Goal: Information Seeking & Learning: Learn about a topic

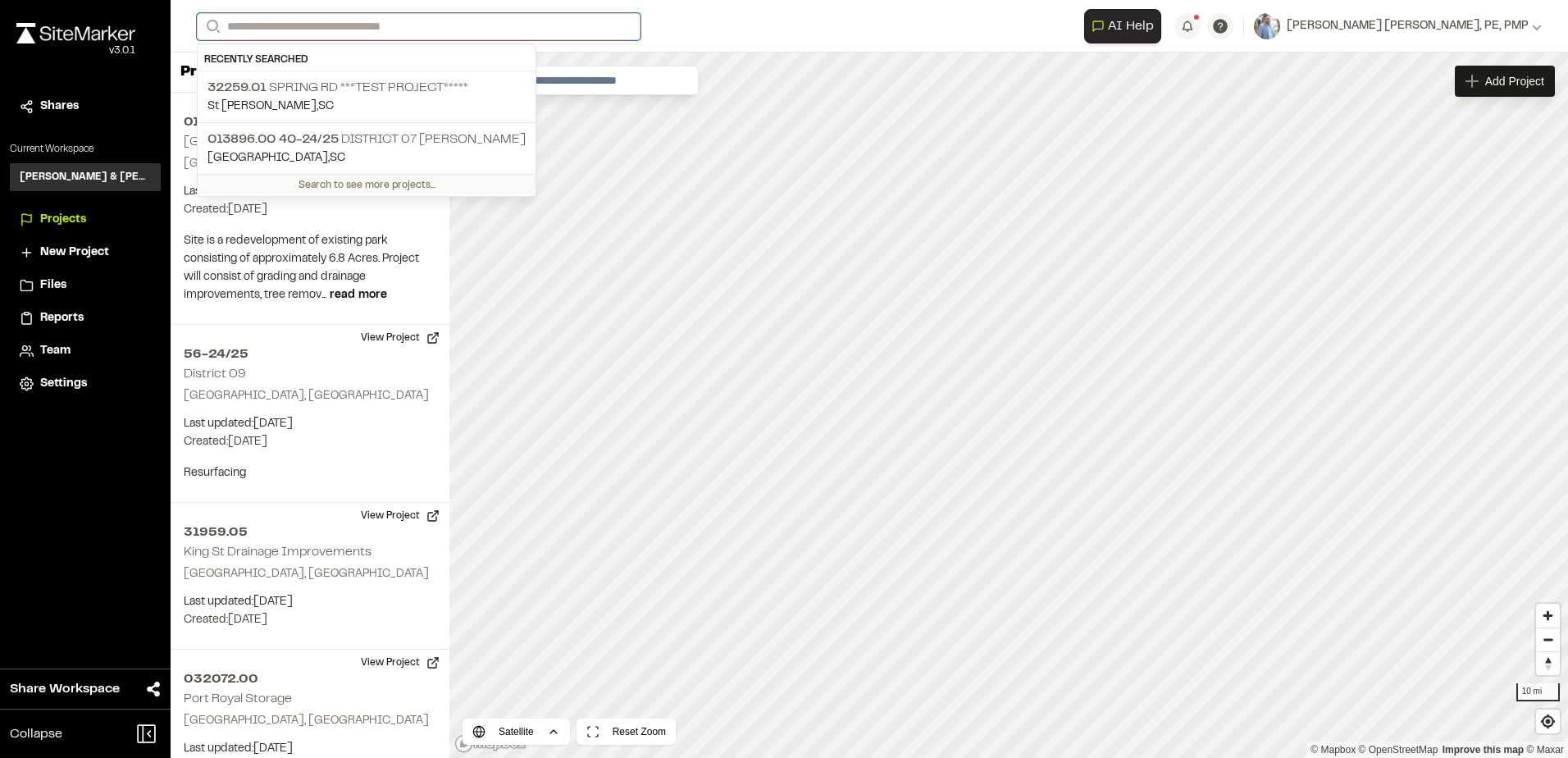
click at [341, 20] on input "Search" at bounding box center [419, 26] width 443 height 27
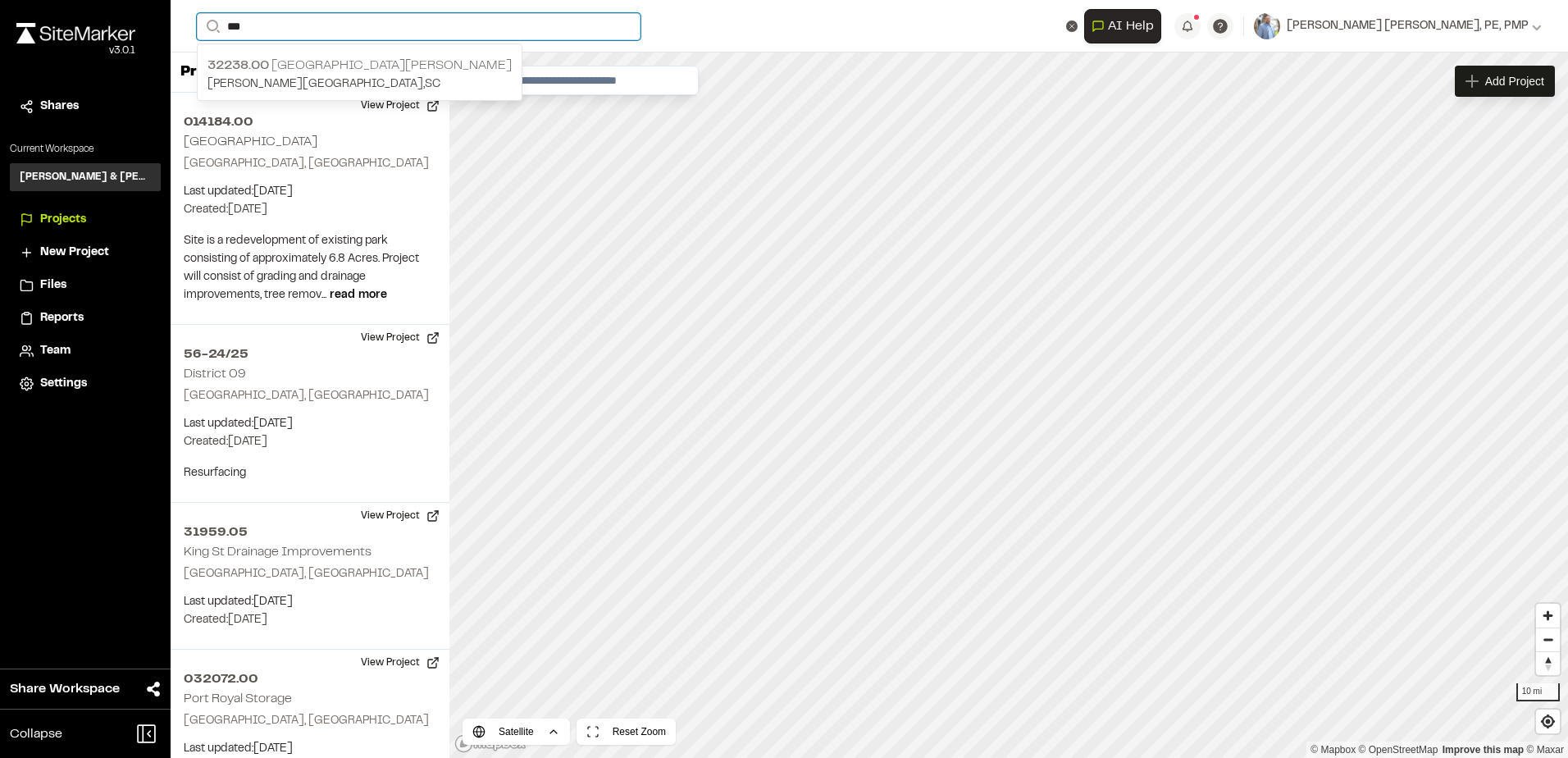
type input "***"
click at [261, 70] on span "32238.00" at bounding box center [238, 65] width 61 height 11
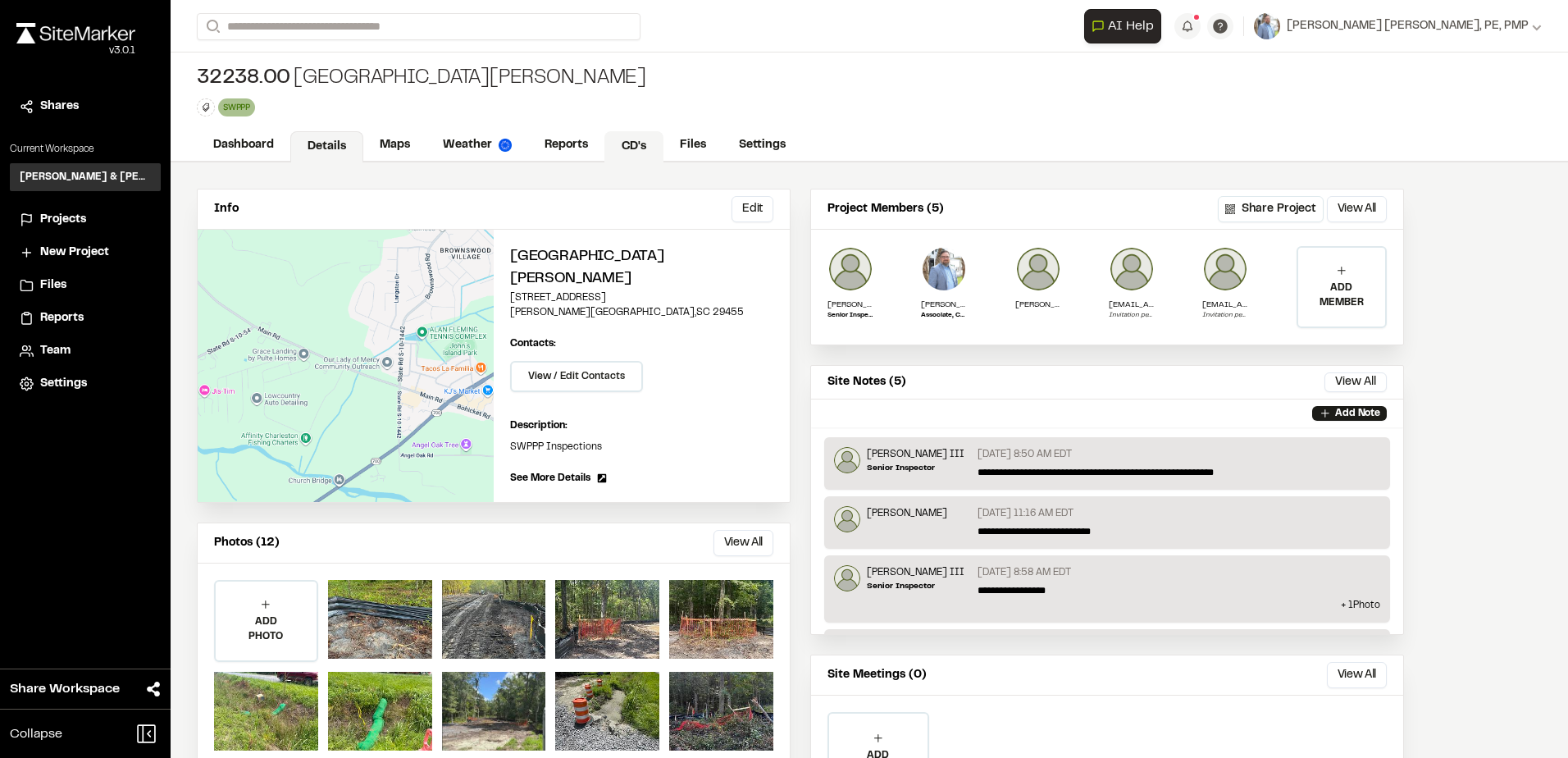
click at [648, 143] on link "CD's" at bounding box center [634, 147] width 59 height 32
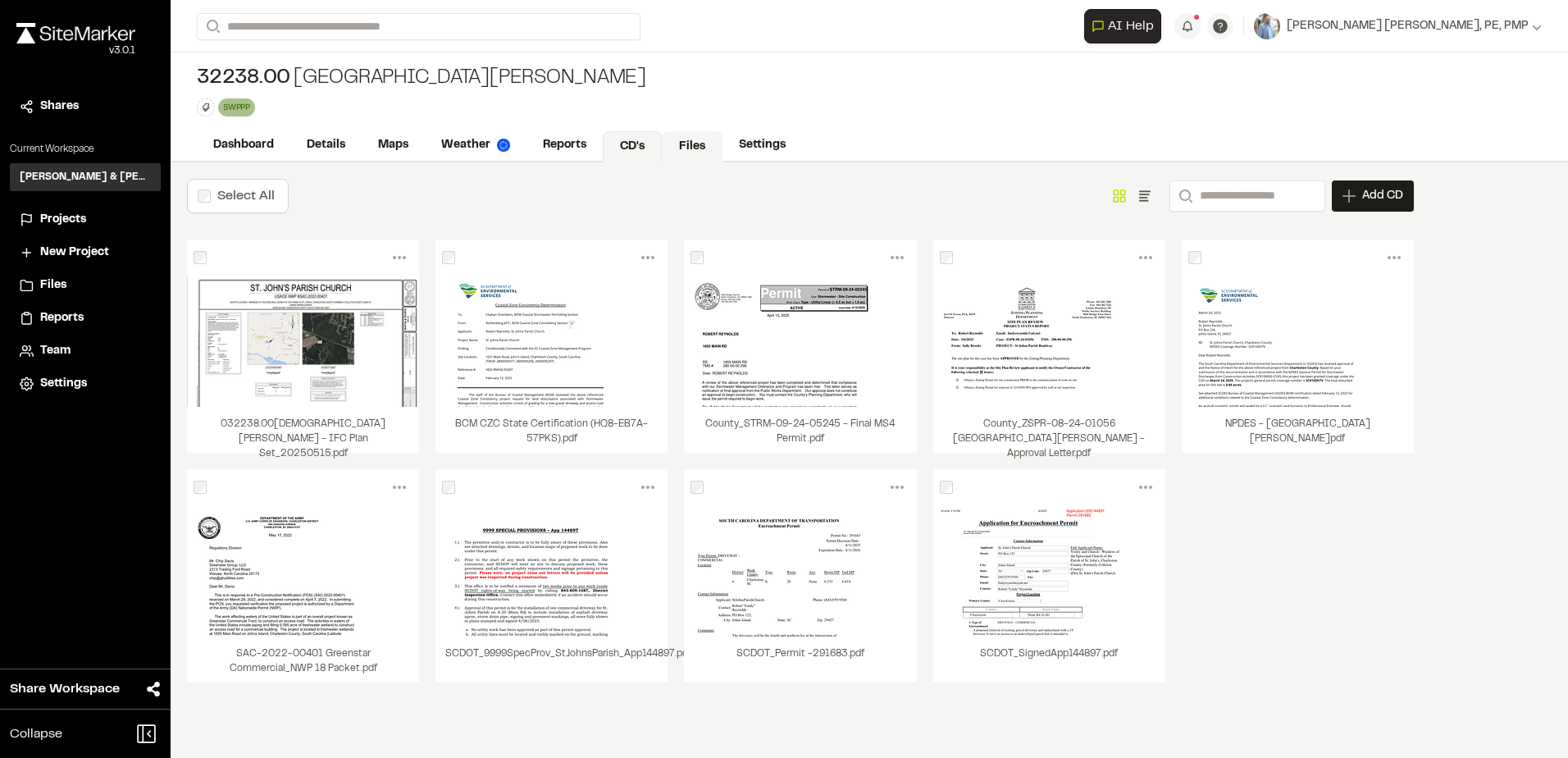
click at [690, 145] on link "Files" at bounding box center [692, 147] width 60 height 32
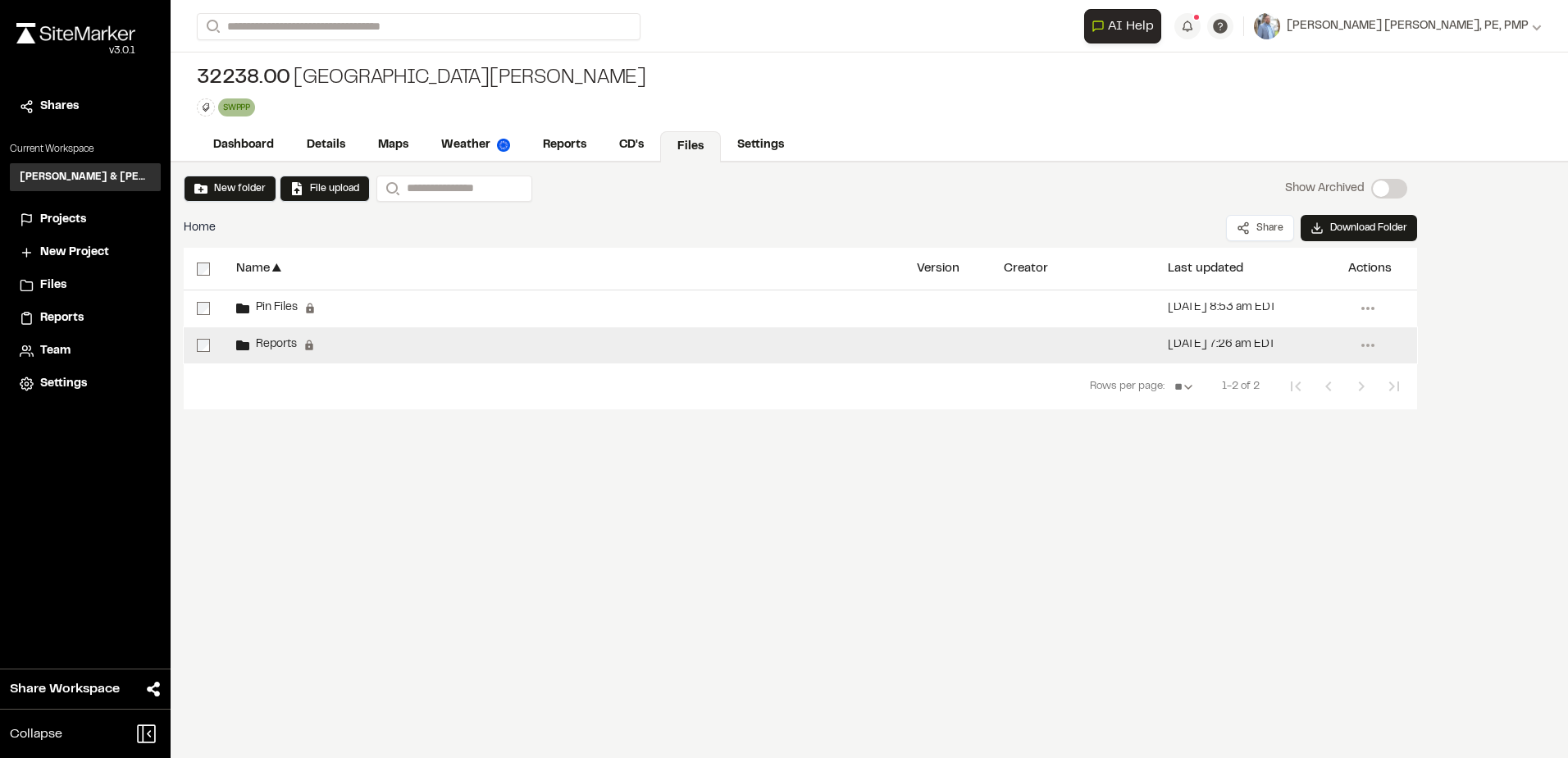
click at [274, 344] on span "Reports" at bounding box center [273, 344] width 47 height 11
click at [287, 339] on span "Reports" at bounding box center [273, 344] width 47 height 11
click at [269, 343] on span "Reports" at bounding box center [273, 344] width 47 height 11
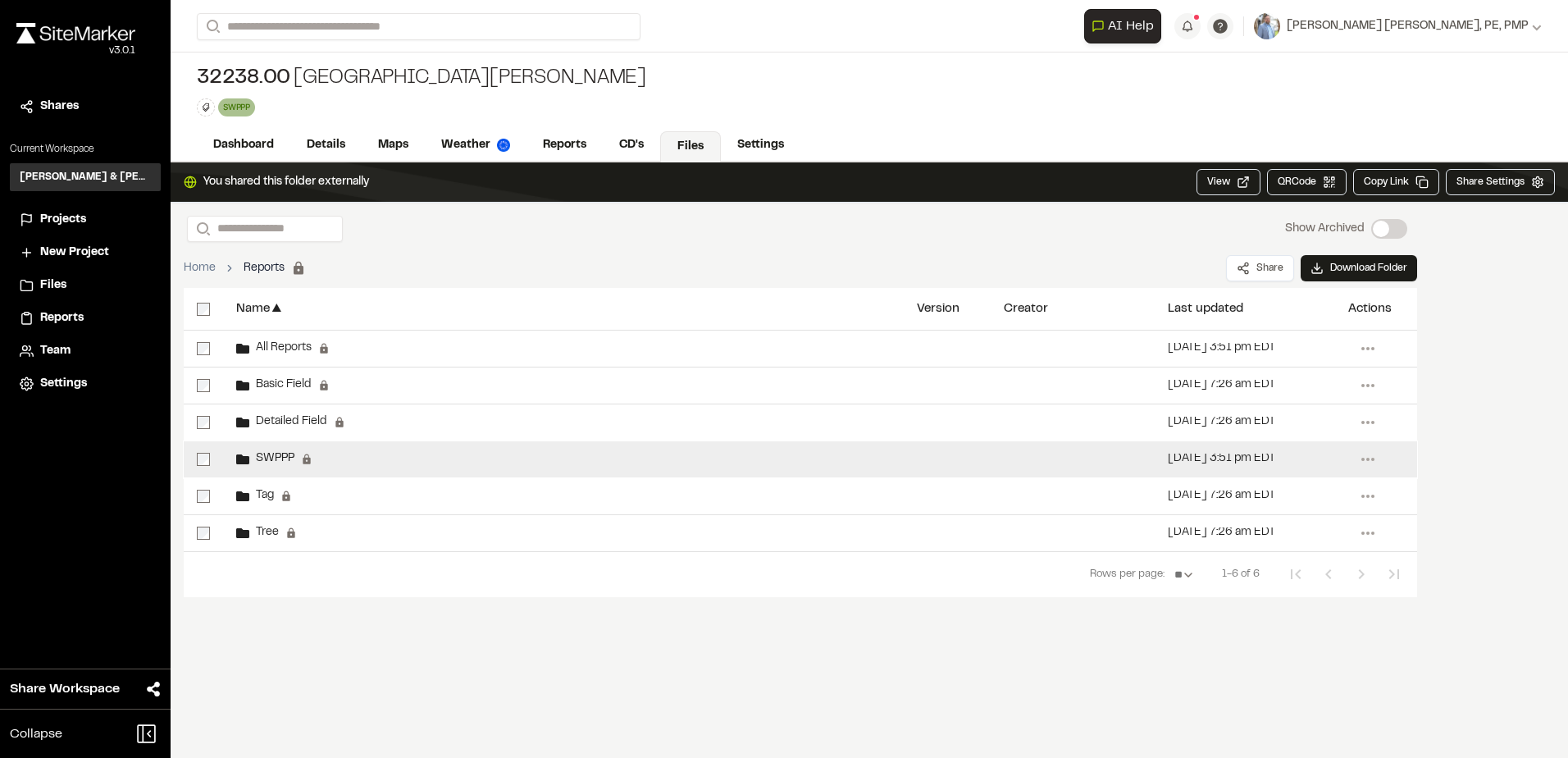
click at [267, 449] on div "SWPPP Permanent folders aren't editable. SWPPP reports will be automatically ad…" at bounding box center [564, 458] width 681 height 36
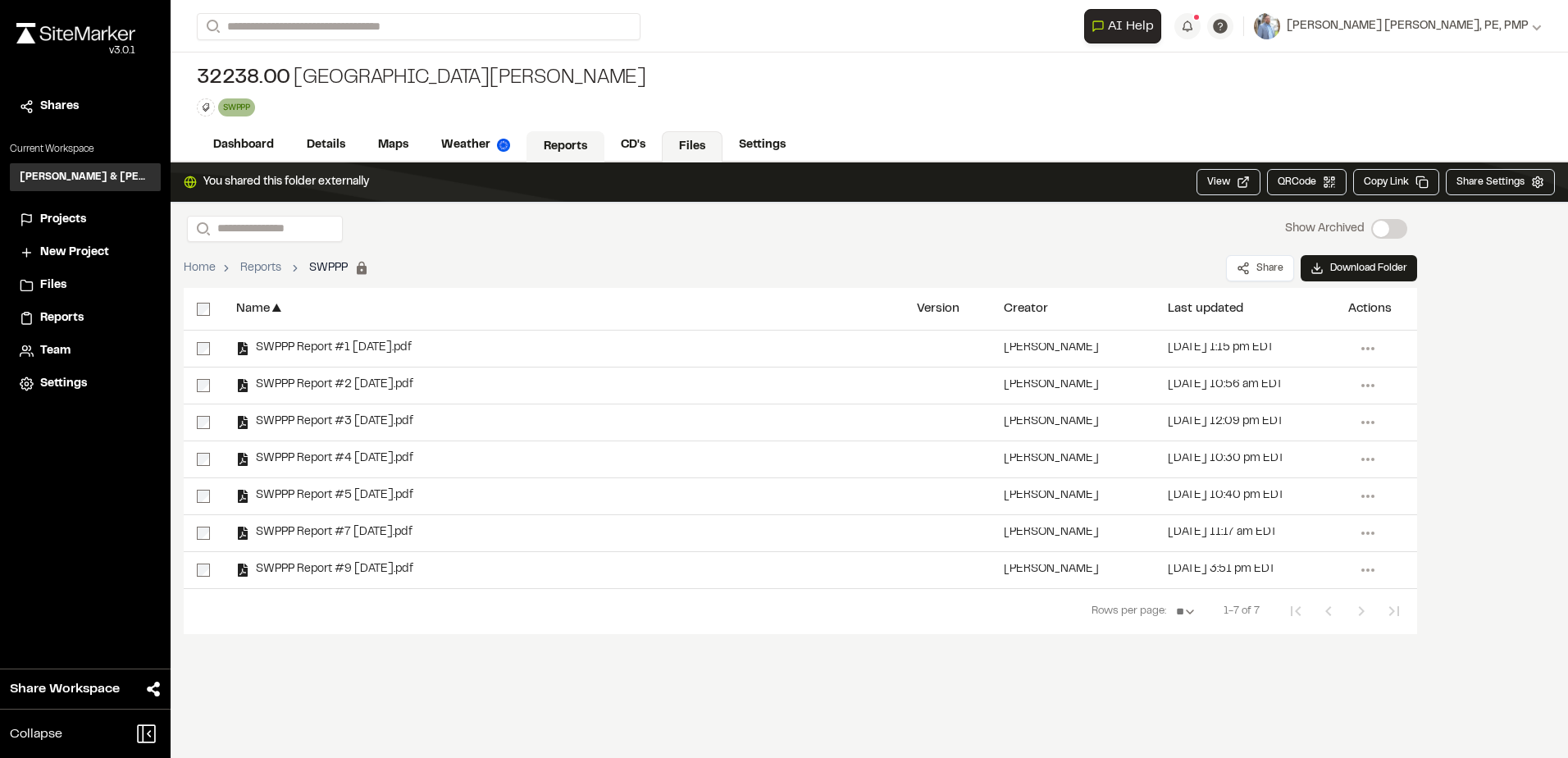
click at [567, 141] on link "Reports" at bounding box center [565, 147] width 78 height 32
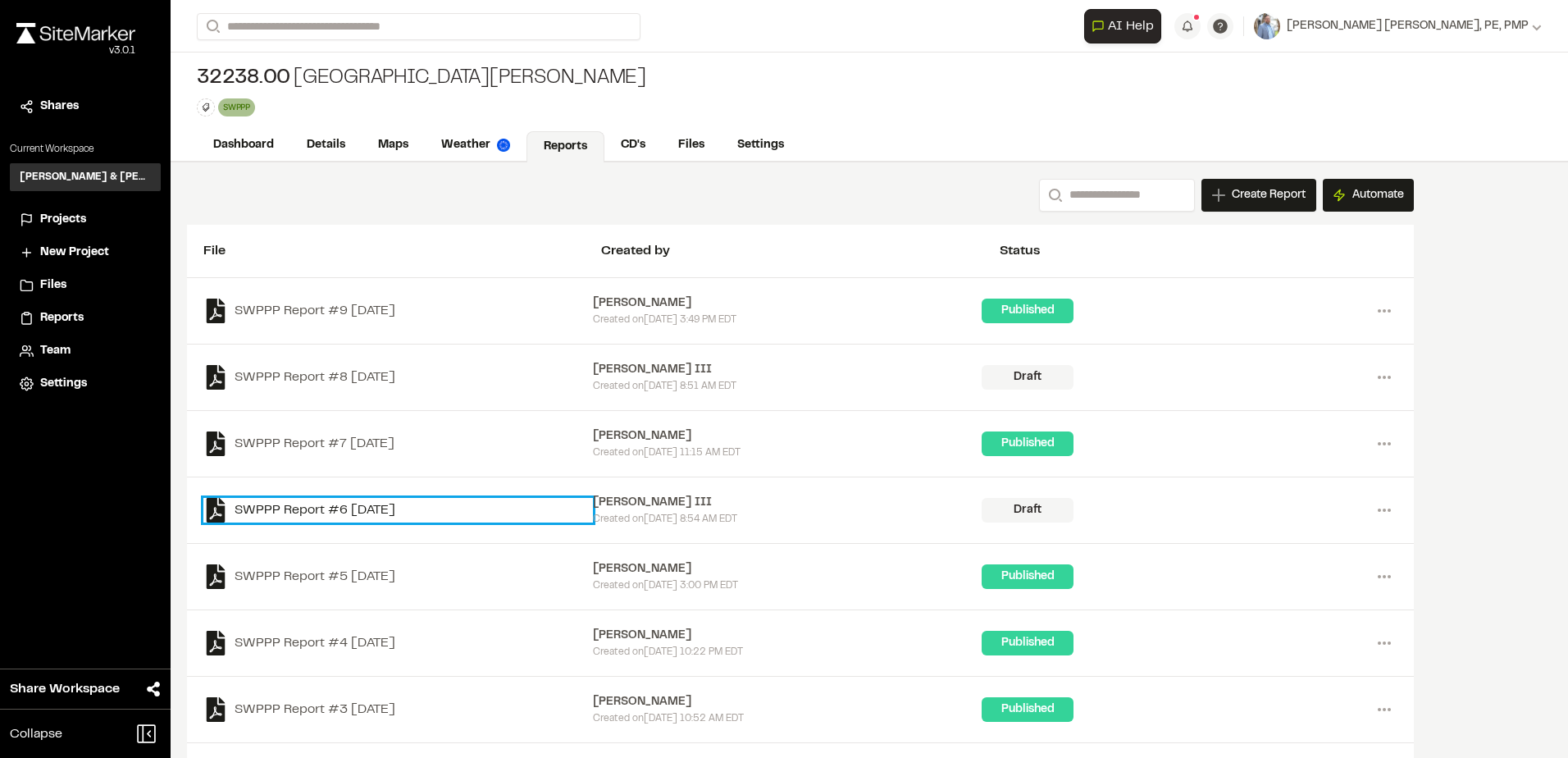
click at [397, 511] on link "SWPPP Report #6 [DATE]" at bounding box center [398, 510] width 389 height 25
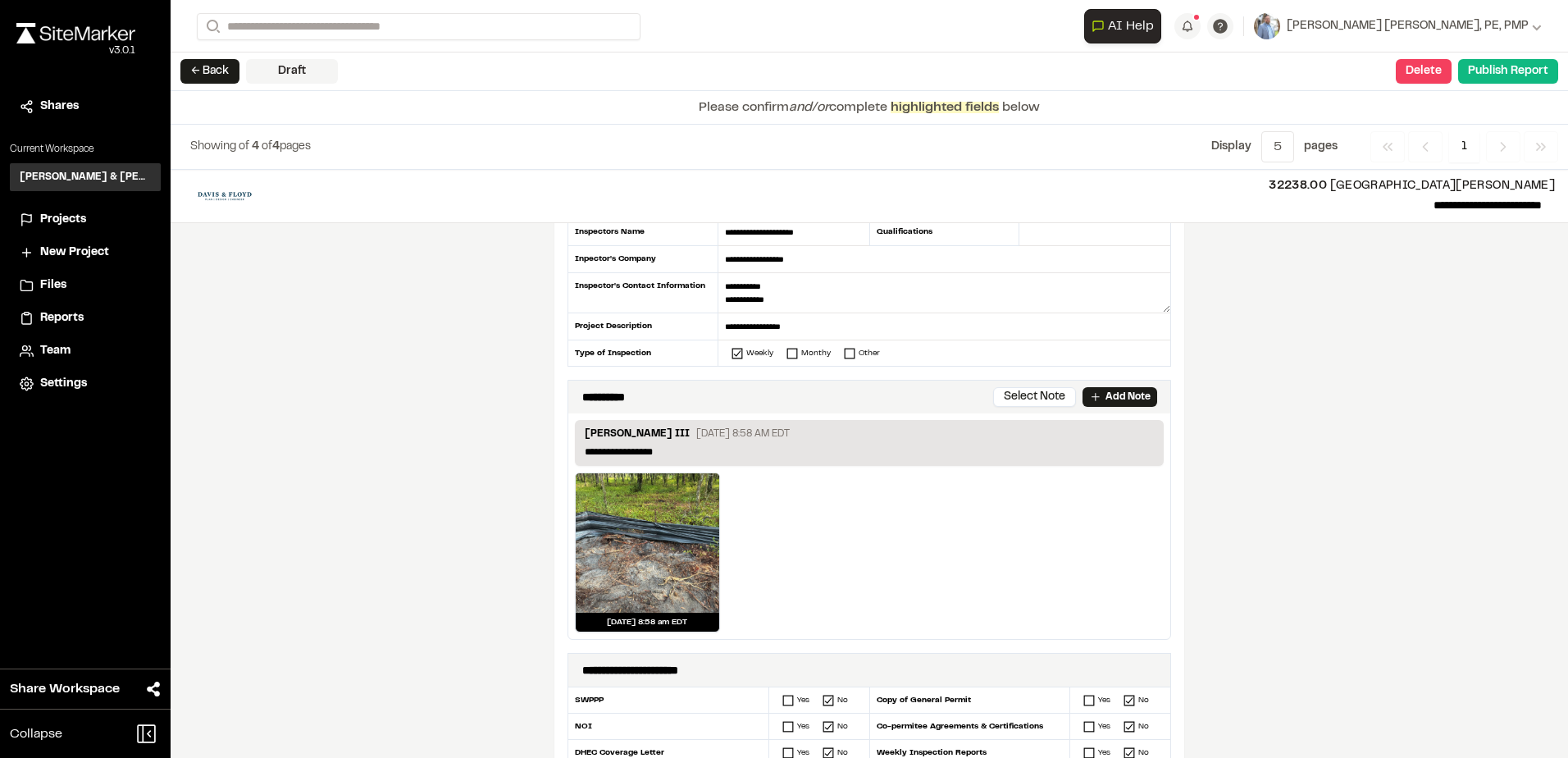
scroll to position [9, 0]
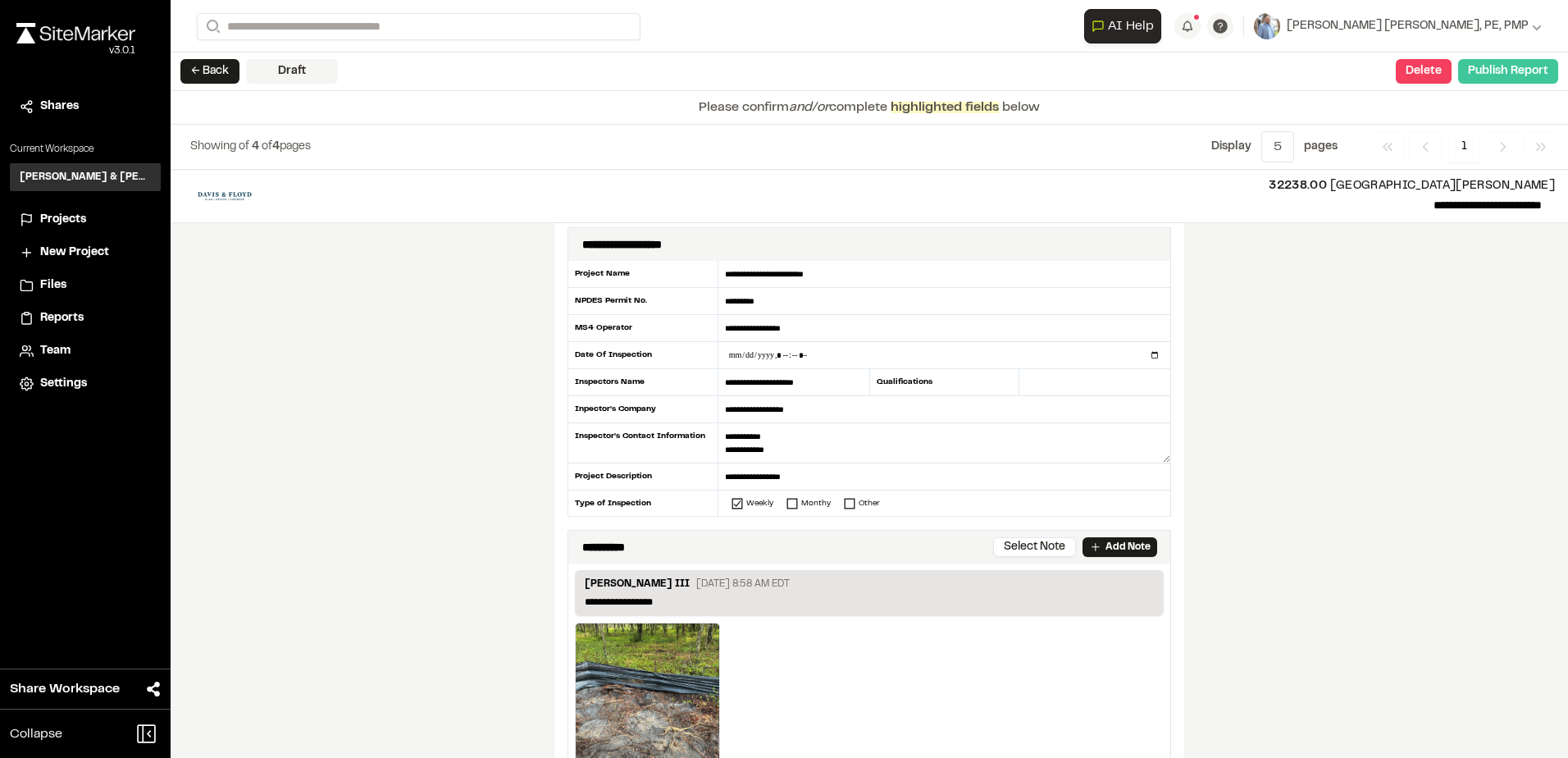
click at [1519, 71] on button "Publish Report" at bounding box center [1508, 71] width 100 height 25
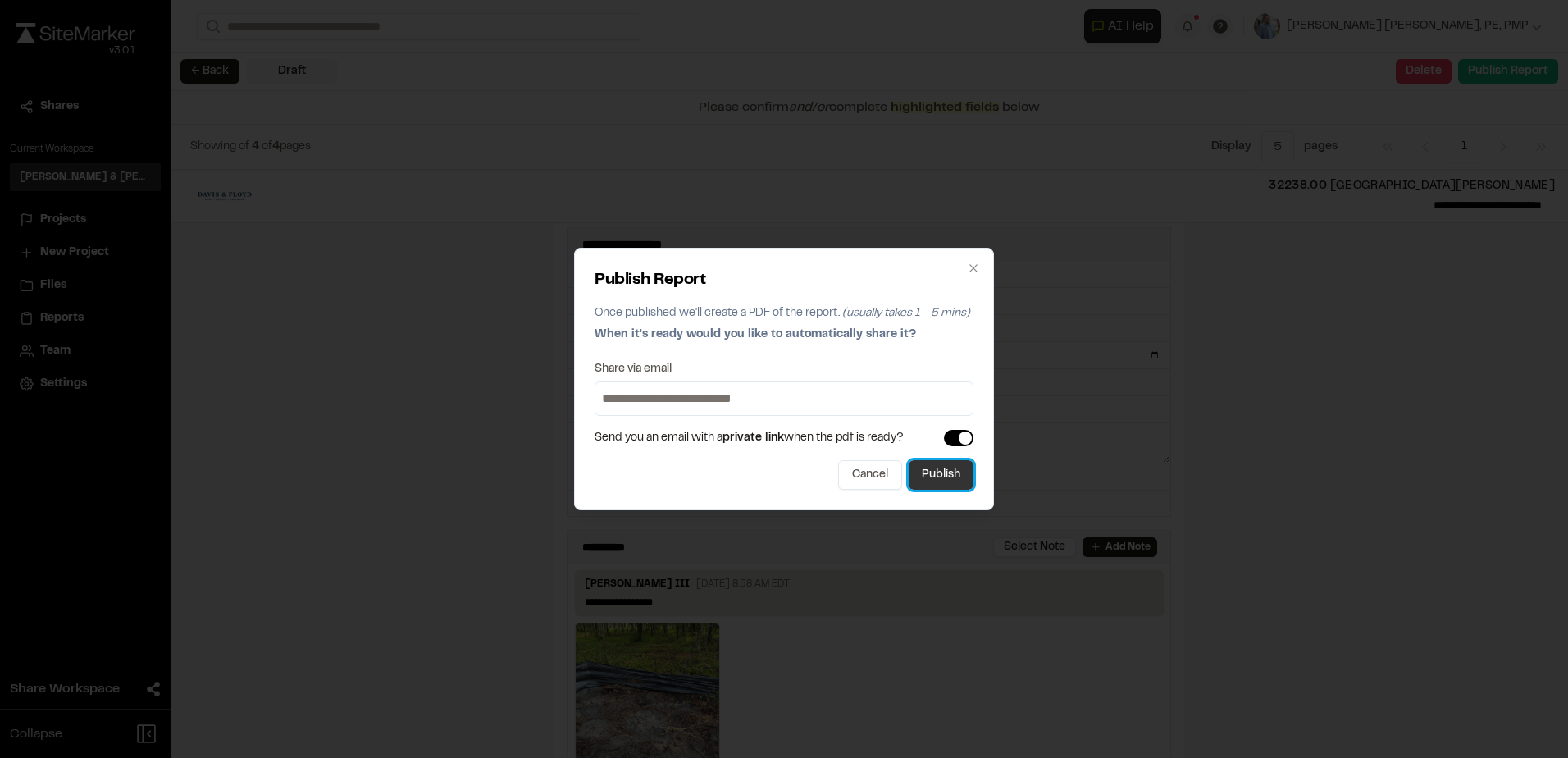
click at [932, 471] on button "Publish" at bounding box center [941, 475] width 65 height 30
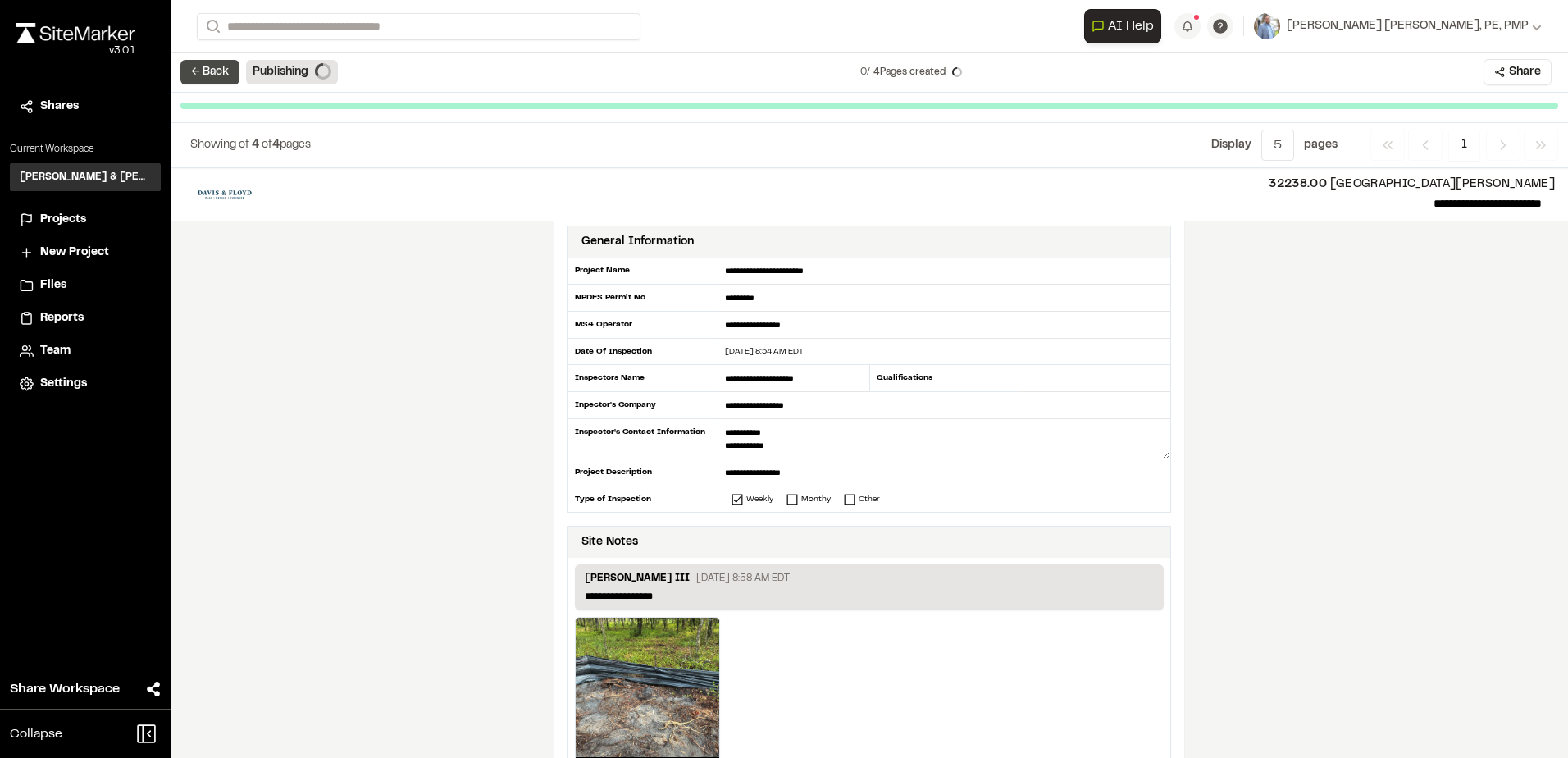
click at [214, 67] on button "← Back" at bounding box center [209, 72] width 59 height 25
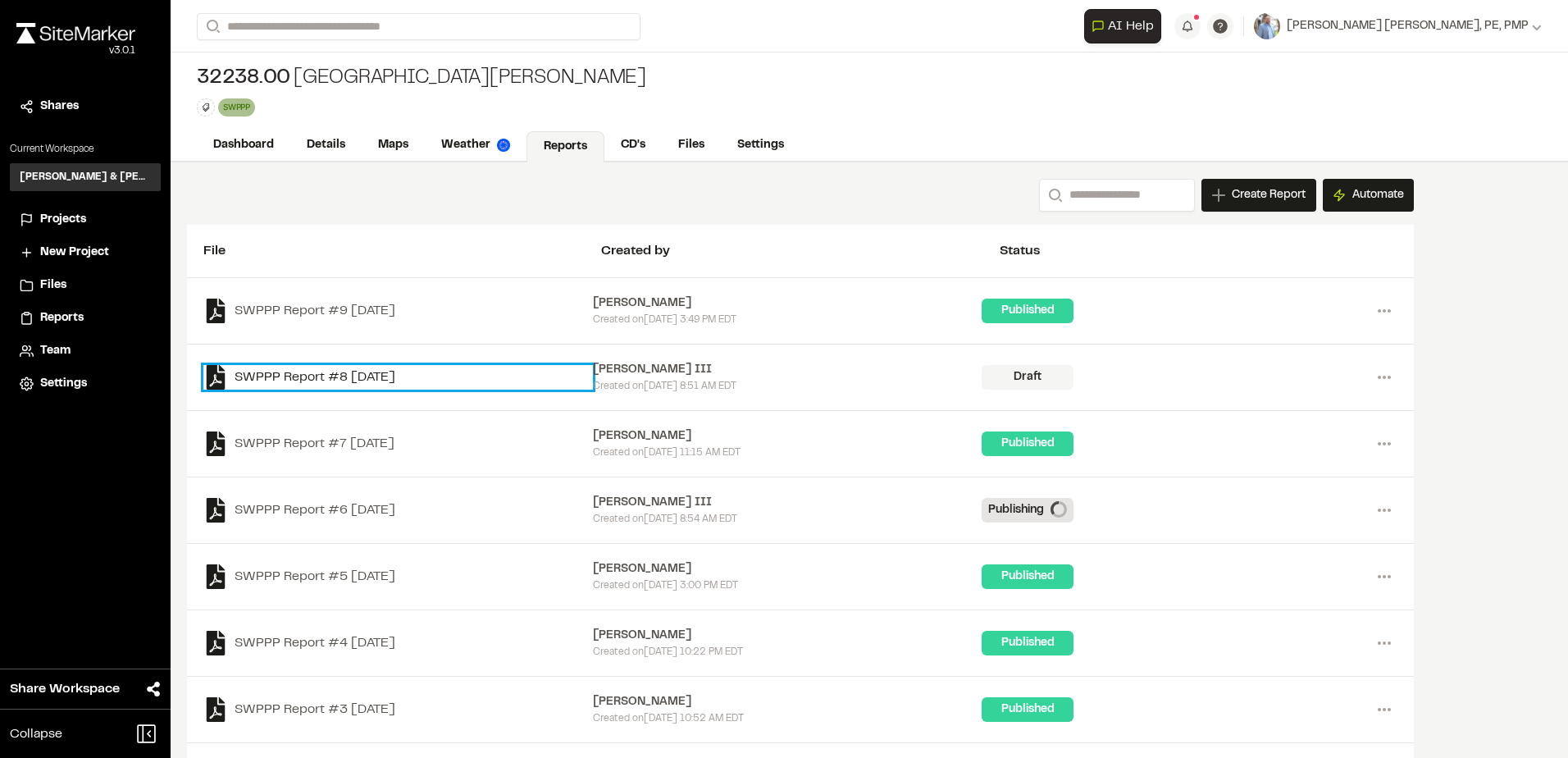
click at [378, 375] on link "SWPPP Report #8 [DATE]" at bounding box center [398, 377] width 389 height 25
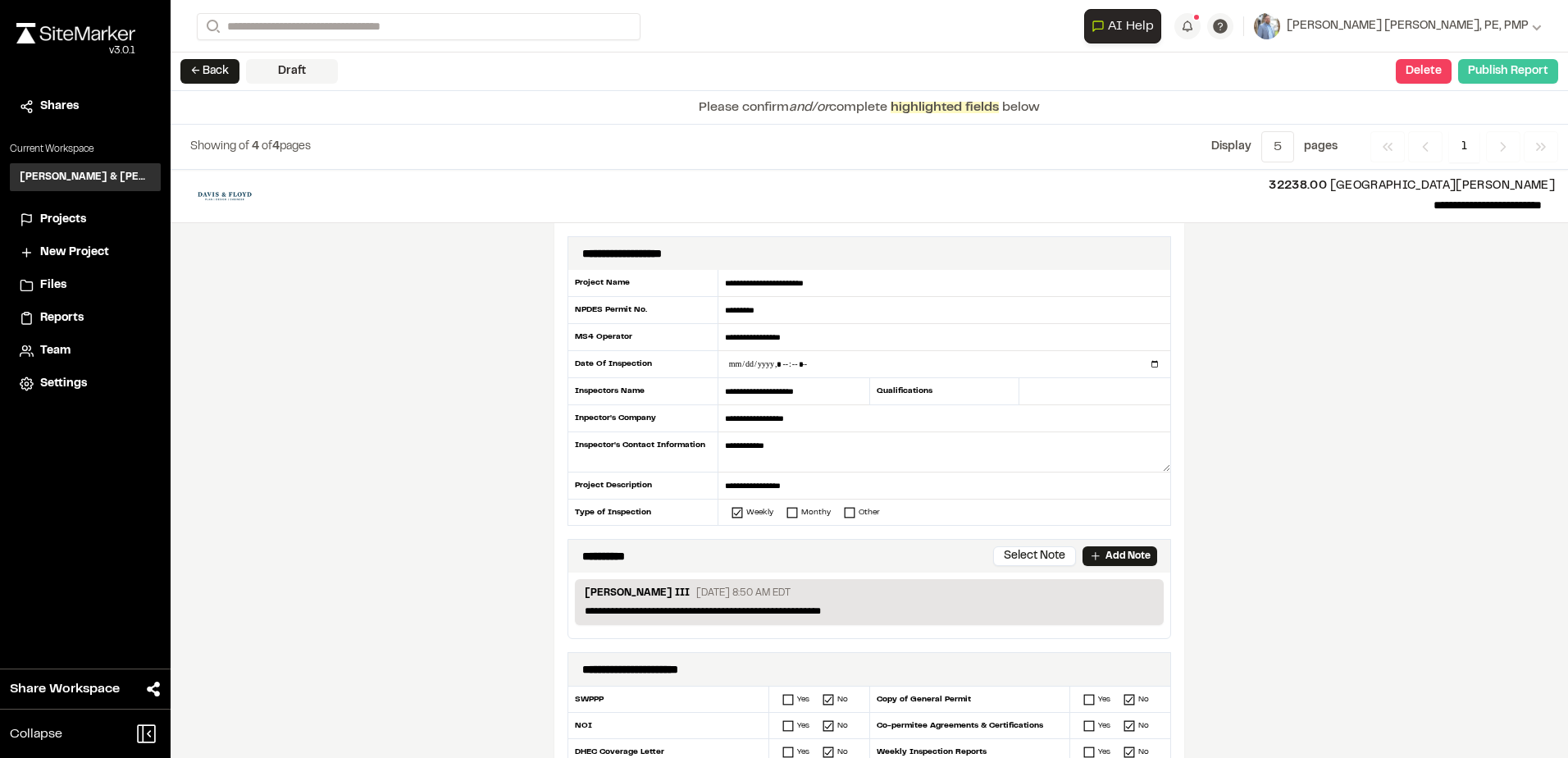
click at [1523, 70] on button "Publish Report" at bounding box center [1508, 71] width 100 height 25
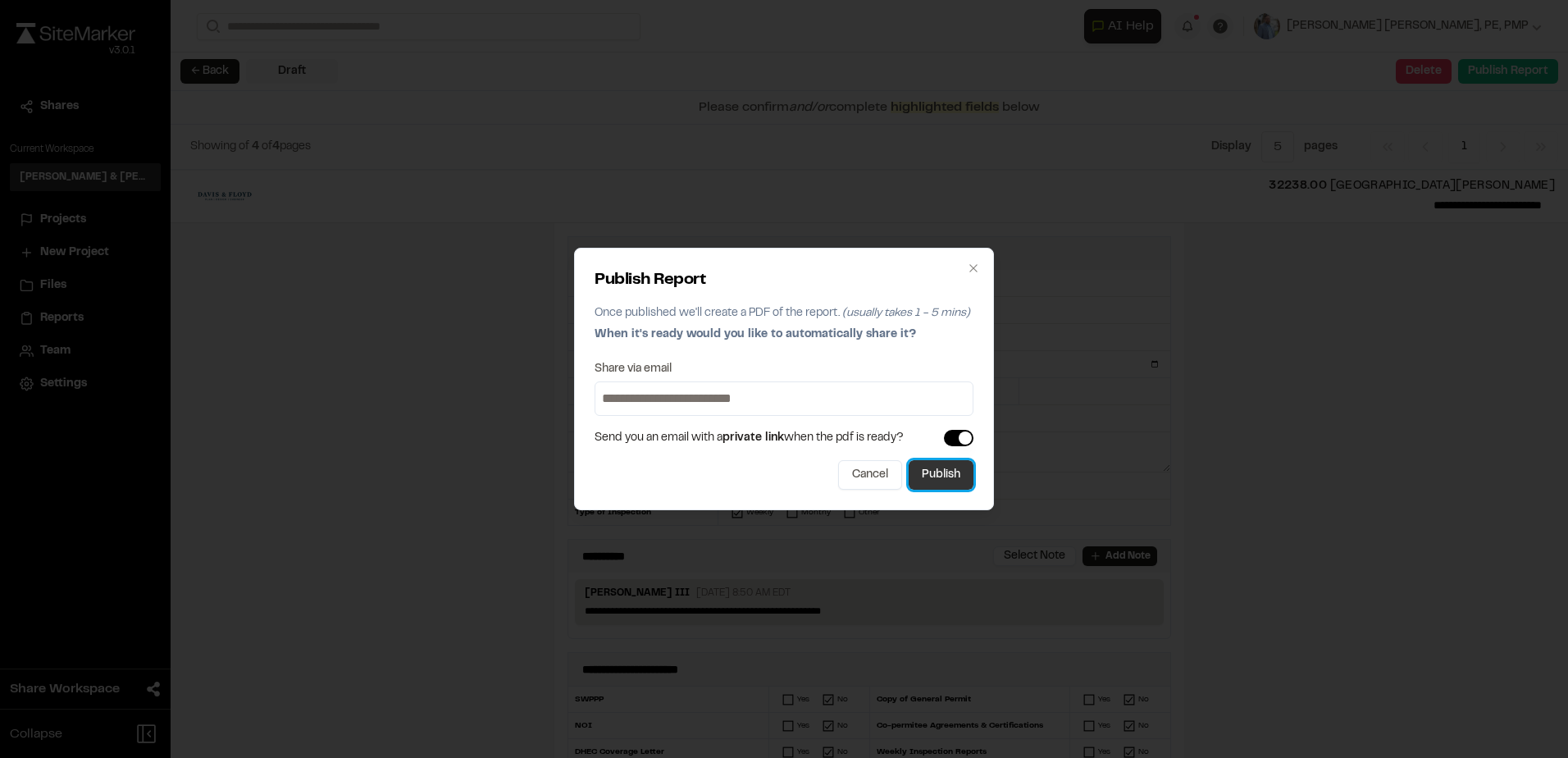
click at [939, 470] on button "Publish" at bounding box center [941, 475] width 65 height 30
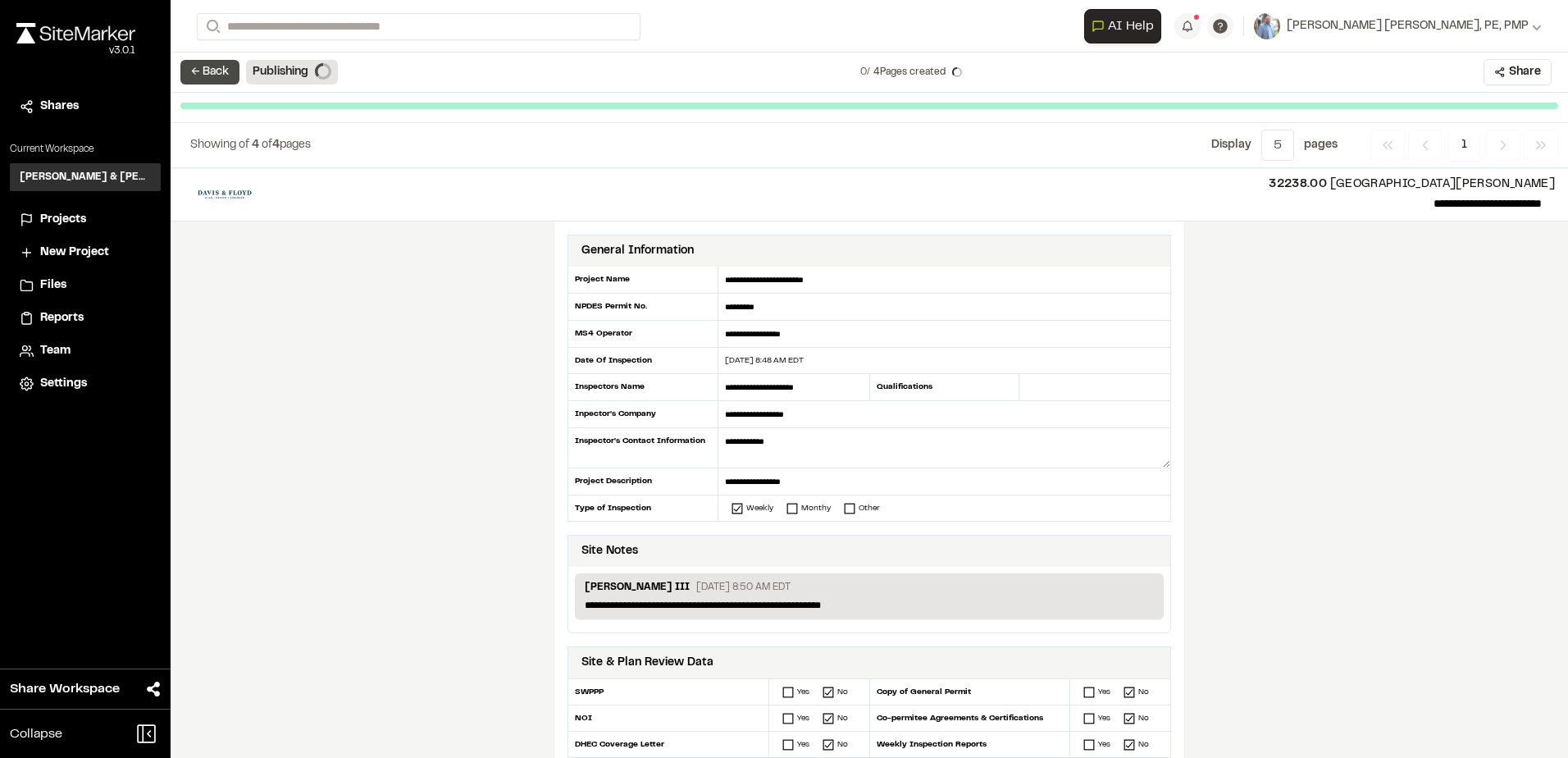
click at [216, 74] on button "← Back" at bounding box center [209, 72] width 59 height 25
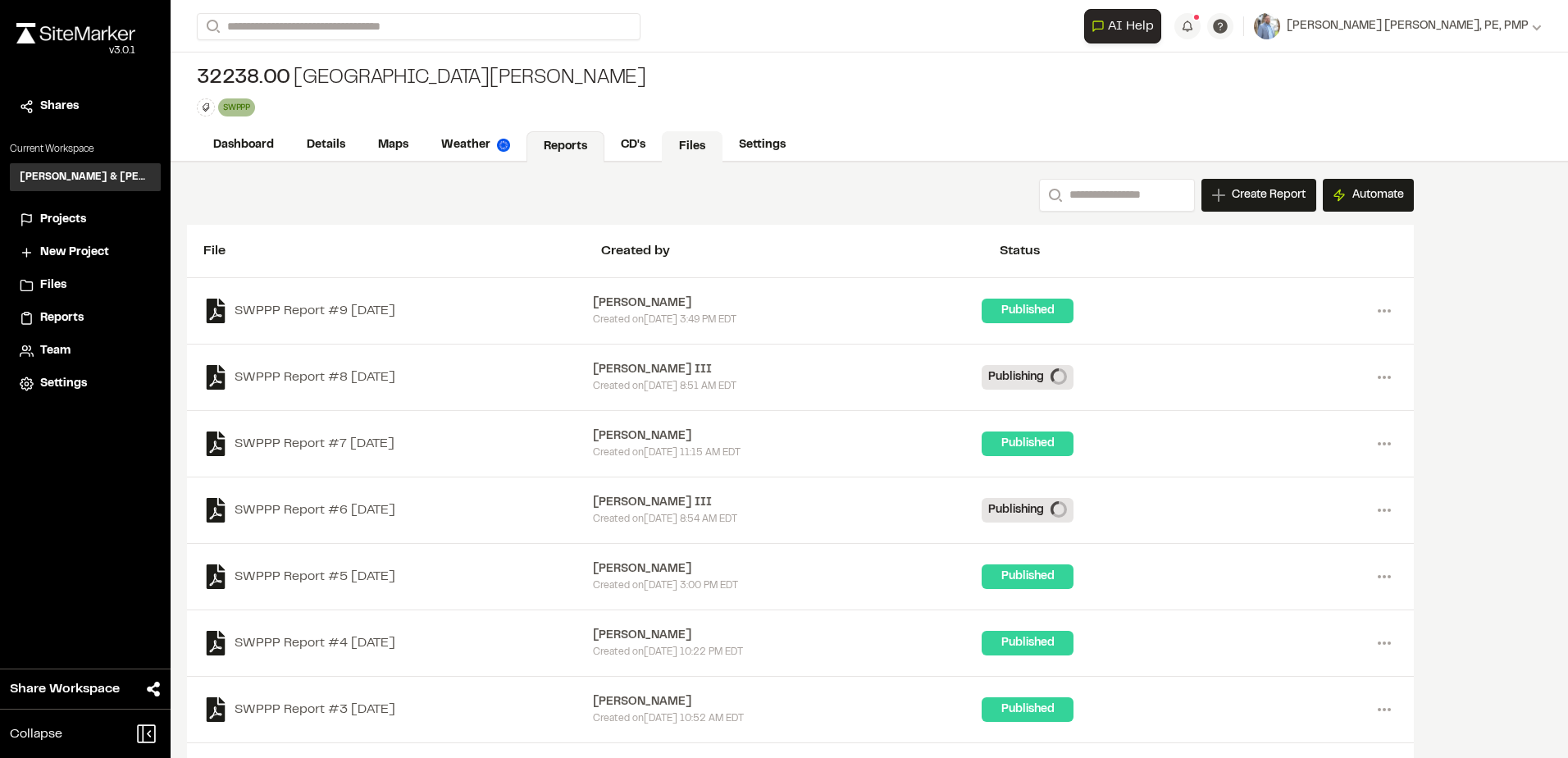
click at [696, 146] on link "Files" at bounding box center [692, 147] width 60 height 32
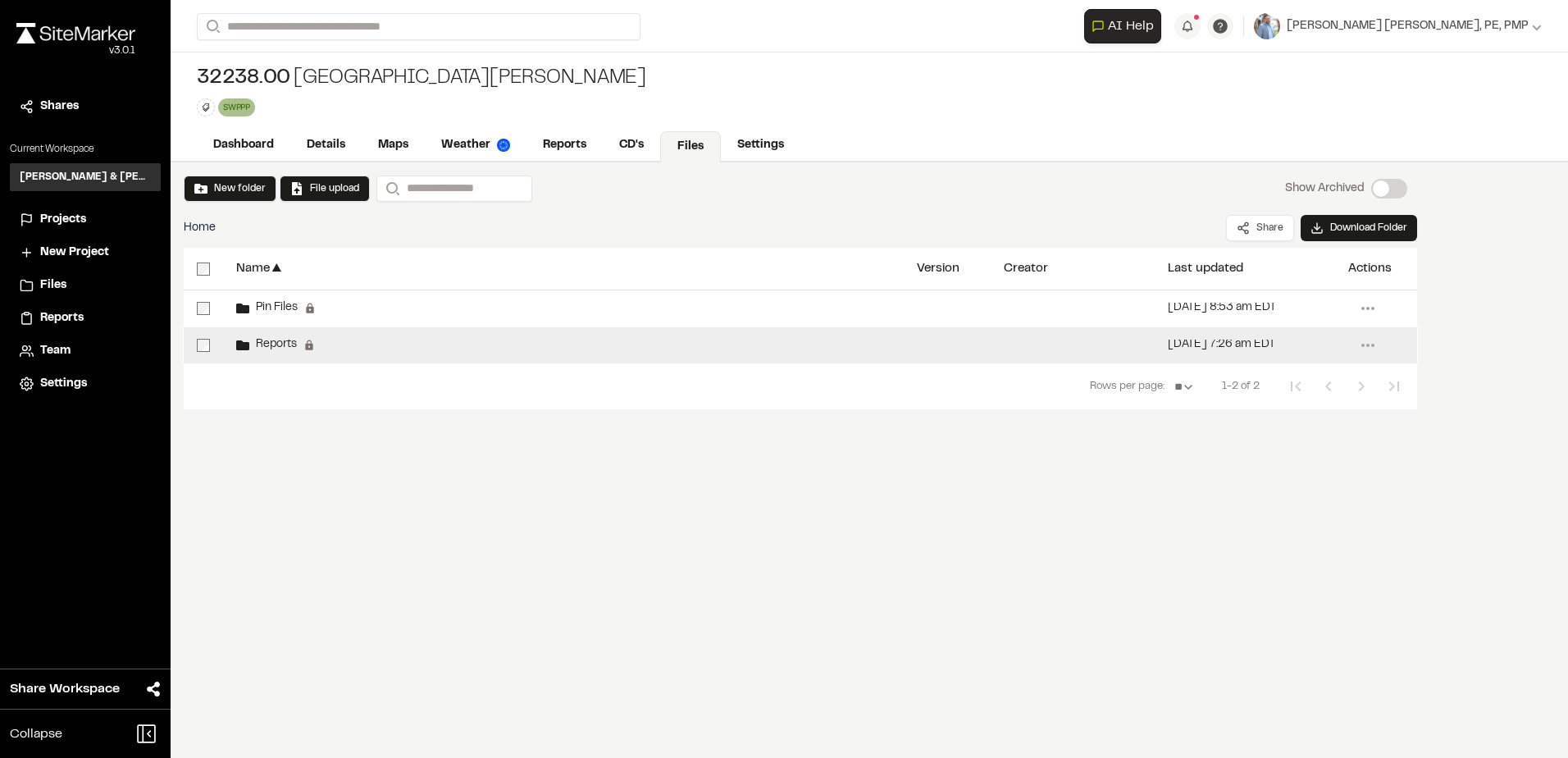
click at [275, 338] on div "Reports" at bounding box center [266, 344] width 60 height 13
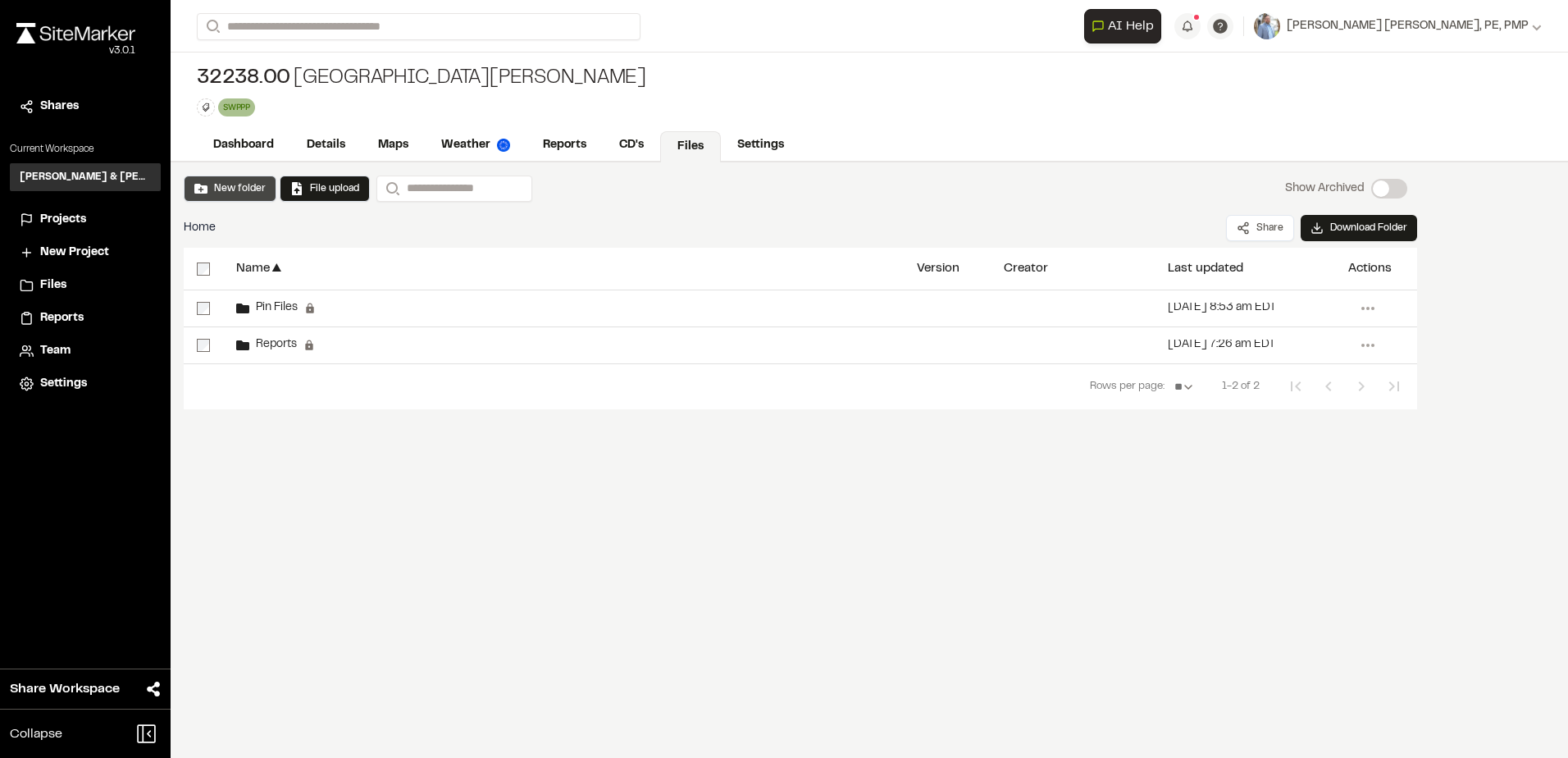
click at [238, 185] on button "New folder" at bounding box center [230, 188] width 71 height 15
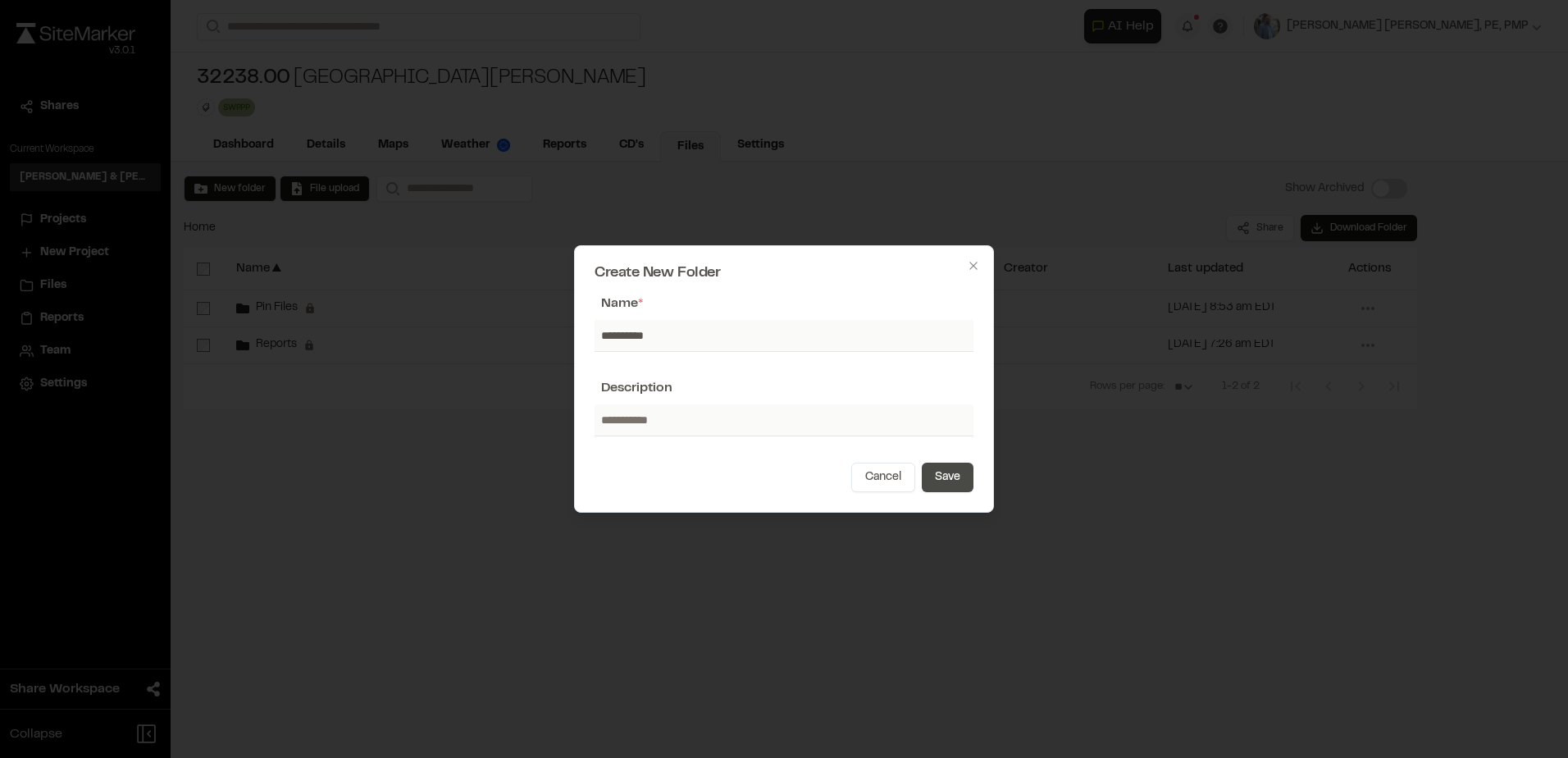
type input "**********"
click at [961, 484] on button "Save" at bounding box center [947, 478] width 52 height 30
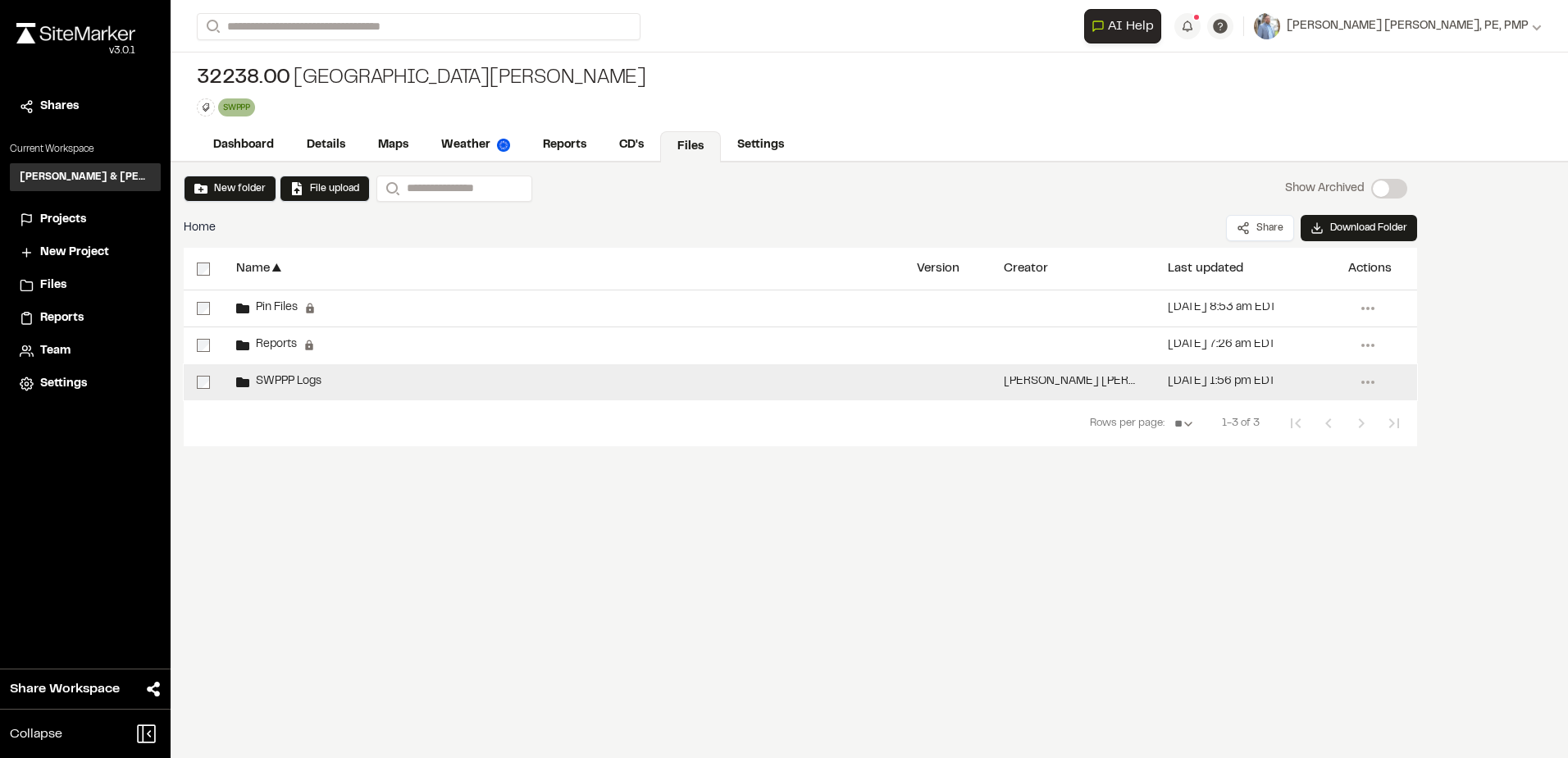
click at [287, 383] on span "SWPPP Logs" at bounding box center [285, 382] width 72 height 11
click at [302, 377] on span "SWPPP Logs" at bounding box center [285, 382] width 72 height 11
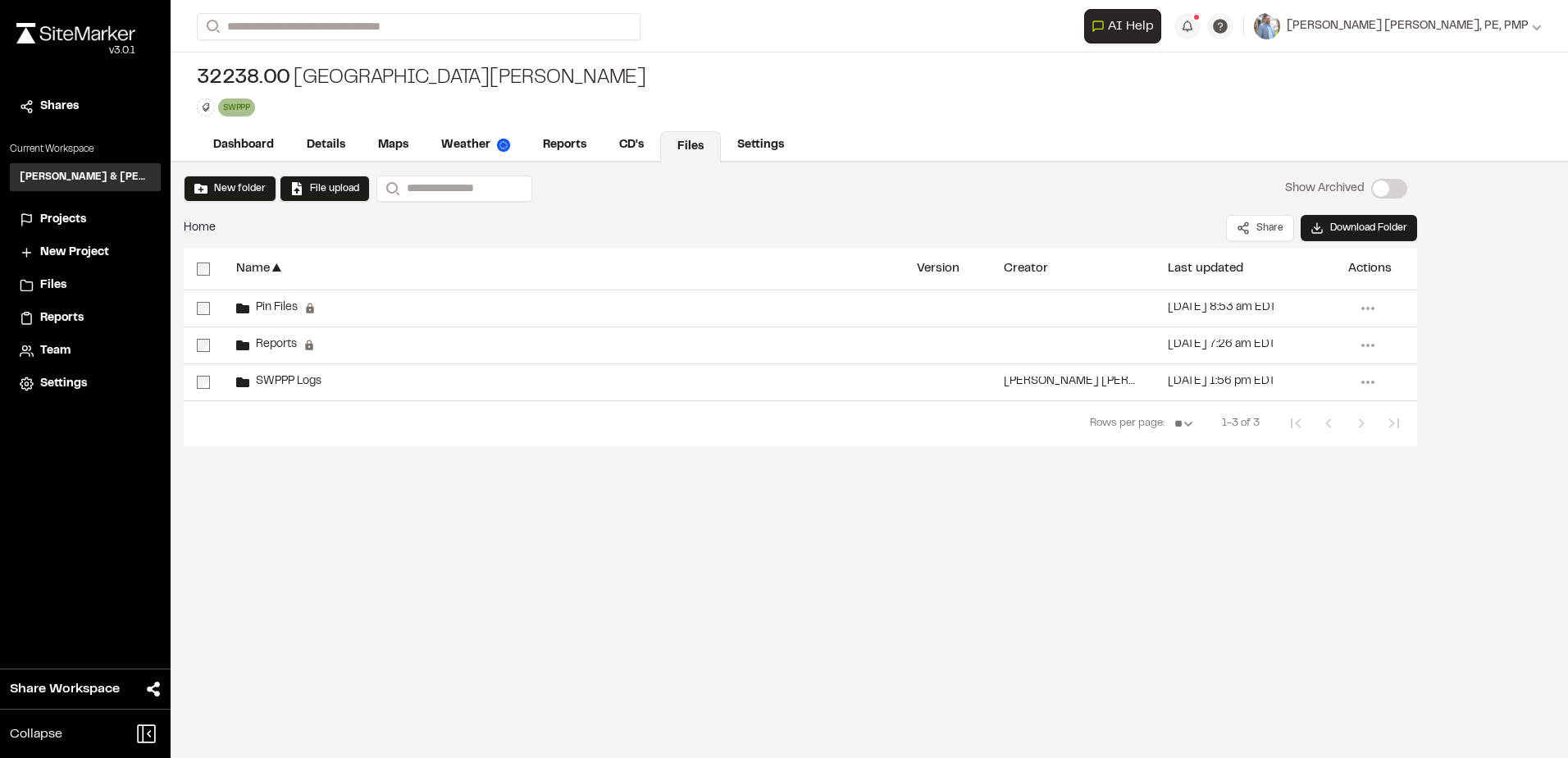
click at [302, 378] on span "SWPPP Logs" at bounding box center [285, 382] width 72 height 11
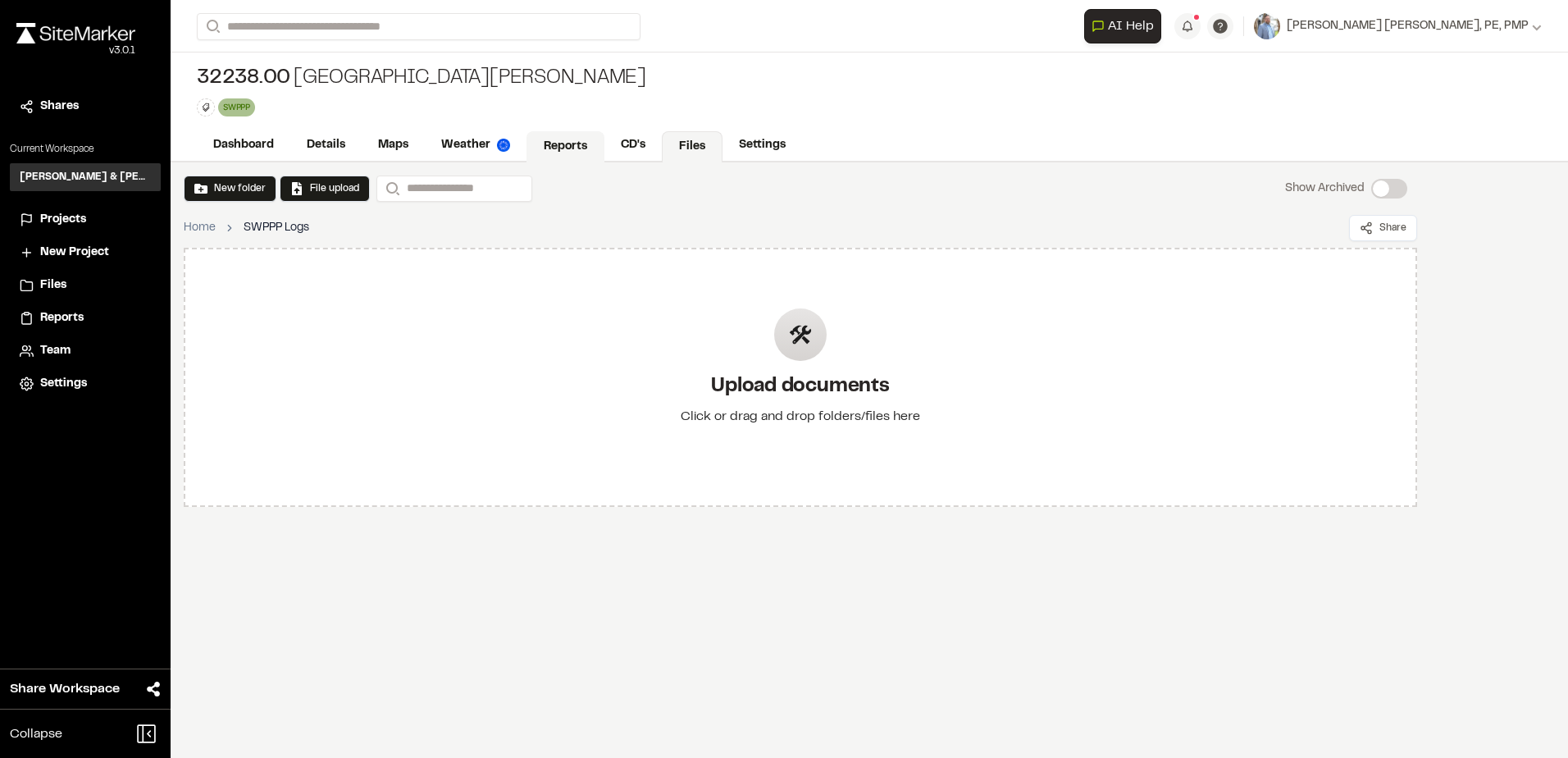
click at [591, 140] on link "Reports" at bounding box center [565, 147] width 78 height 32
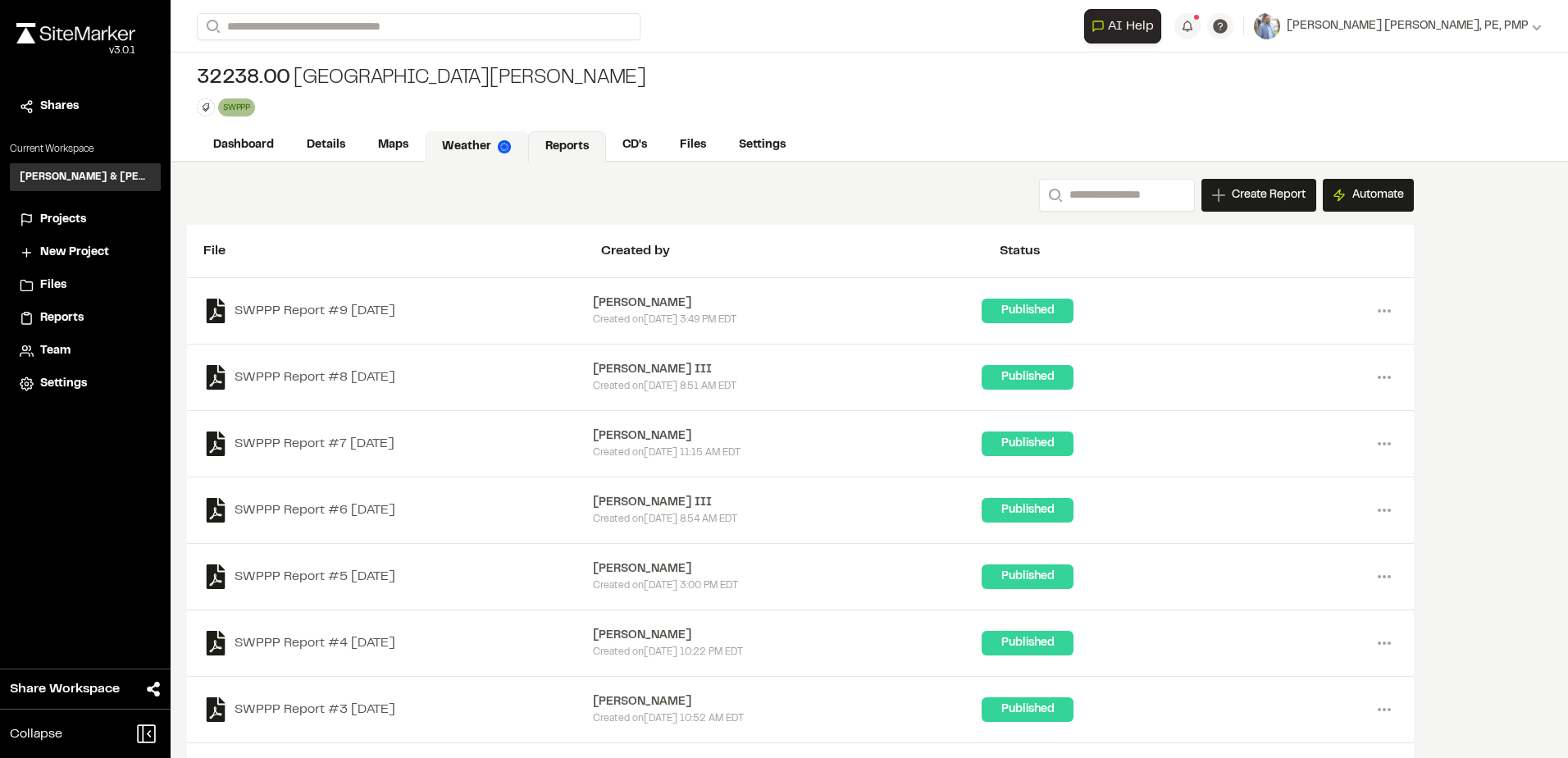
click at [488, 138] on link "Weather" at bounding box center [477, 147] width 103 height 32
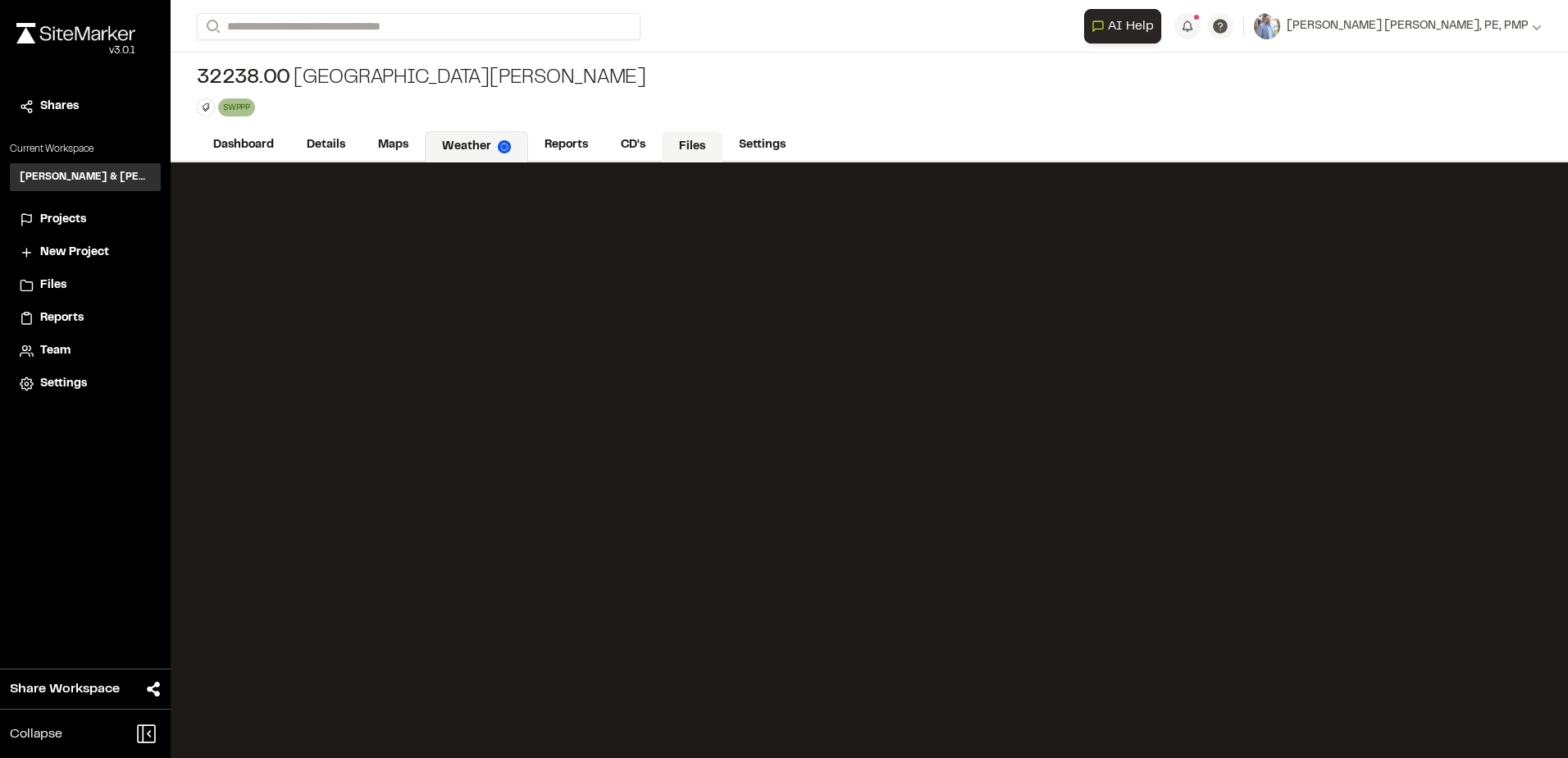
click at [680, 139] on link "Files" at bounding box center [692, 147] width 60 height 32
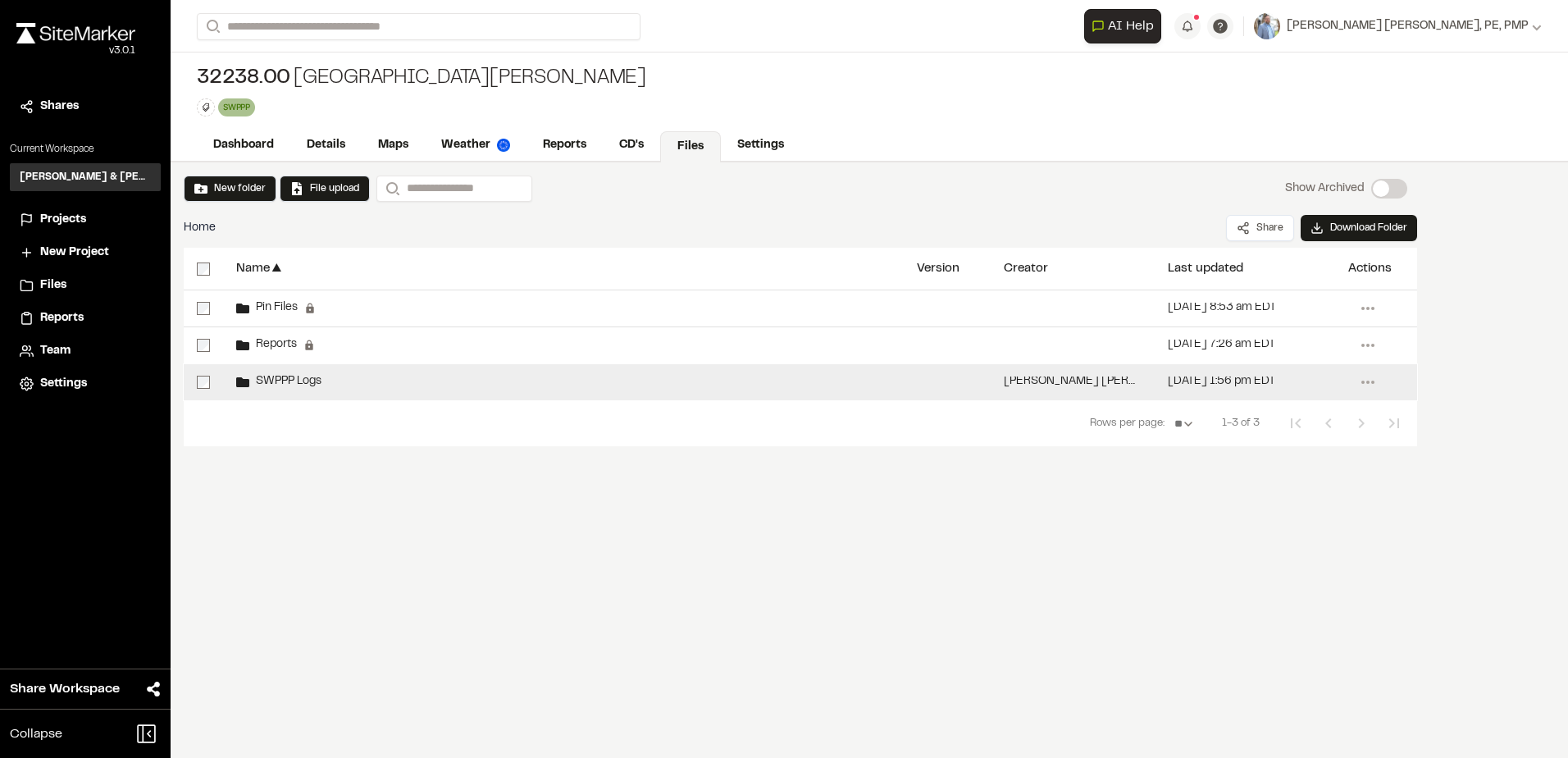
click at [283, 377] on span "SWPPP Logs" at bounding box center [285, 382] width 72 height 11
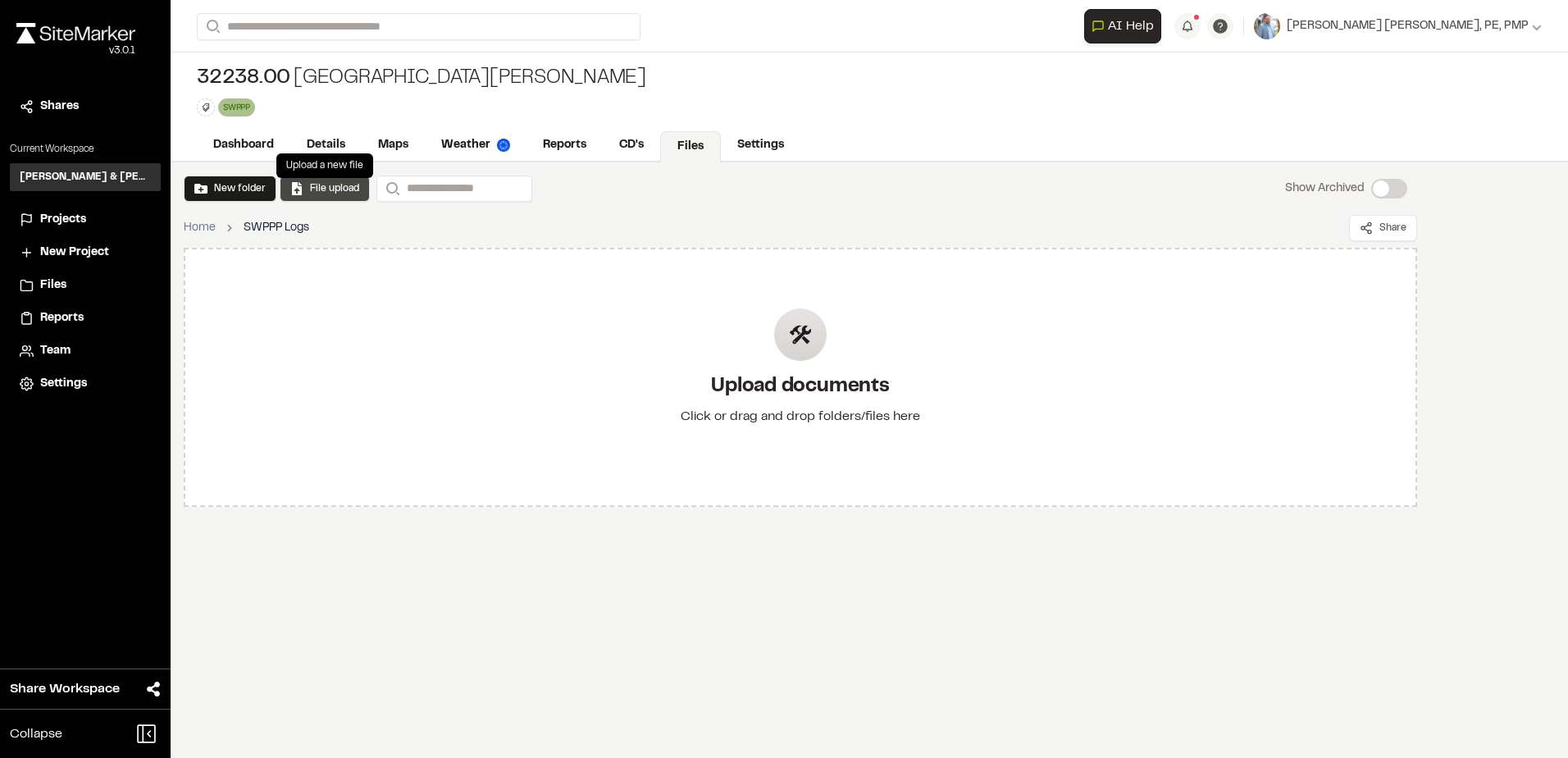
click at [305, 185] on button "File upload" at bounding box center [324, 188] width 69 height 15
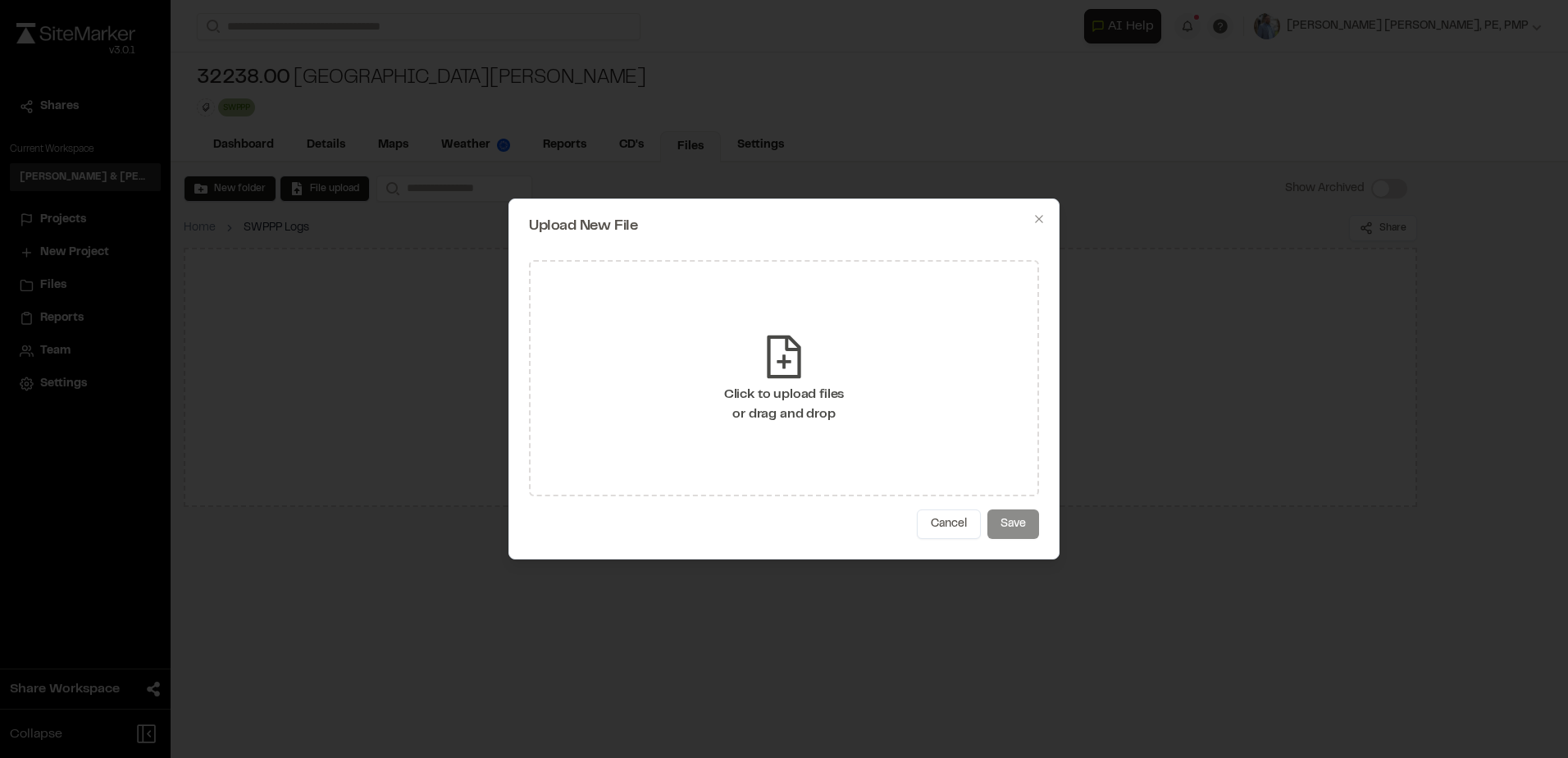
click at [885, 423] on div "Click to upload files or drag and drop" at bounding box center [784, 378] width 510 height 236
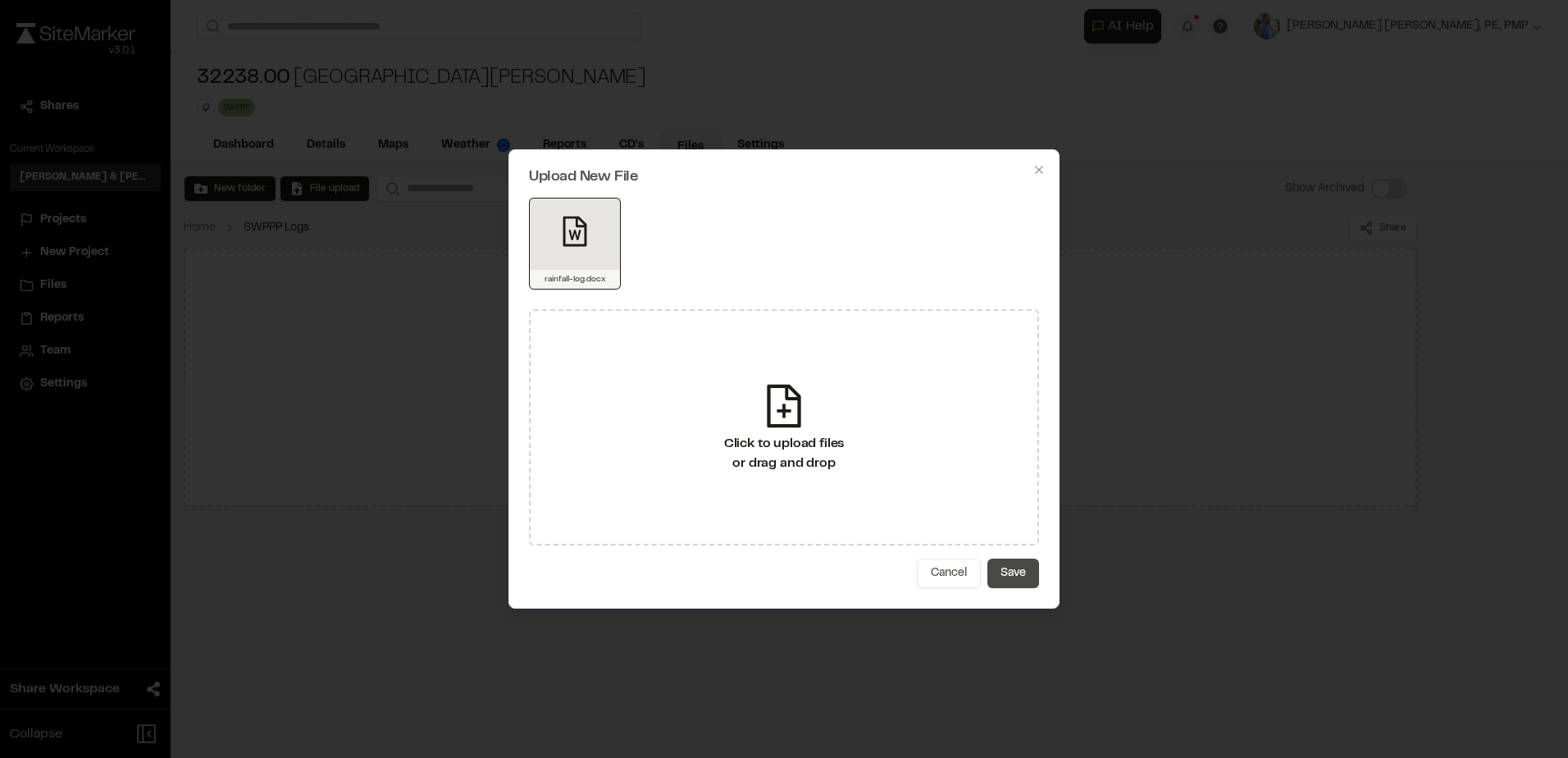
click at [1022, 566] on button "Save" at bounding box center [1013, 573] width 52 height 30
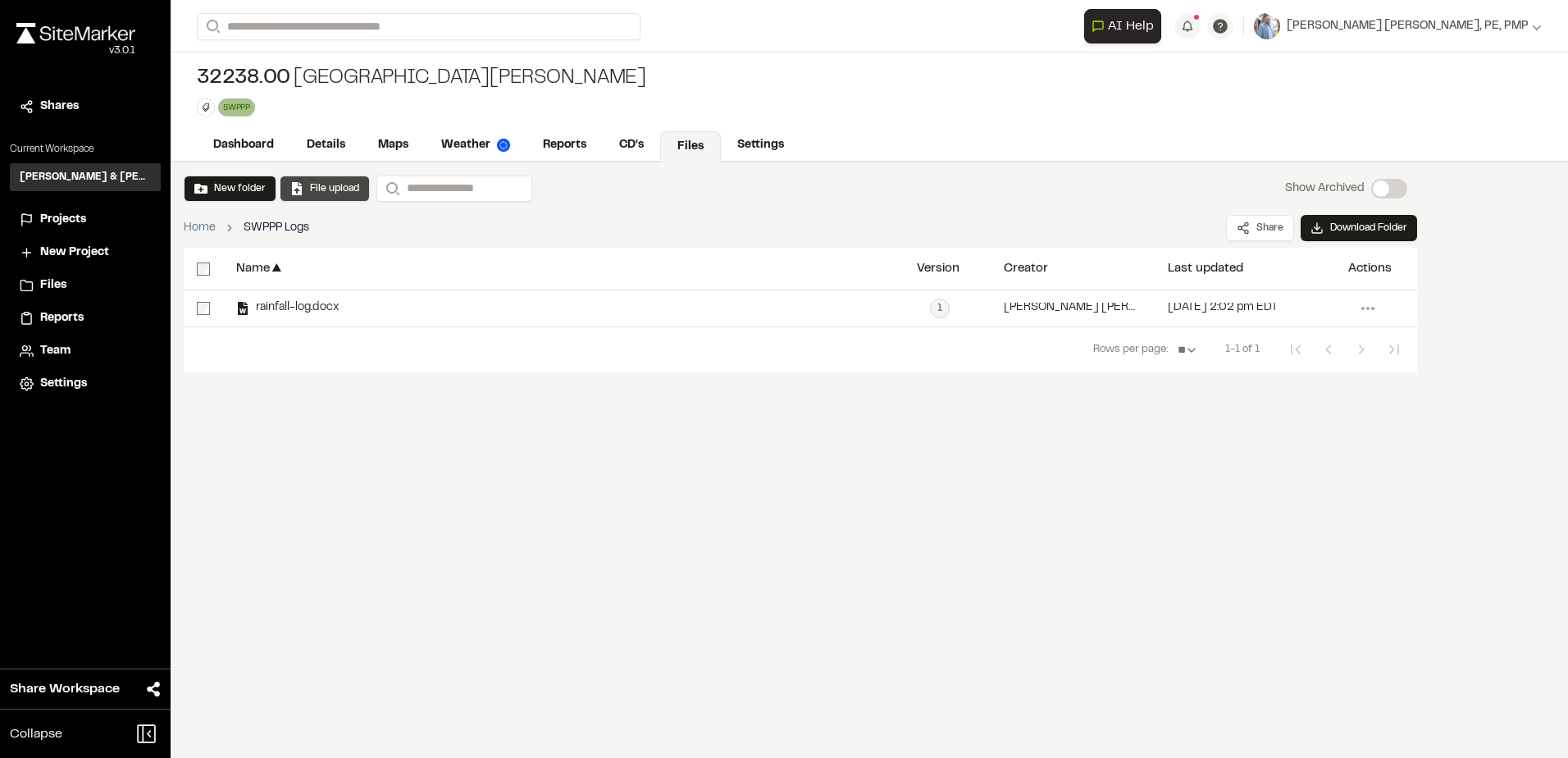
click at [320, 188] on button "File upload" at bounding box center [324, 188] width 69 height 15
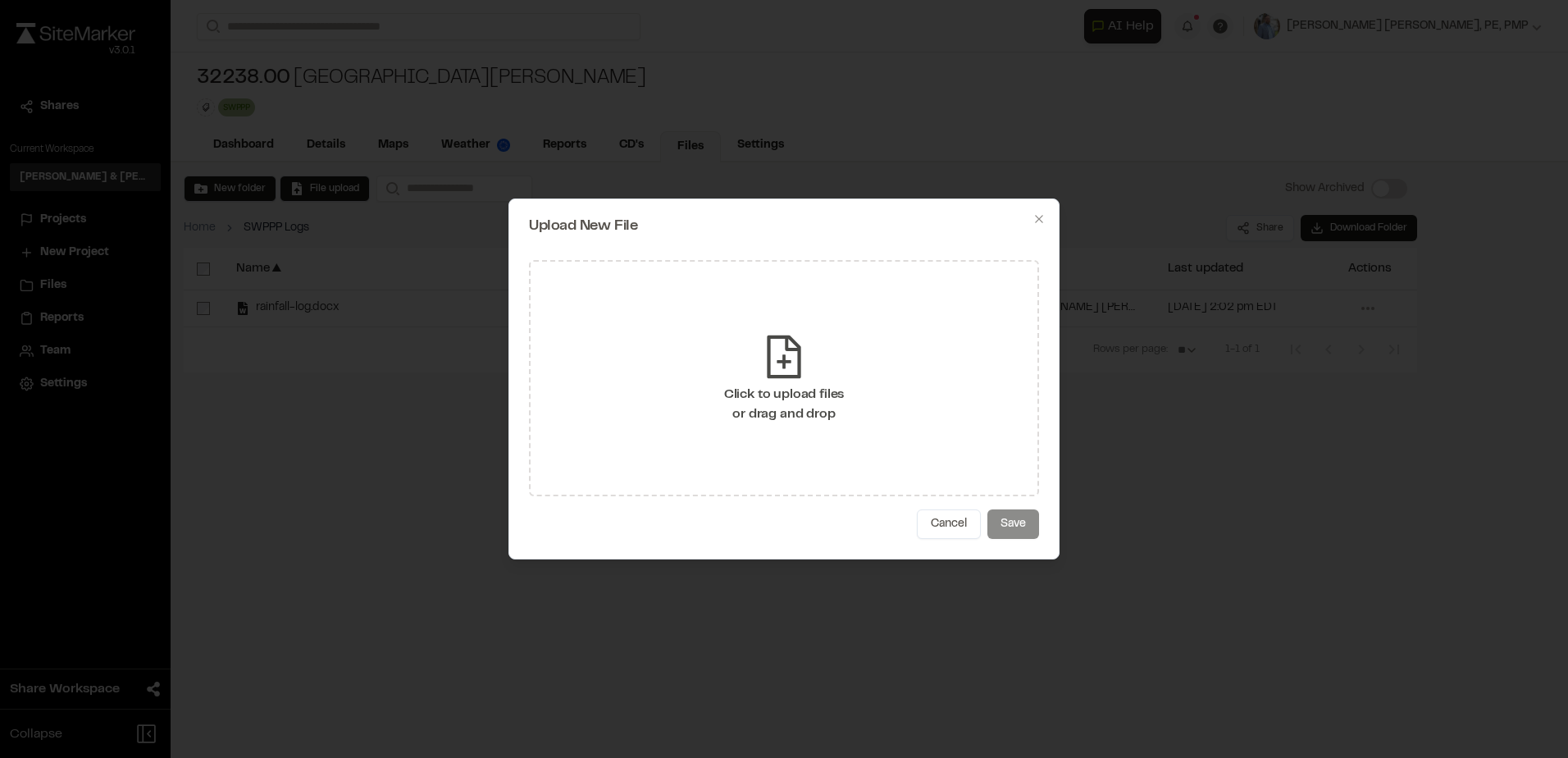
click at [841, 405] on div "Click to upload files or drag and drop" at bounding box center [784, 404] width 121 height 39
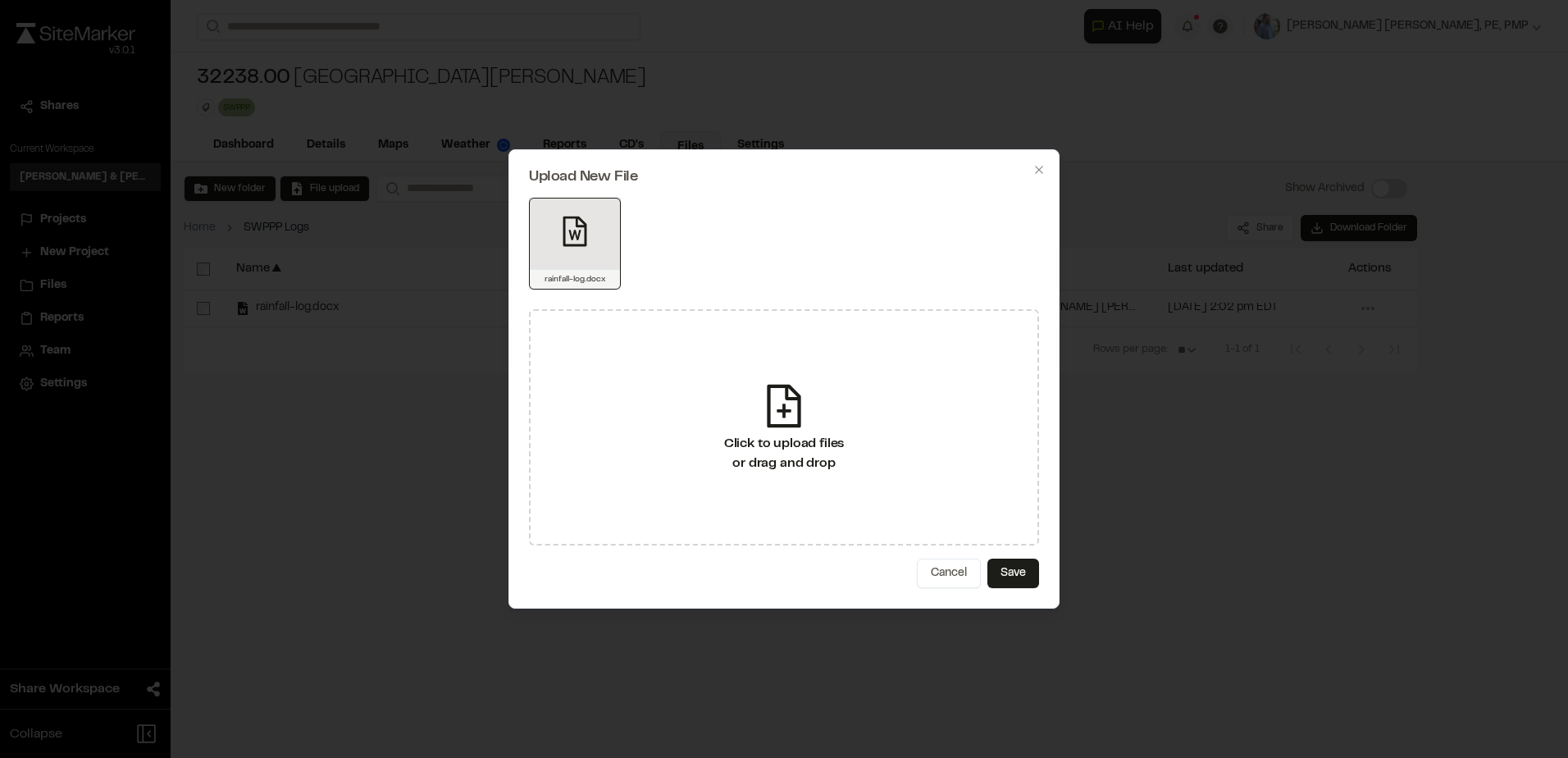
click at [1011, 568] on button "Save" at bounding box center [1013, 573] width 52 height 30
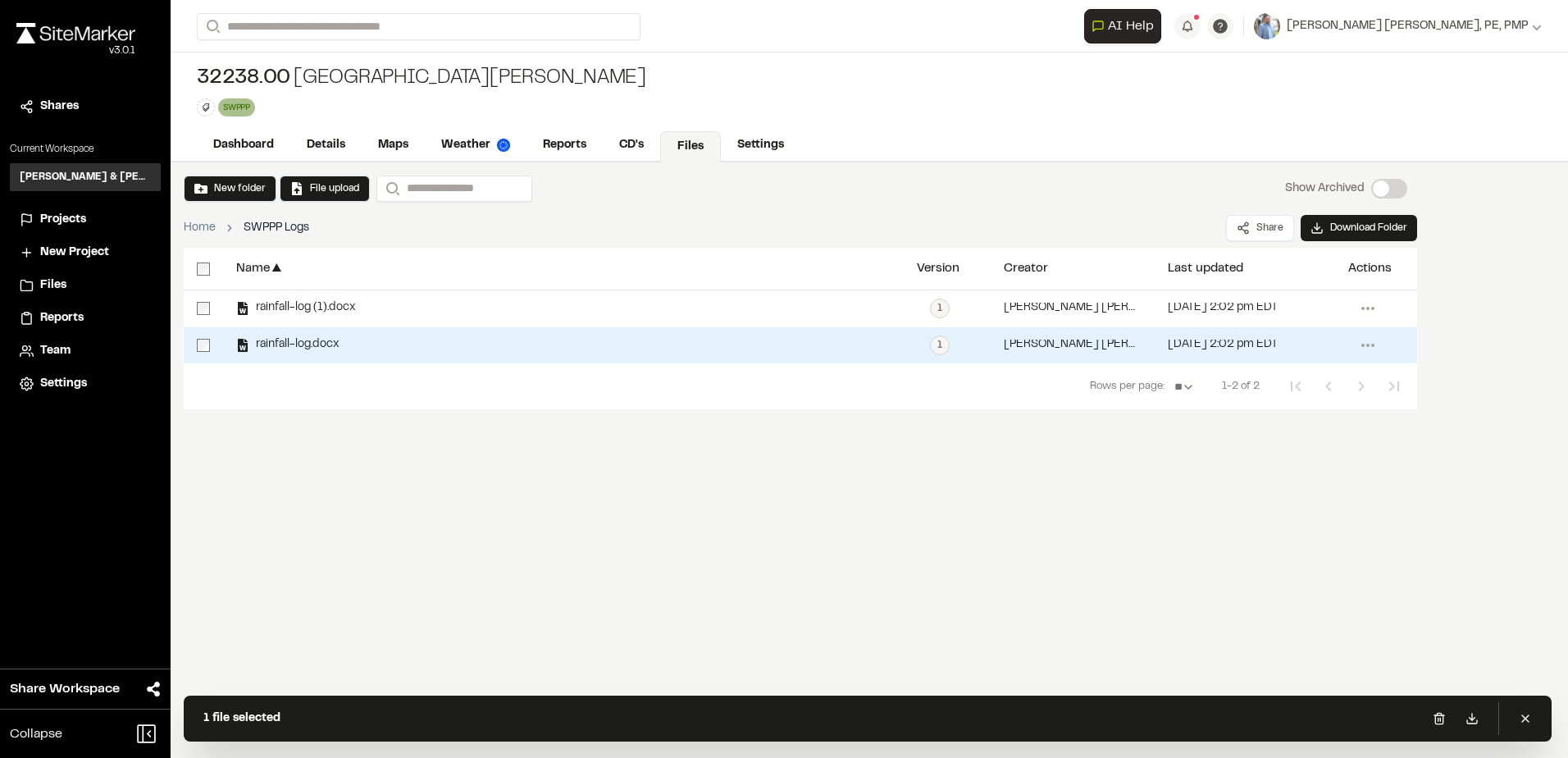
click at [212, 346] on div at bounding box center [203, 344] width 39 height 36
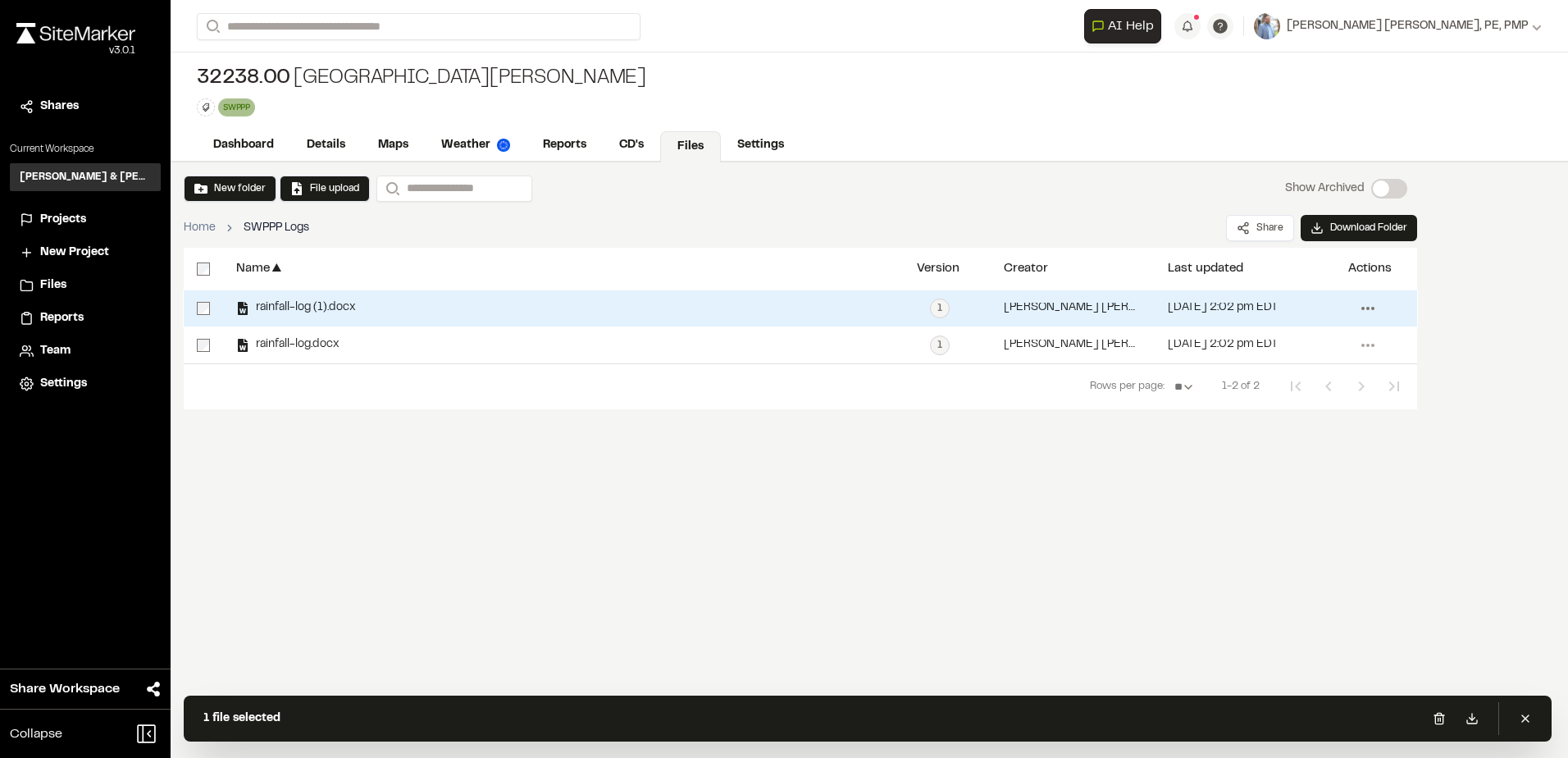
click at [1360, 312] on icon at bounding box center [1368, 308] width 26 height 26
click at [1269, 514] on span "Delete" at bounding box center [1264, 514] width 34 height 18
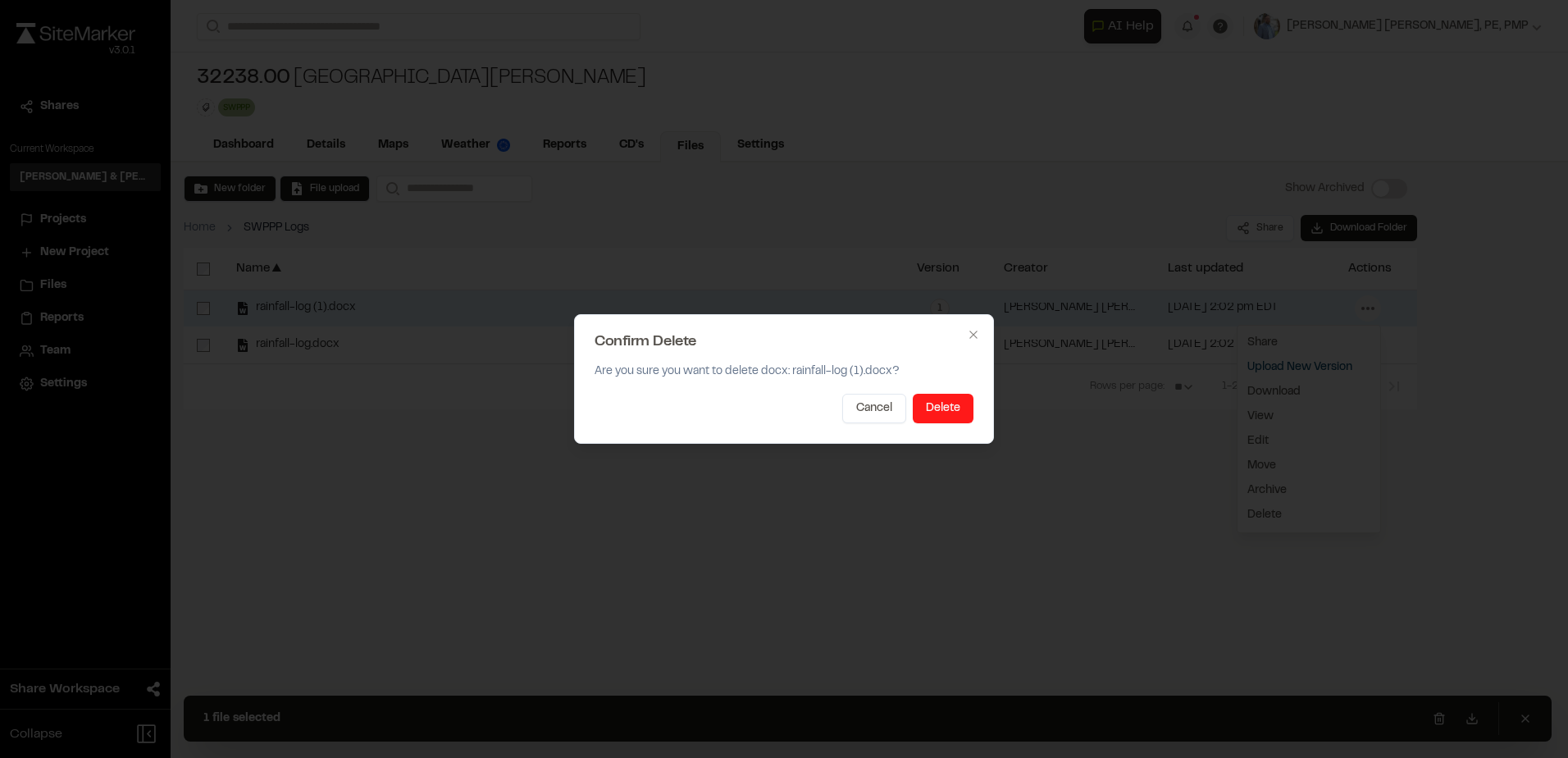
click at [947, 411] on button "Delete" at bounding box center [943, 408] width 60 height 30
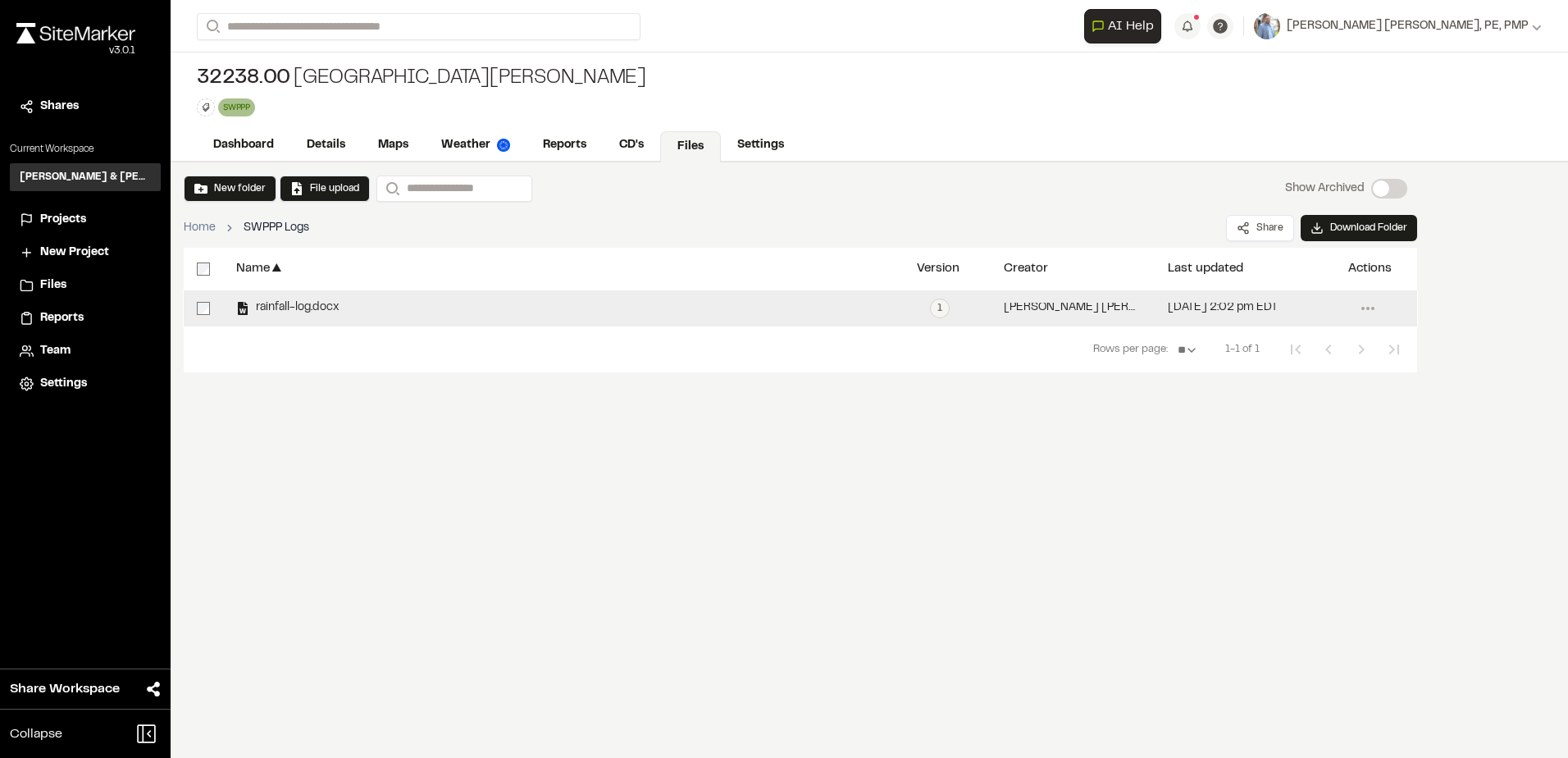
click at [317, 309] on span "rainfall-log.docx" at bounding box center [294, 308] width 90 height 11
click at [318, 308] on span "rainfall-log.docx" at bounding box center [294, 308] width 90 height 11
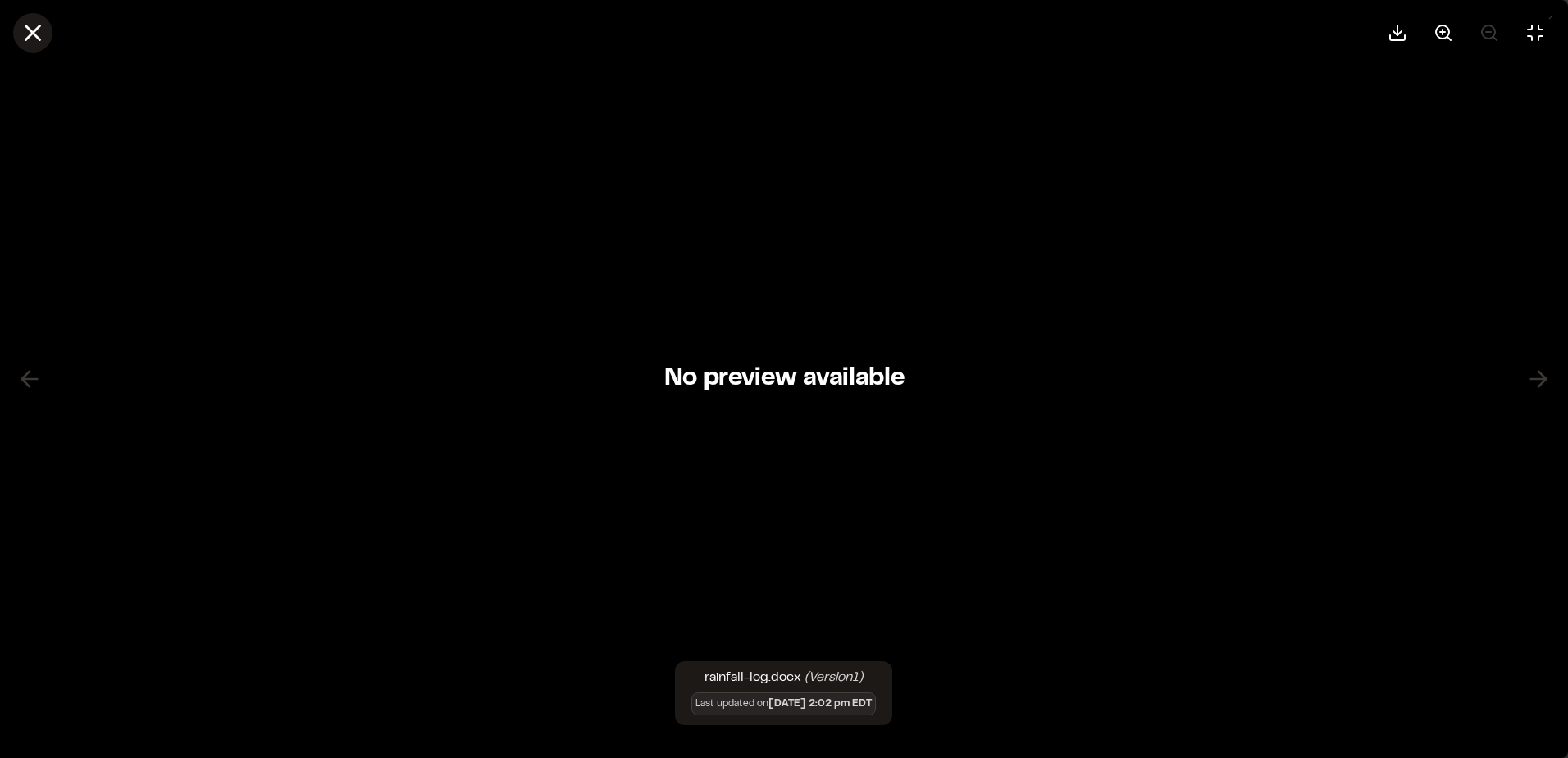
click at [38, 32] on icon at bounding box center [33, 33] width 28 height 28
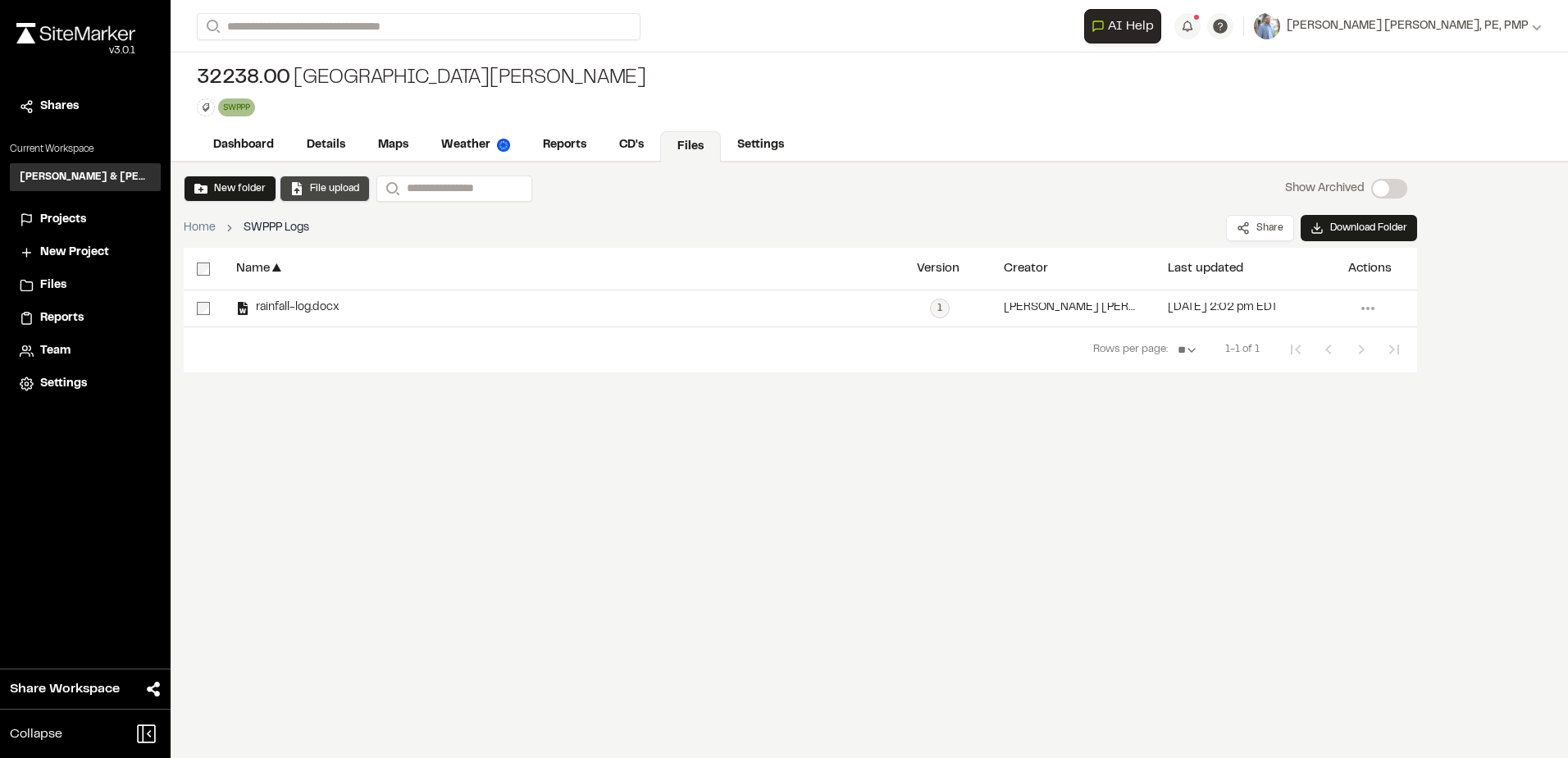
click at [335, 190] on button "File upload" at bounding box center [324, 188] width 69 height 15
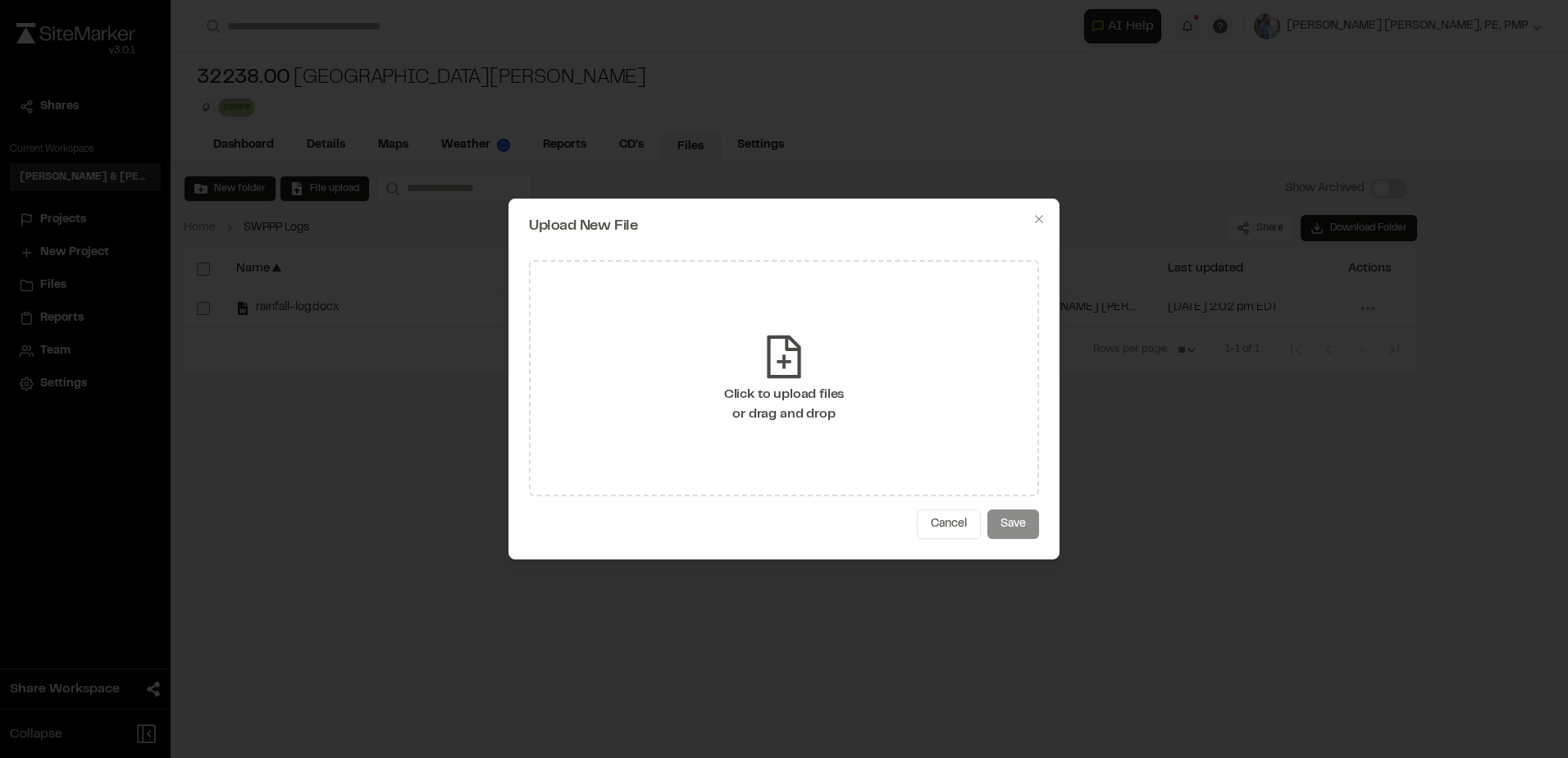
click at [881, 411] on div "Click to upload files or drag and drop" at bounding box center [784, 378] width 510 height 236
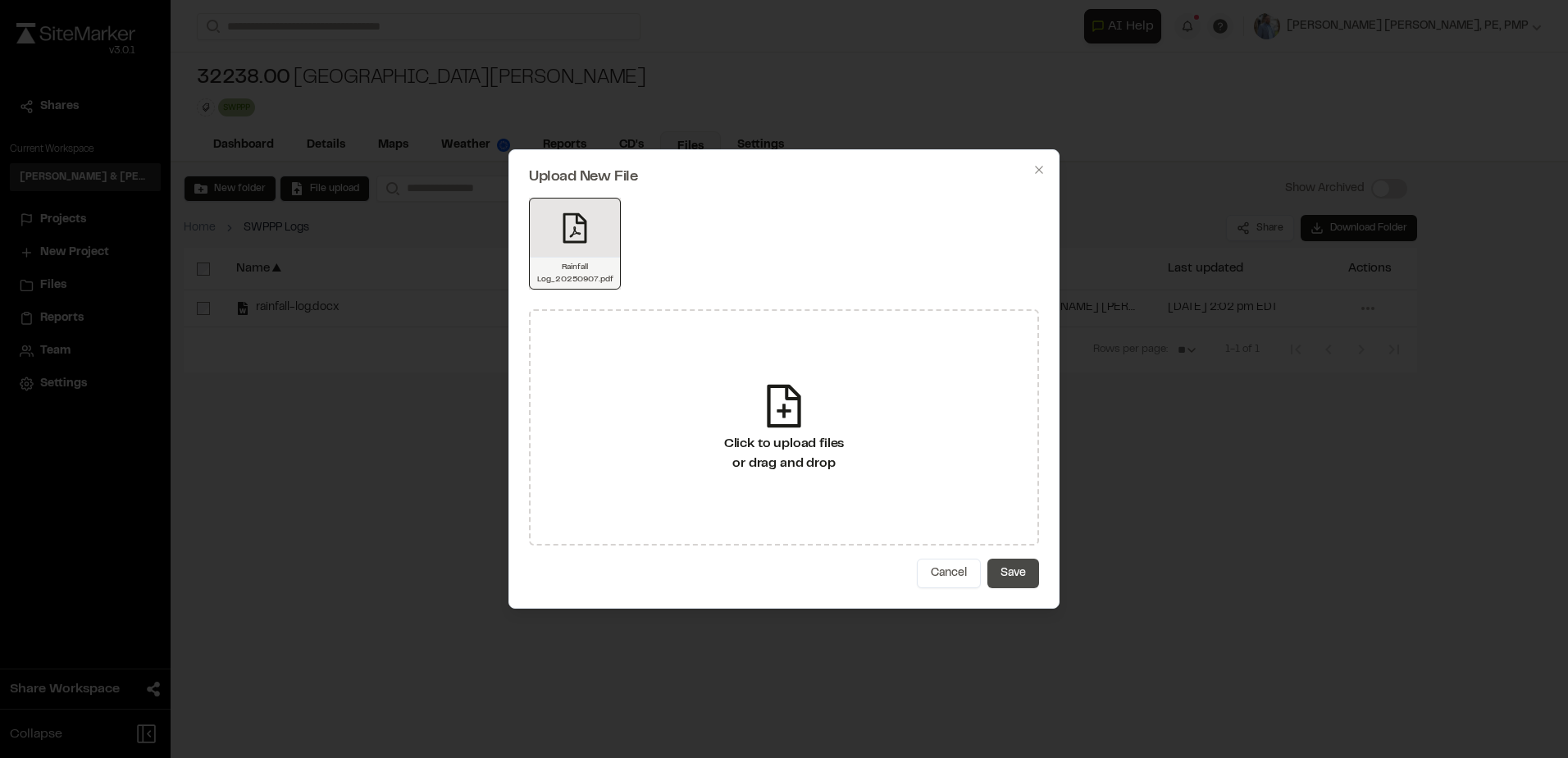
click at [1027, 575] on button "Save" at bounding box center [1013, 573] width 52 height 30
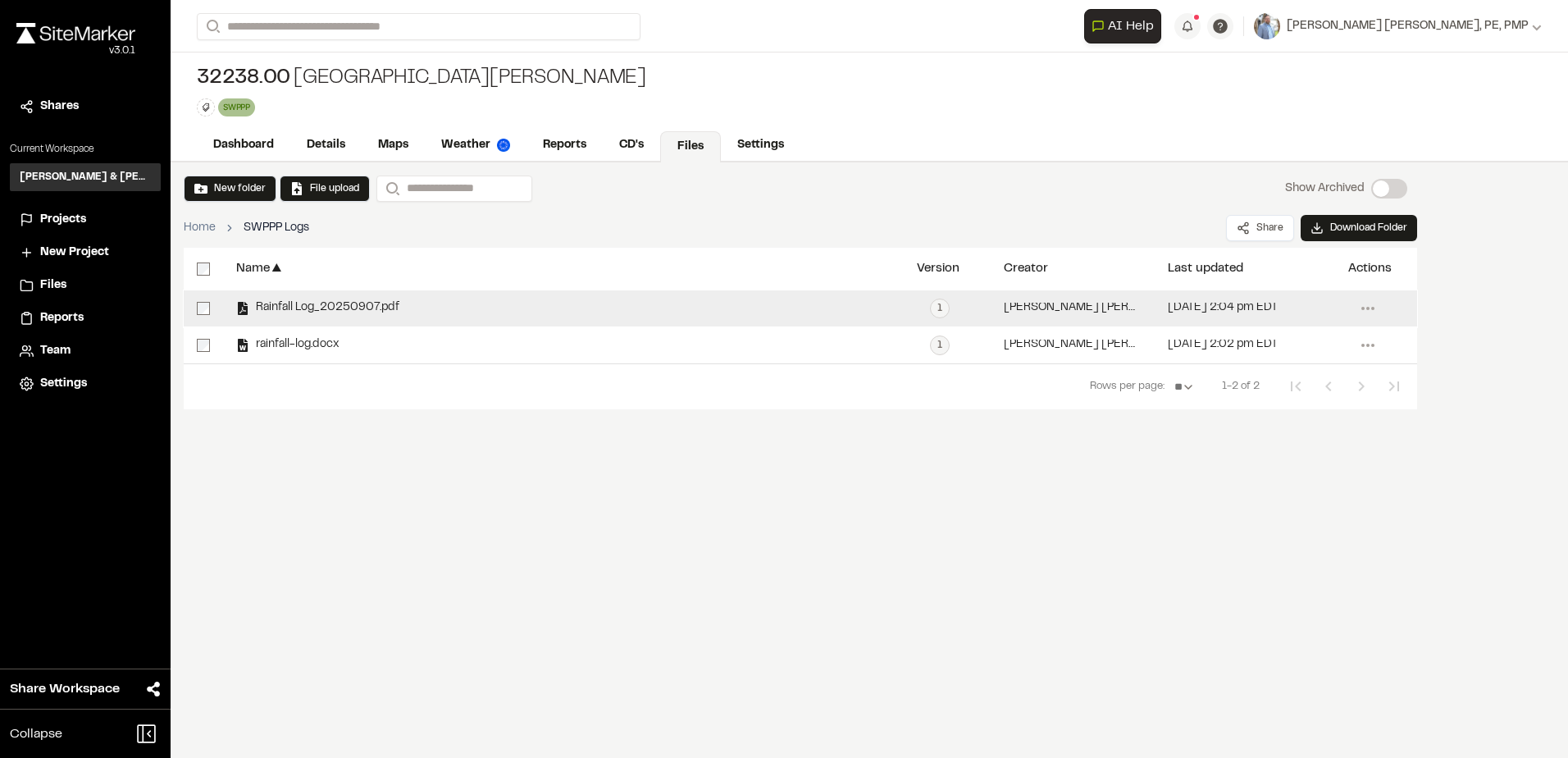
click at [347, 308] on span "Rainfall Log_20250907.pdf" at bounding box center [323, 308] width 150 height 11
click at [351, 302] on span "Rainfall Log_20250907.pdf" at bounding box center [323, 308] width 150 height 11
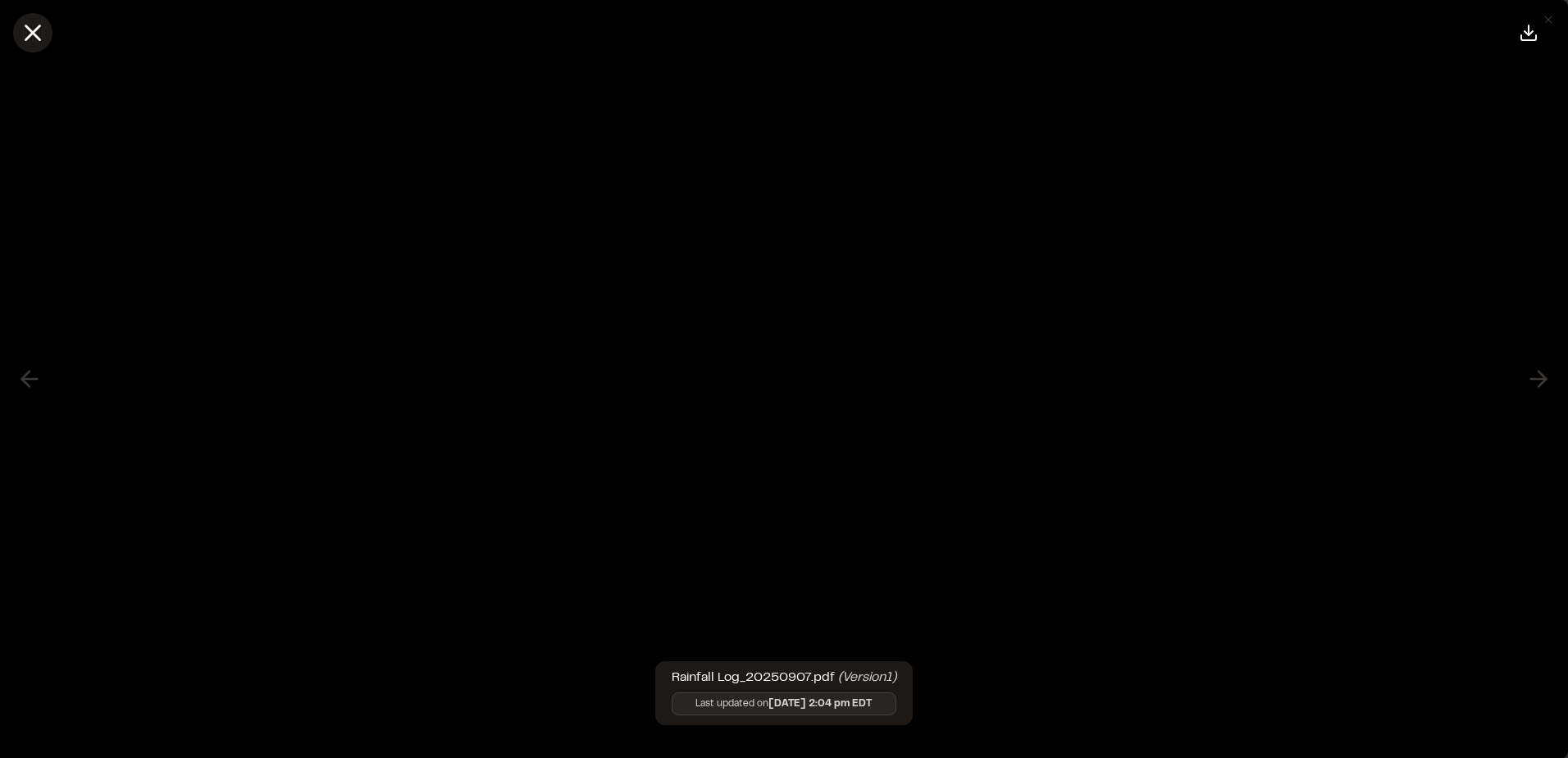
click at [32, 32] on line at bounding box center [33, 33] width 14 height 14
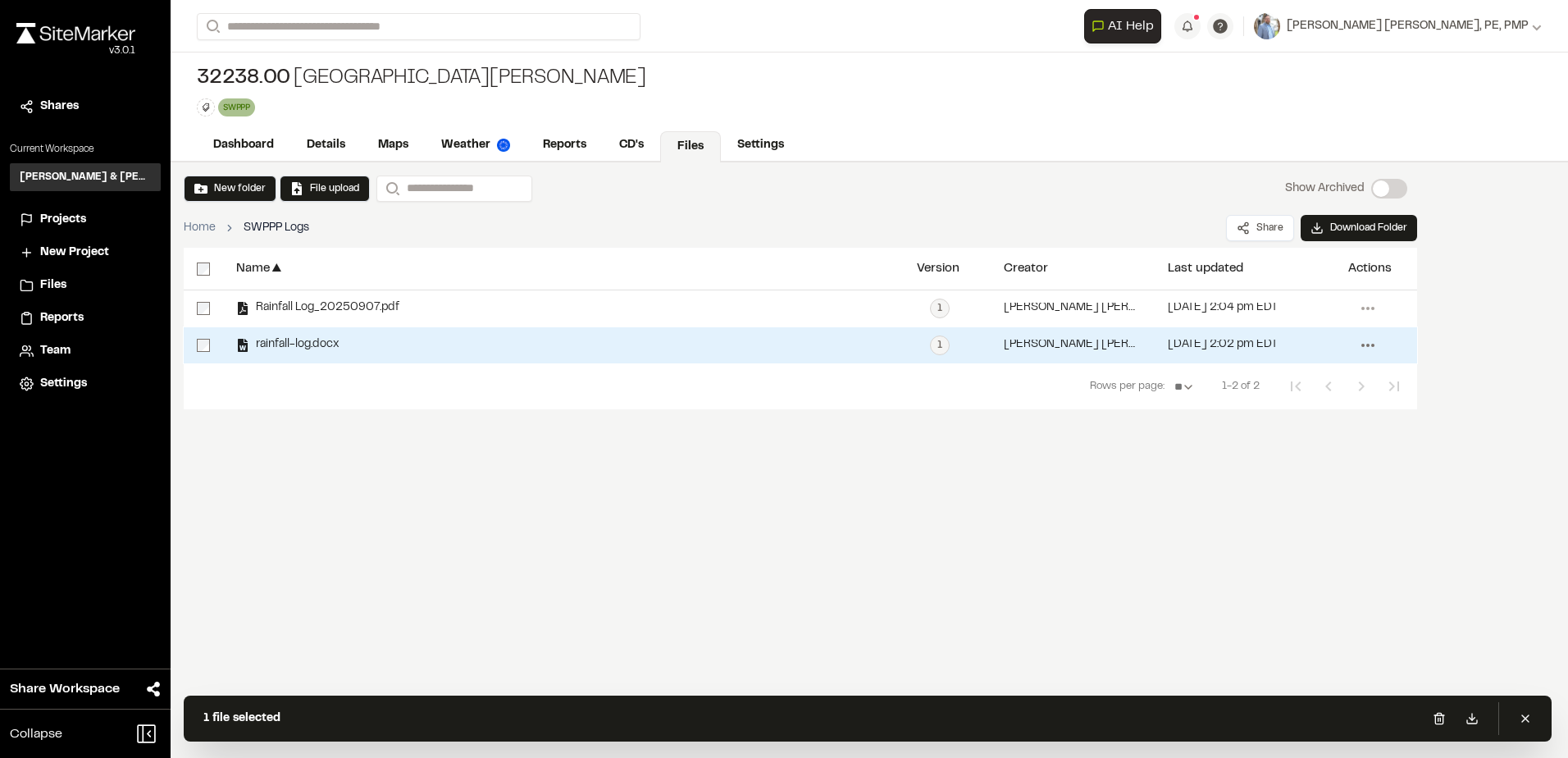
click at [1366, 351] on icon at bounding box center [1368, 345] width 26 height 26
click at [1281, 549] on span "Delete" at bounding box center [1264, 551] width 34 height 18
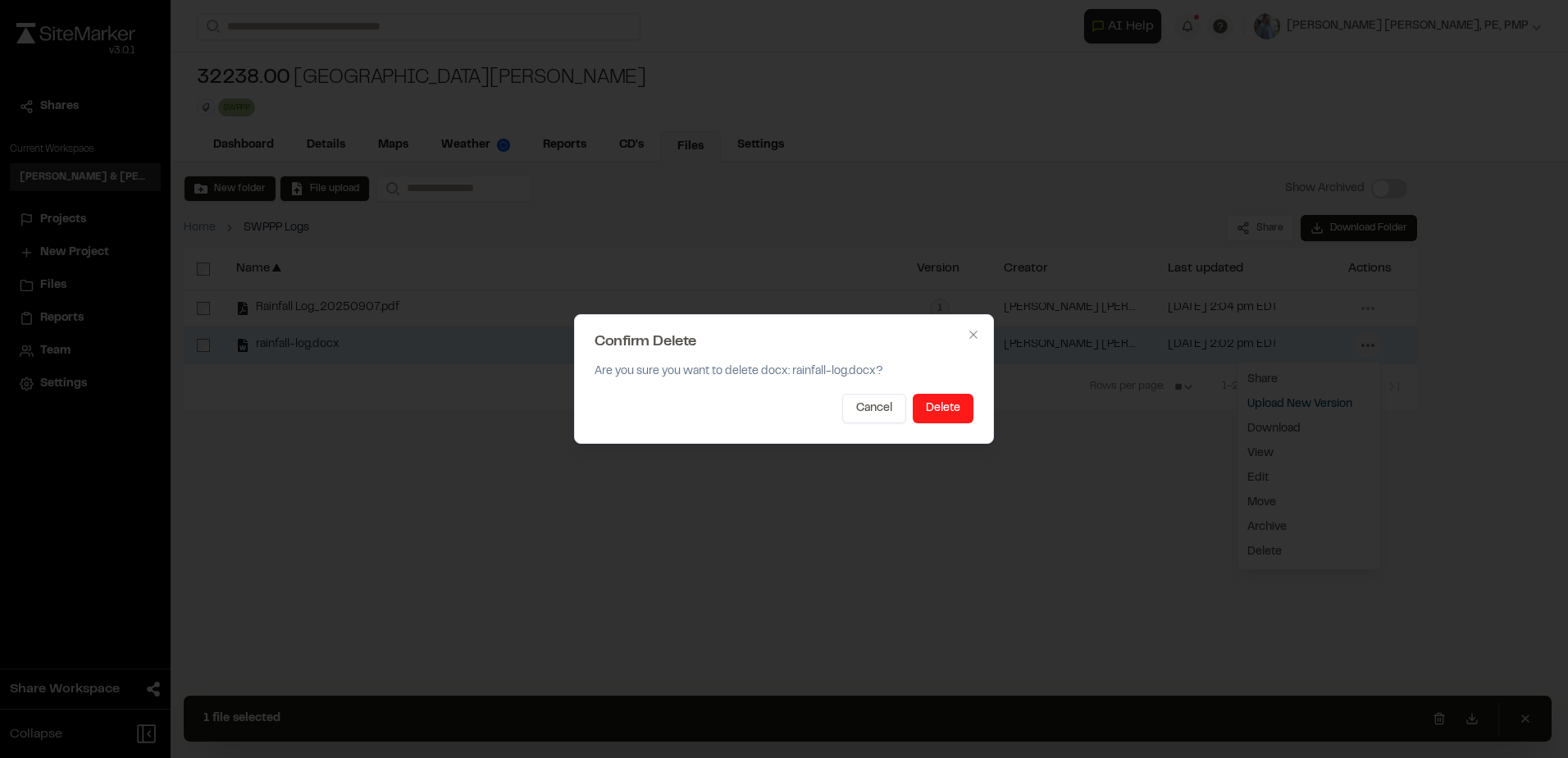
click at [961, 414] on button "Delete" at bounding box center [943, 408] width 60 height 30
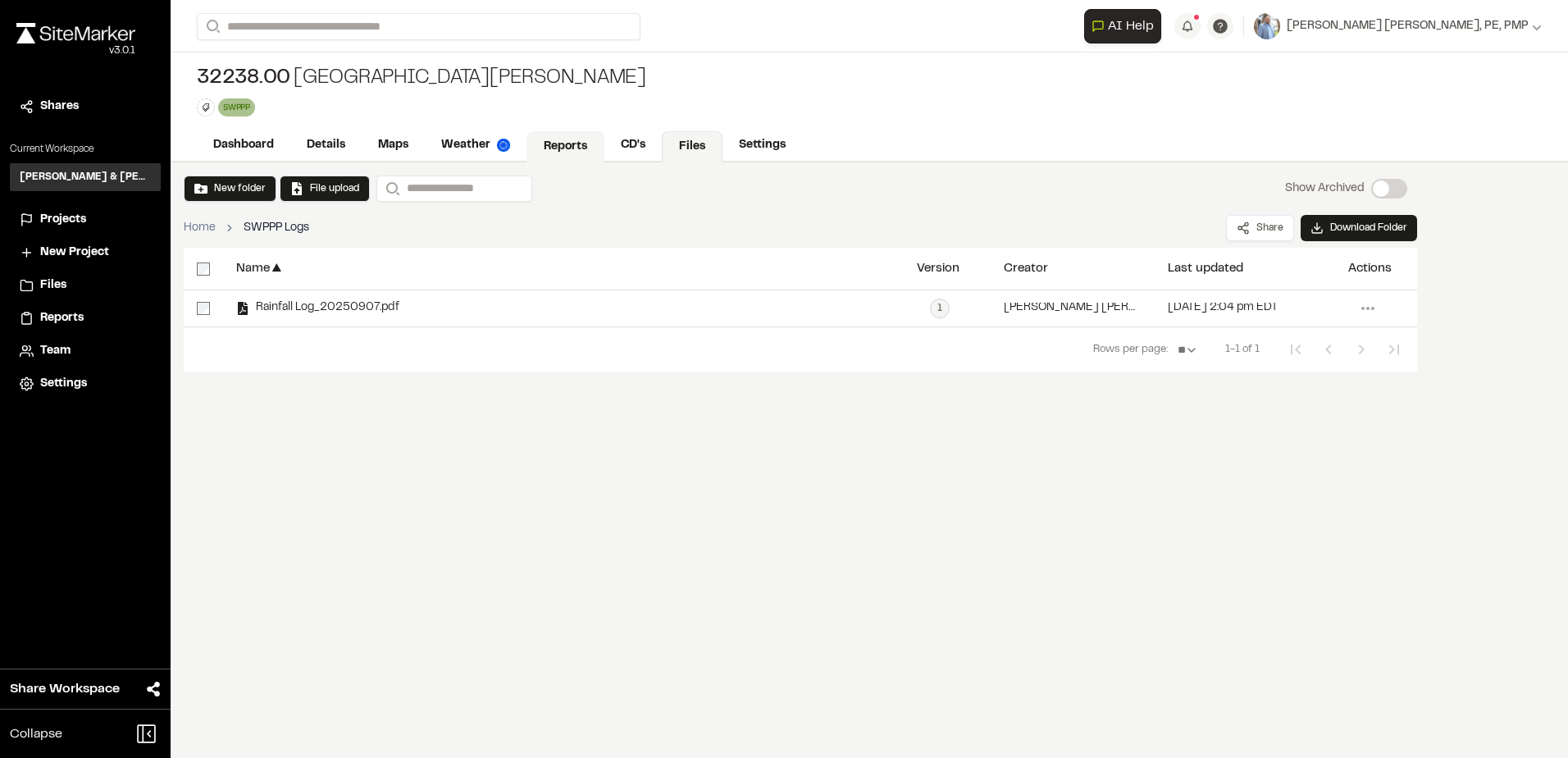
click at [557, 137] on link "Reports" at bounding box center [565, 147] width 78 height 32
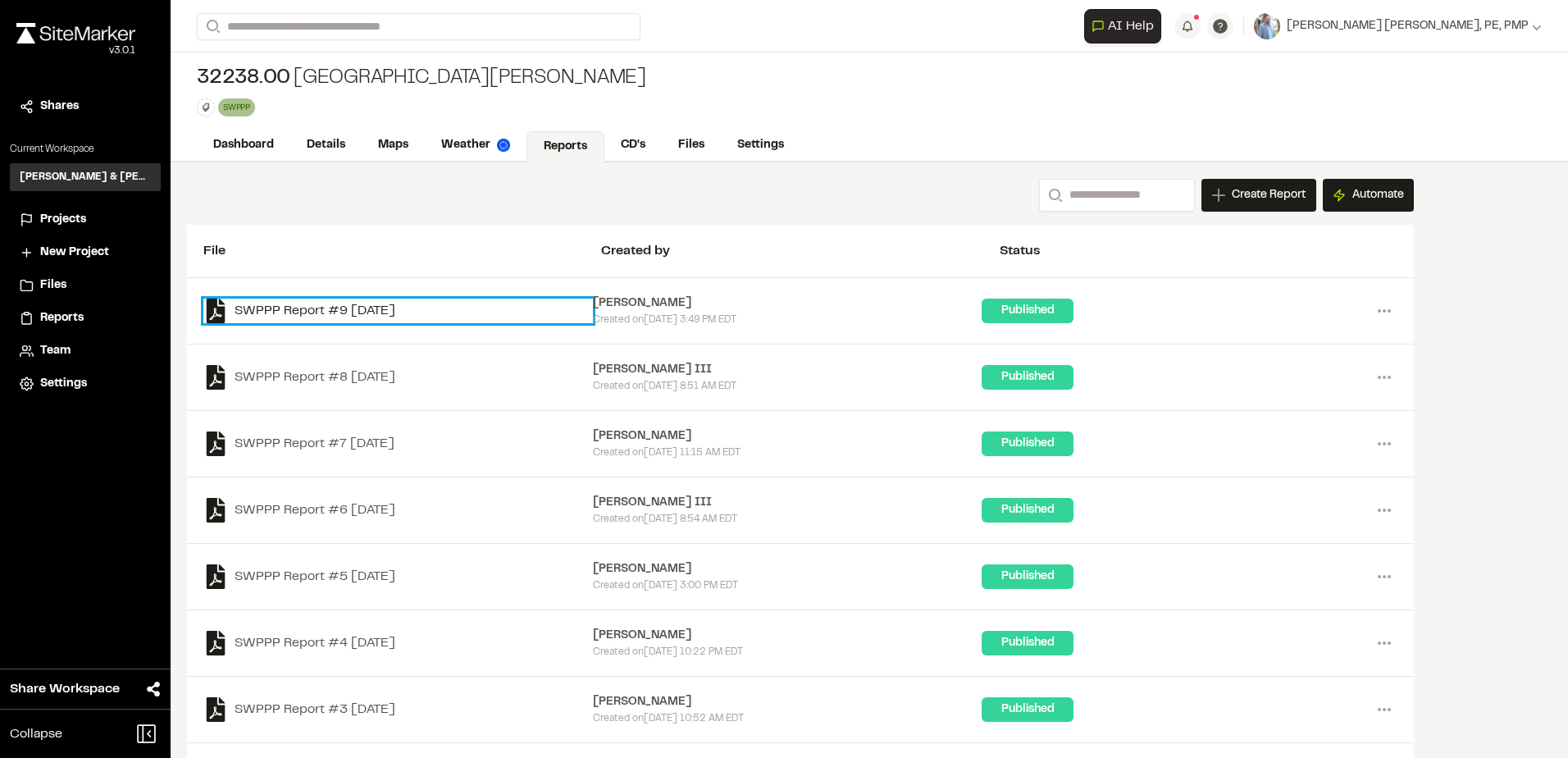
click at [378, 306] on link "SWPPP Report #9 [DATE]" at bounding box center [398, 311] width 389 height 25
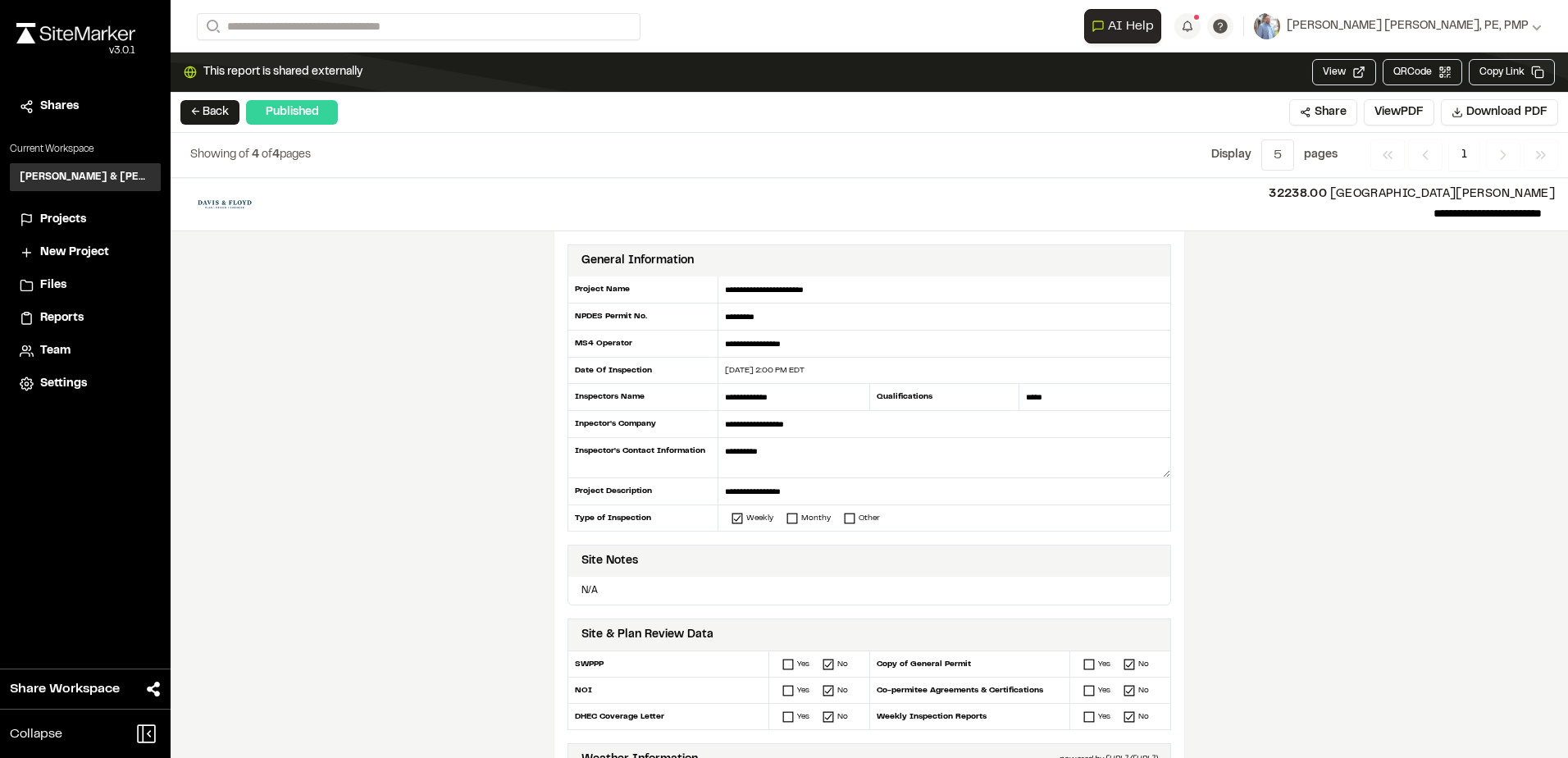
click at [1257, 342] on div "**********" at bounding box center [869, 468] width 1398 height 580
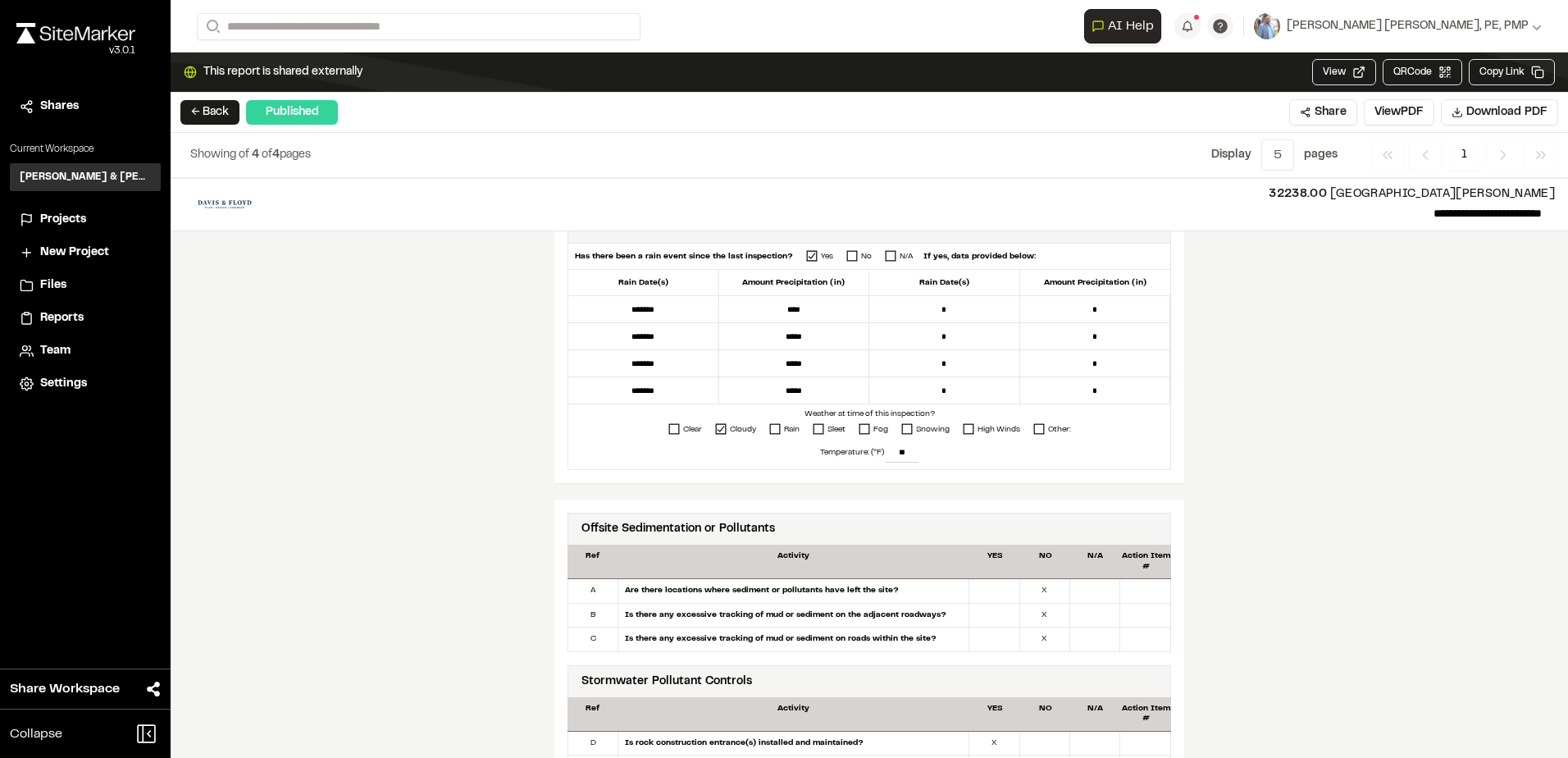
scroll to position [492, 0]
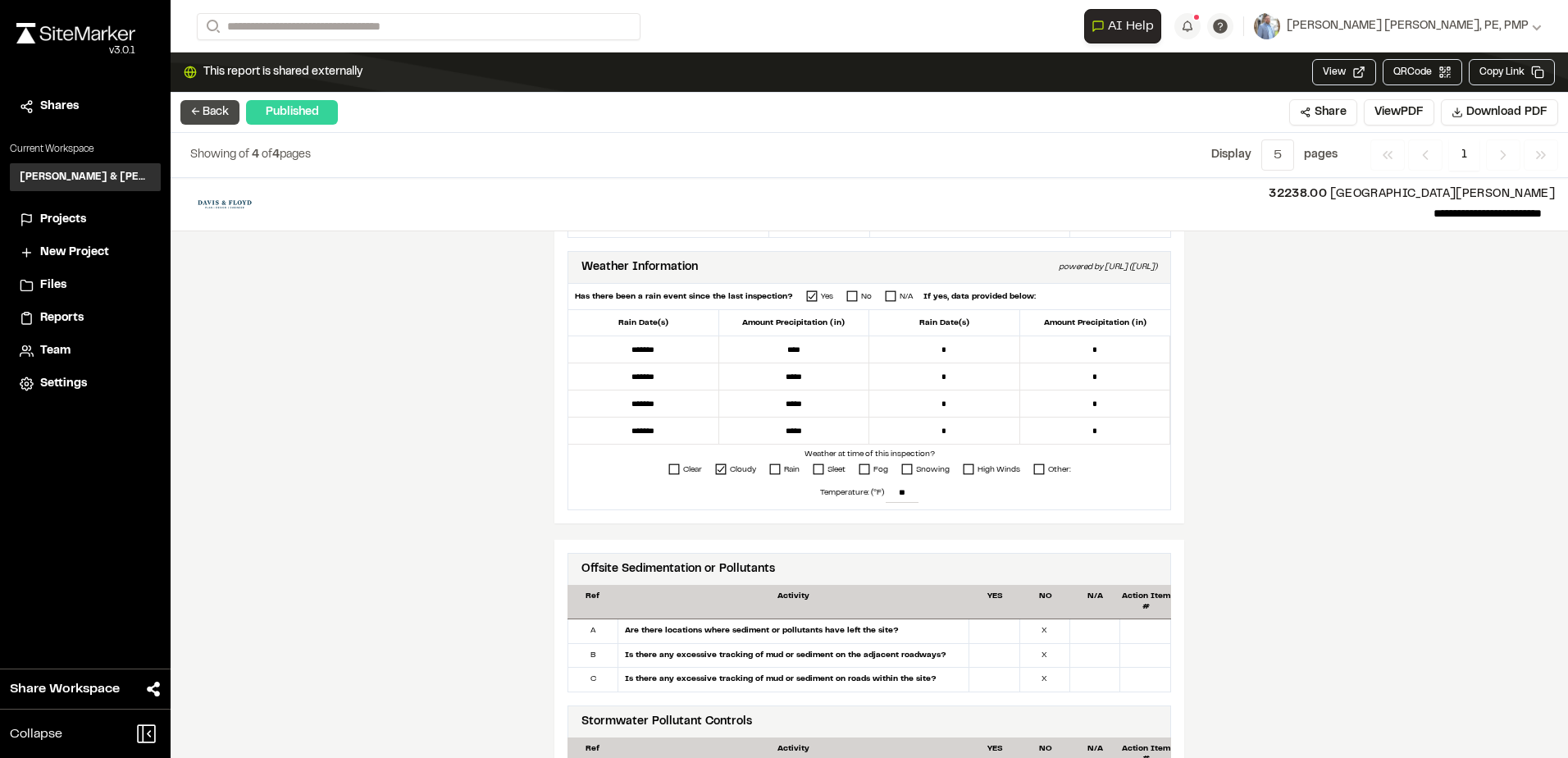
click at [221, 116] on button "← Back" at bounding box center [209, 112] width 59 height 25
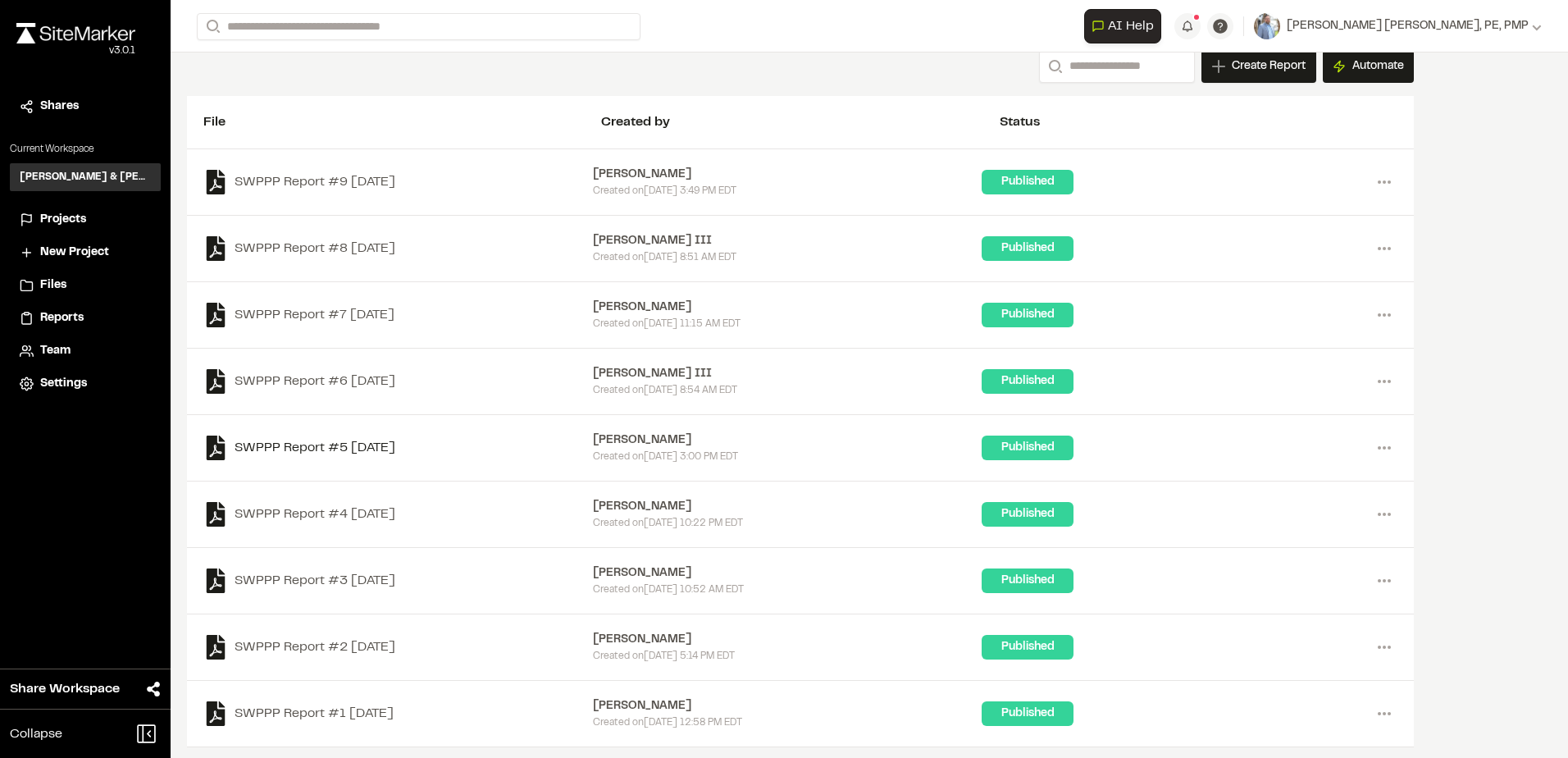
scroll to position [134, 0]
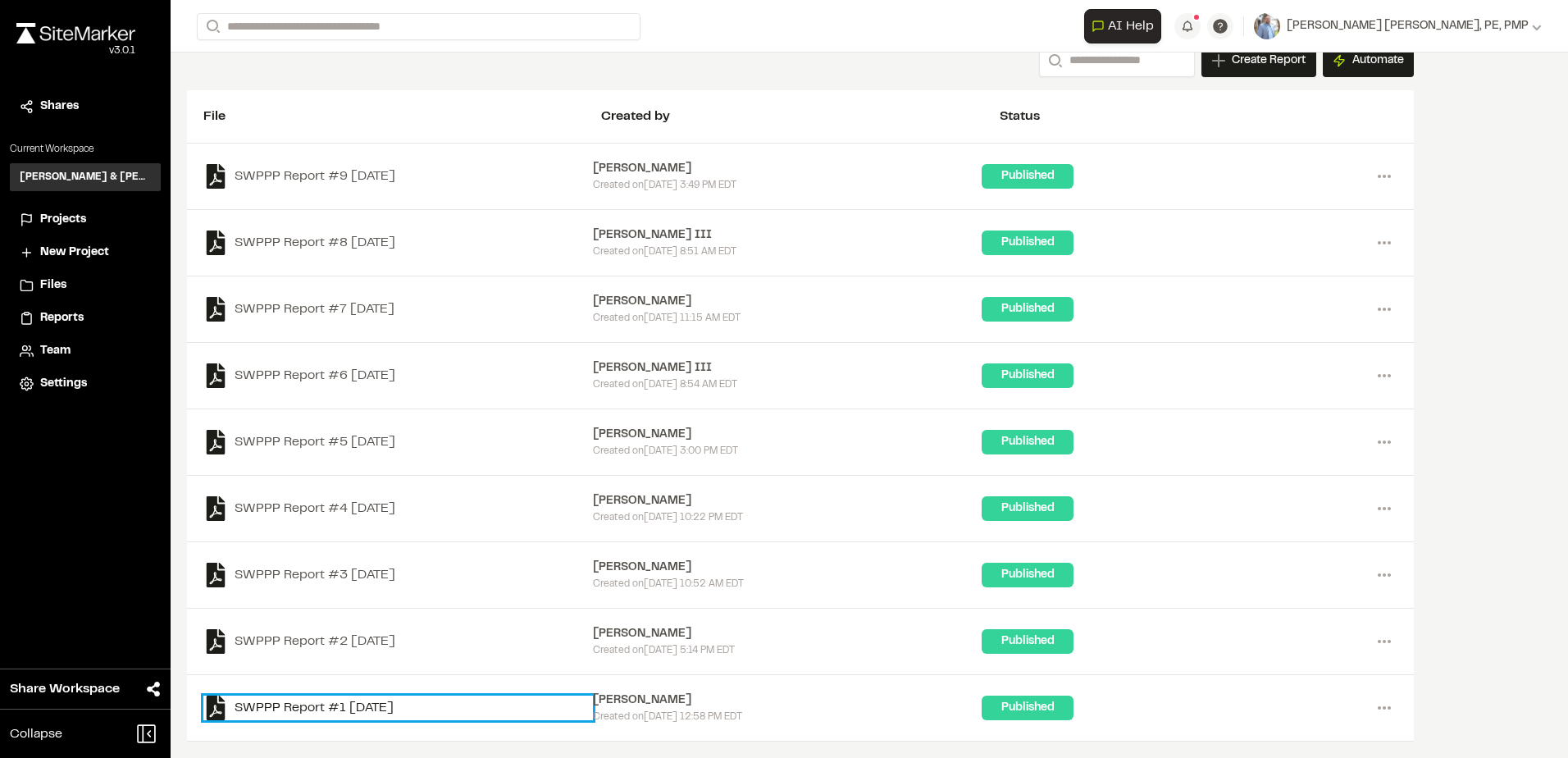
click at [402, 706] on link "SWPPP Report #1 [DATE]" at bounding box center [398, 708] width 389 height 25
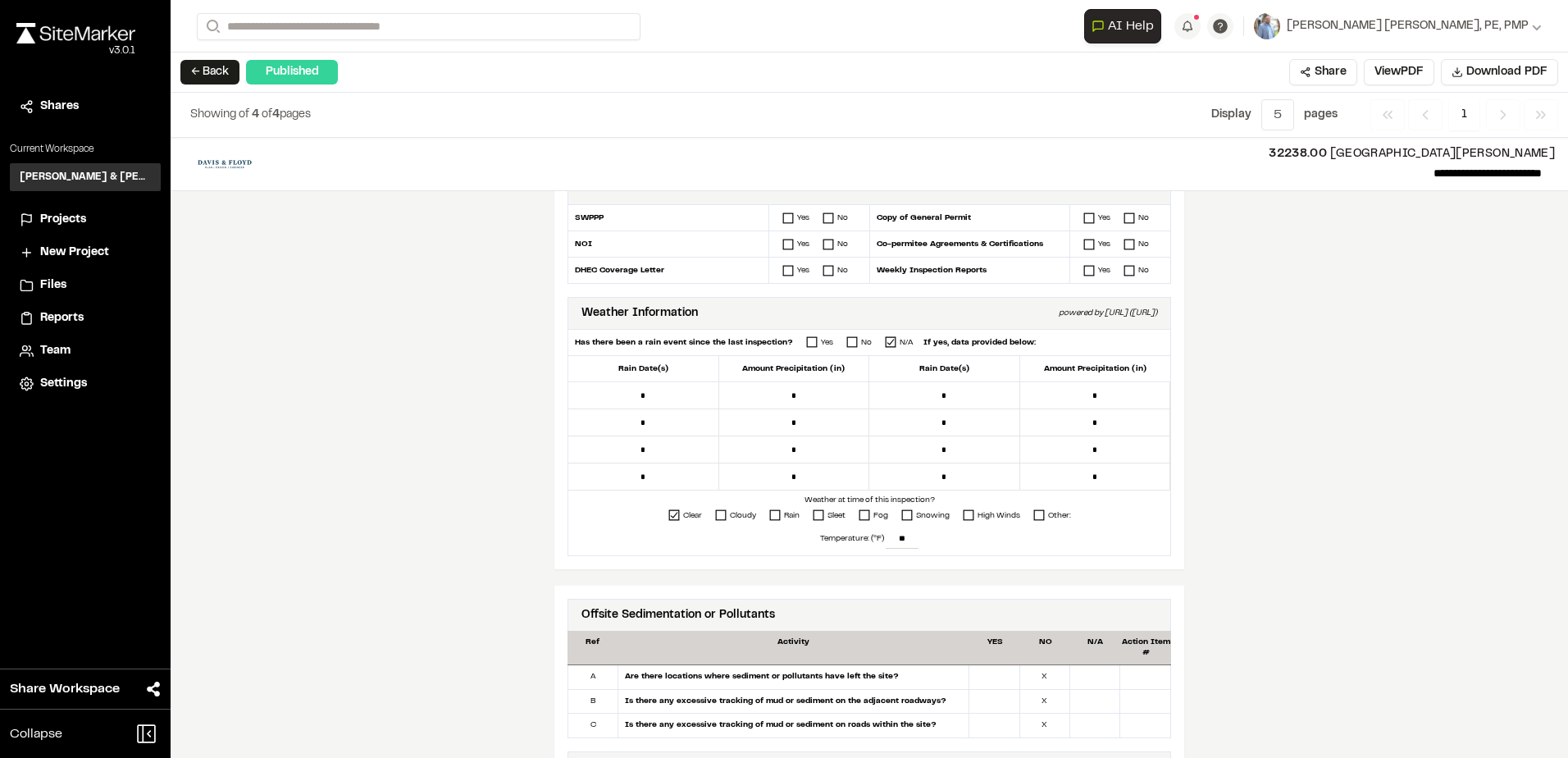
scroll to position [492, 0]
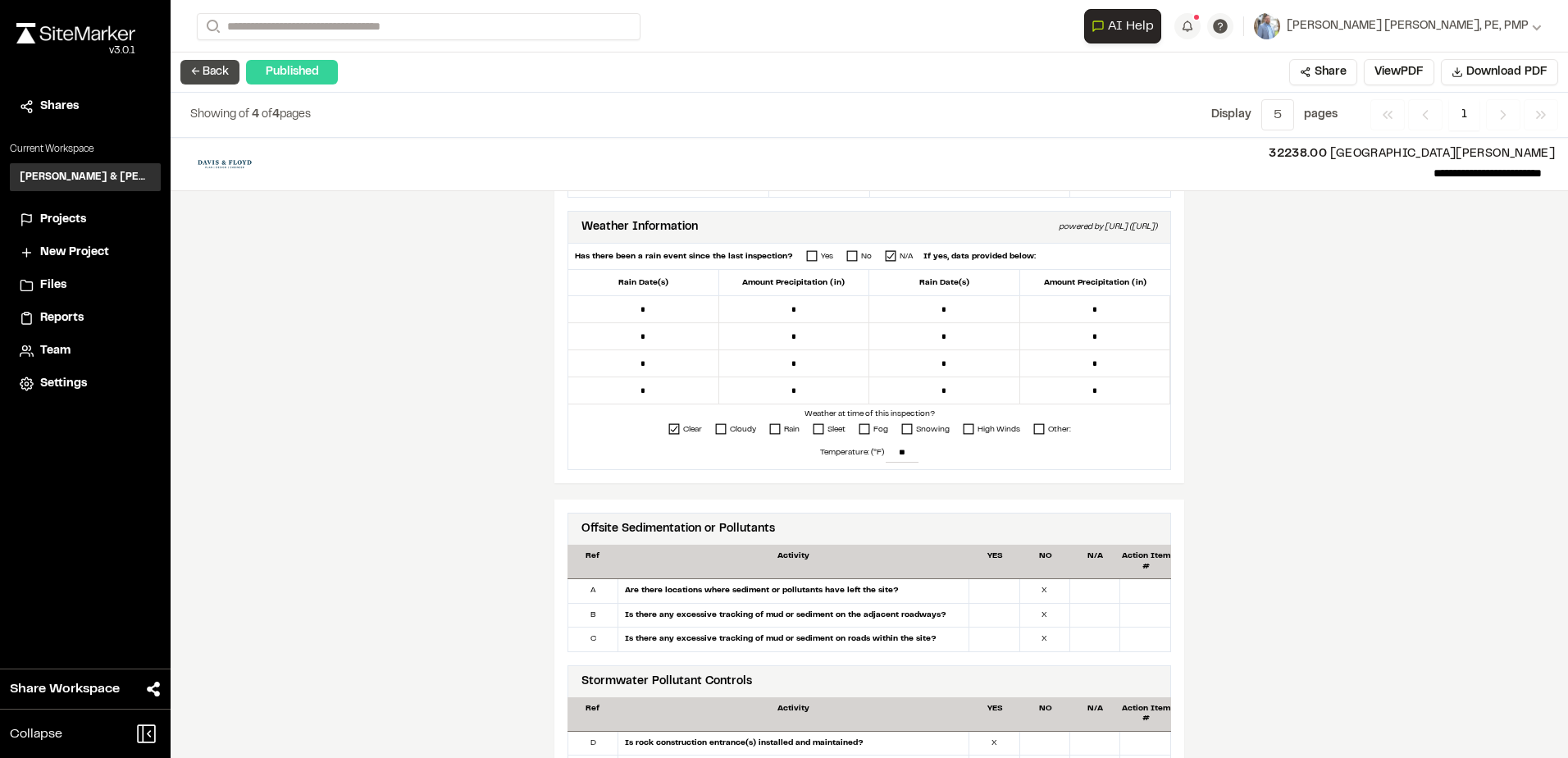
click at [203, 83] on button "← Back" at bounding box center [209, 72] width 59 height 25
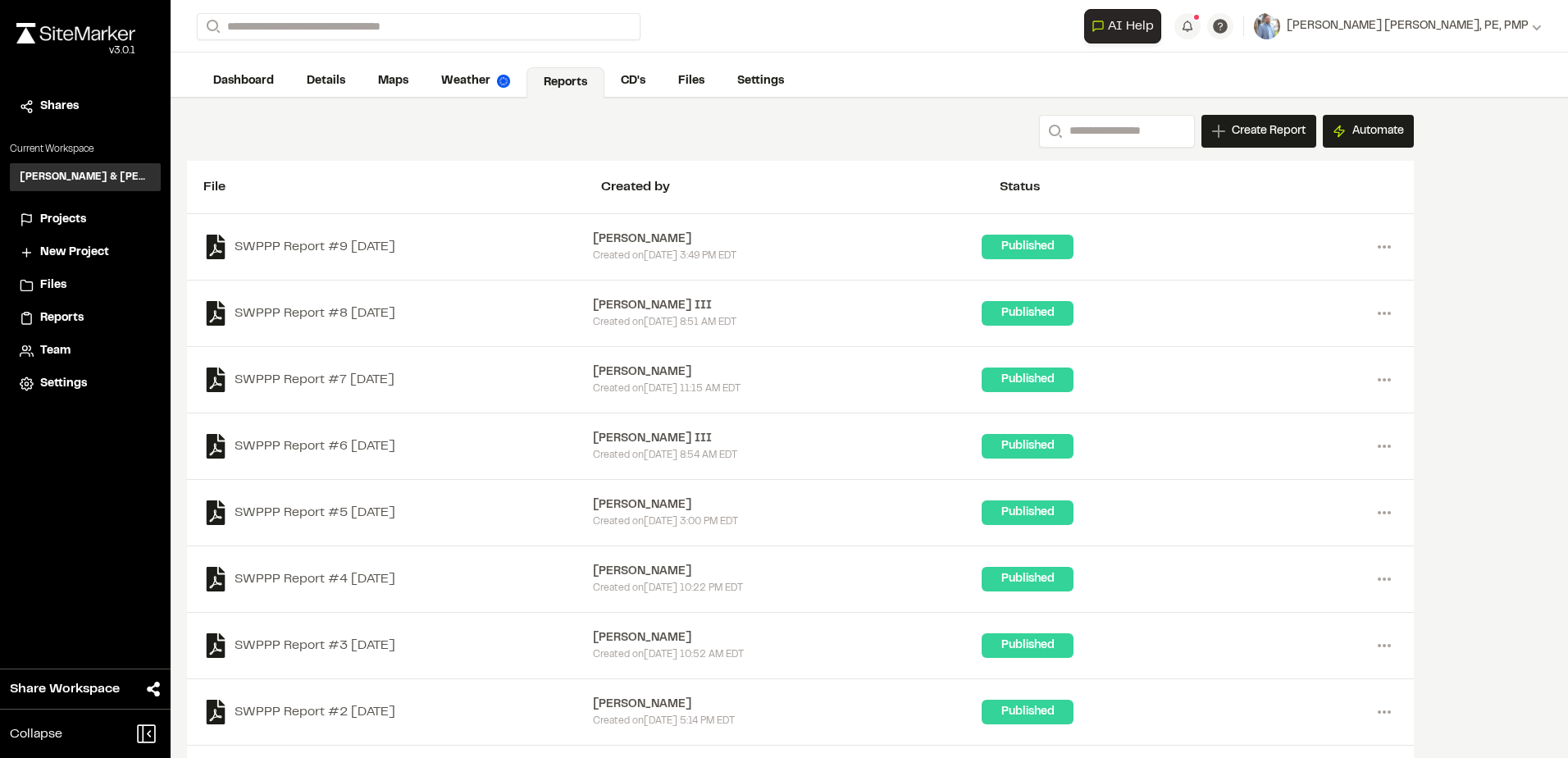
scroll to position [134, 0]
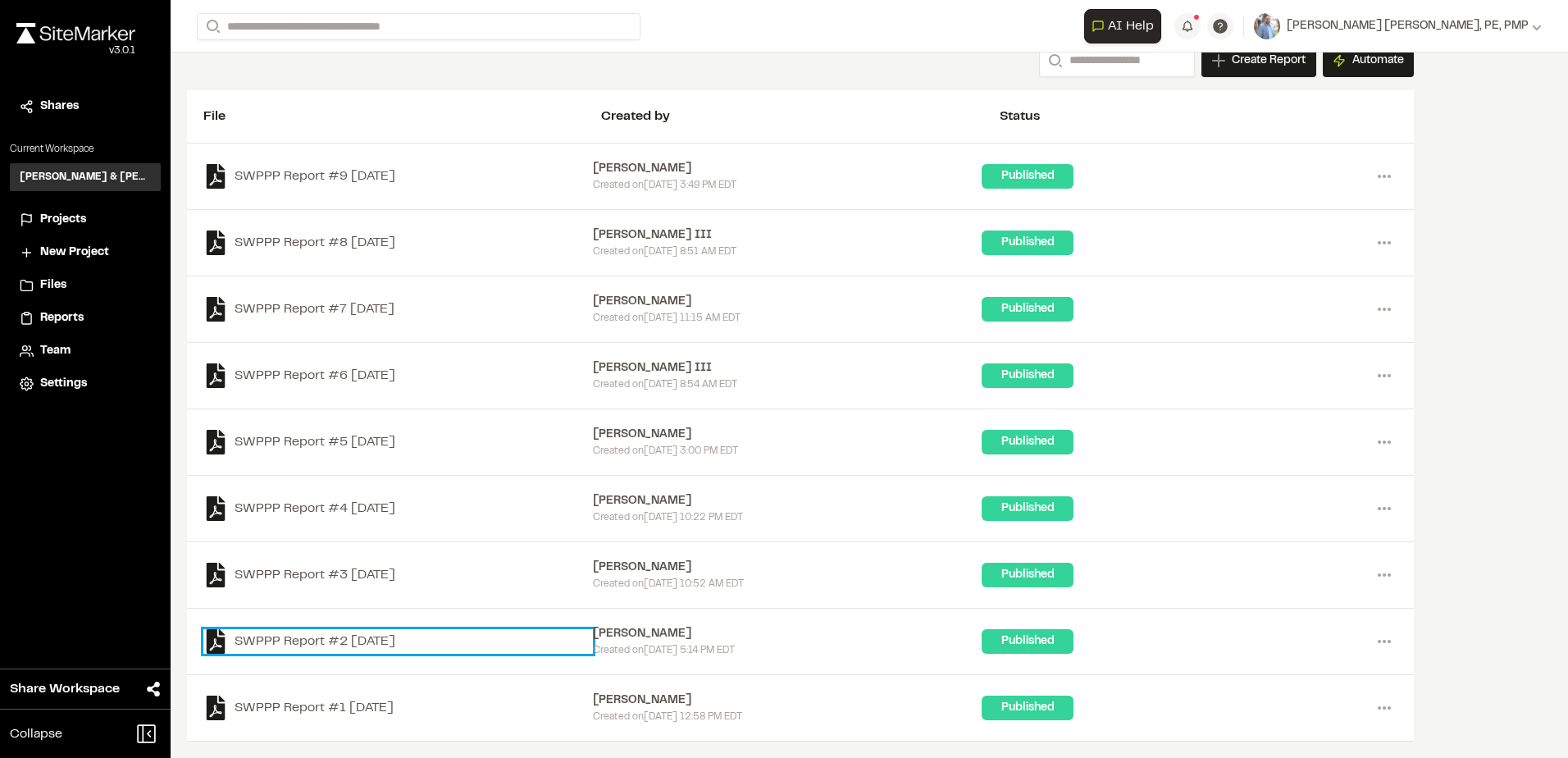
click at [351, 638] on link "SWPPP Report #2 [DATE]" at bounding box center [398, 641] width 389 height 25
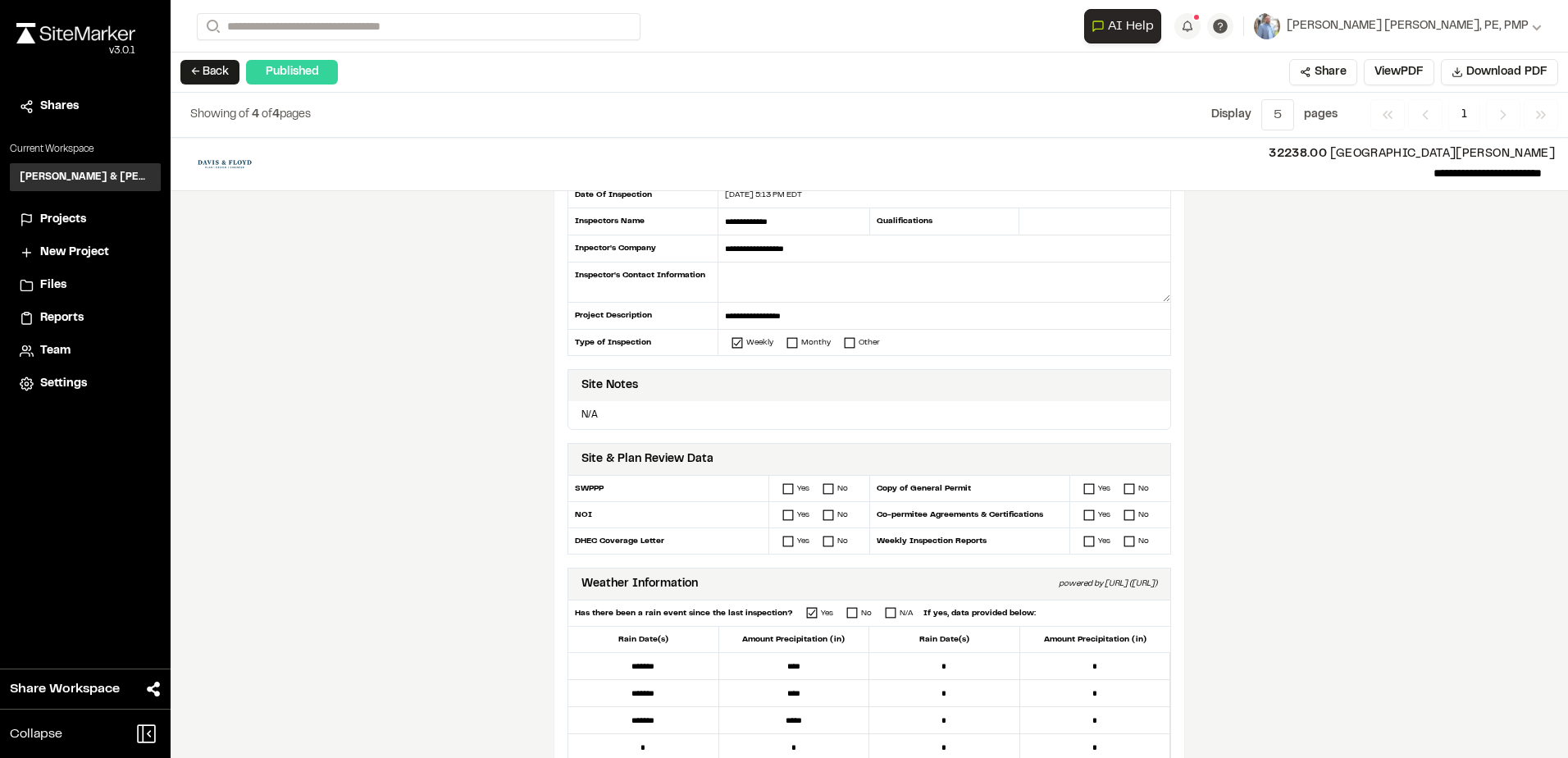
scroll to position [410, 0]
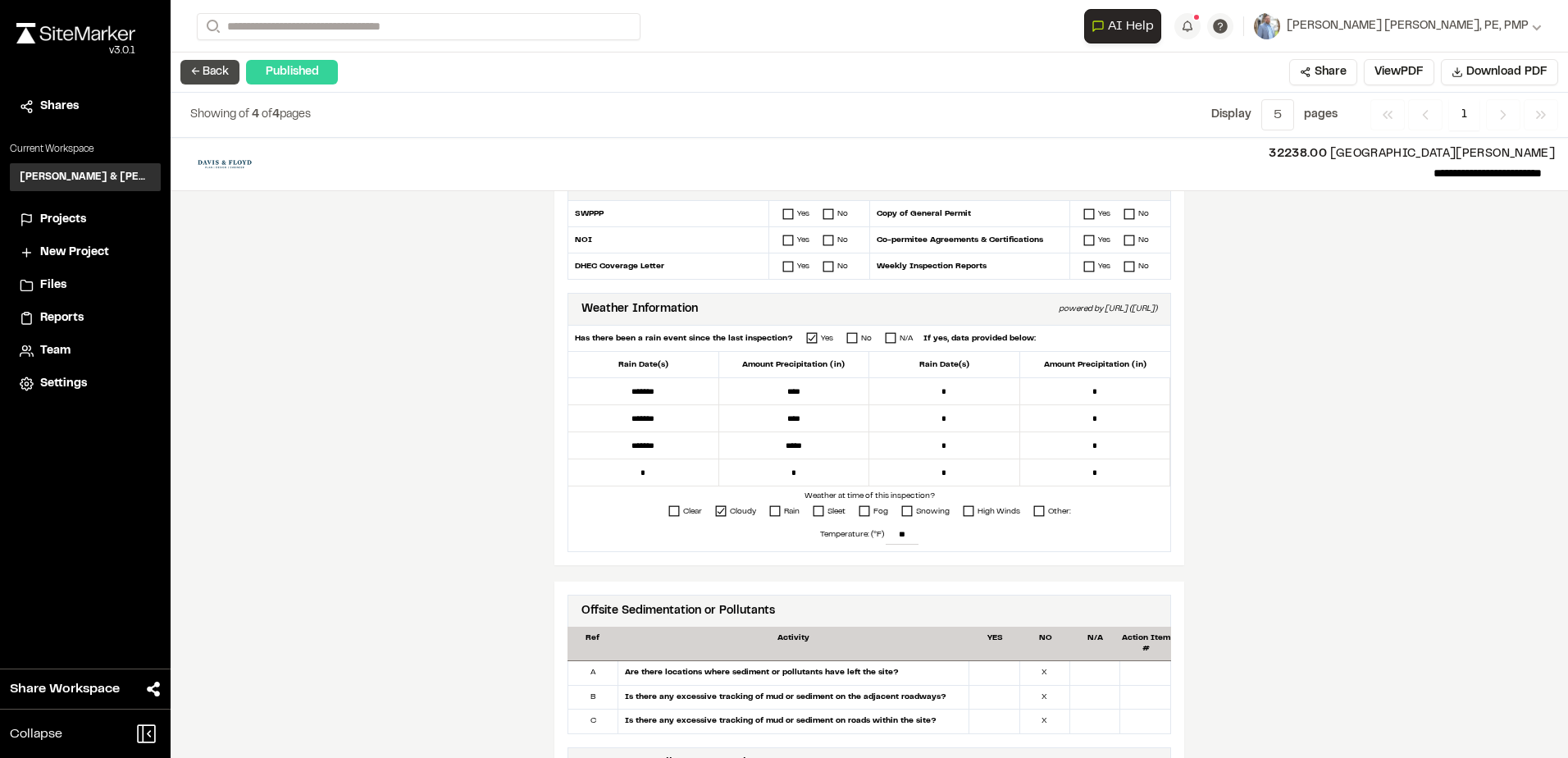
click at [202, 81] on button "← Back" at bounding box center [209, 72] width 59 height 25
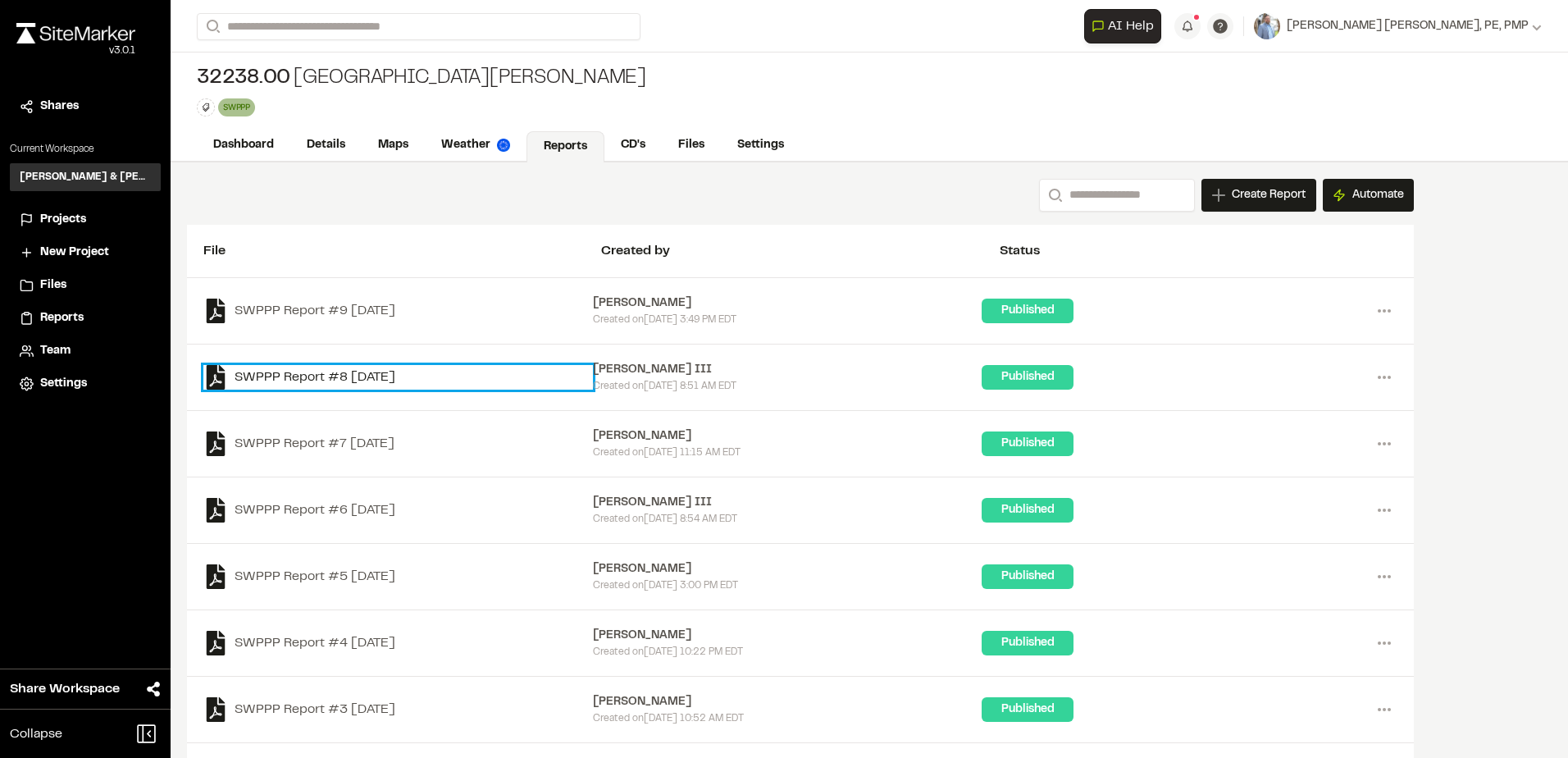
click at [327, 371] on link "SWPPP Report #8 [DATE]" at bounding box center [398, 377] width 389 height 25
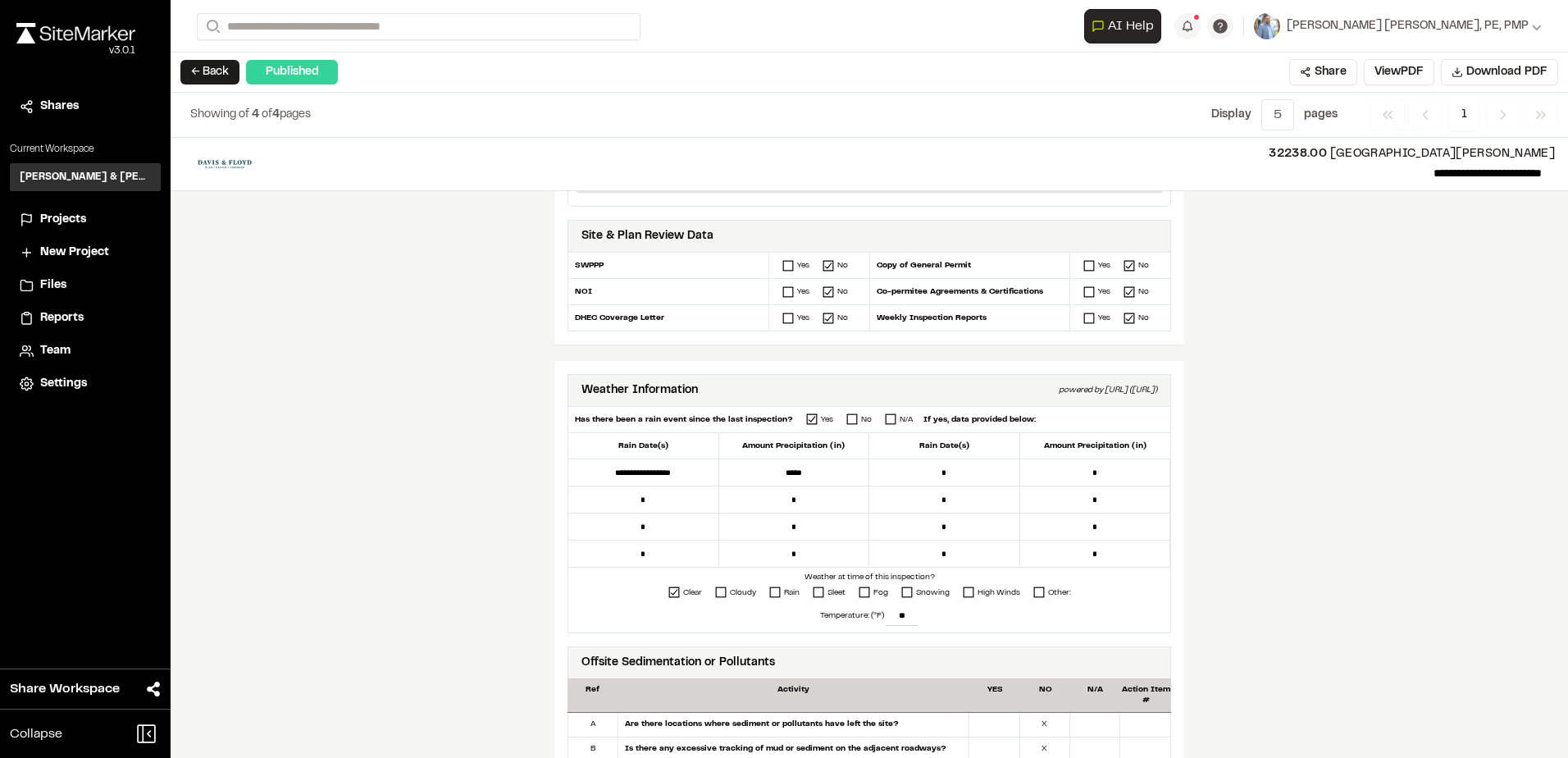
scroll to position [372, 0]
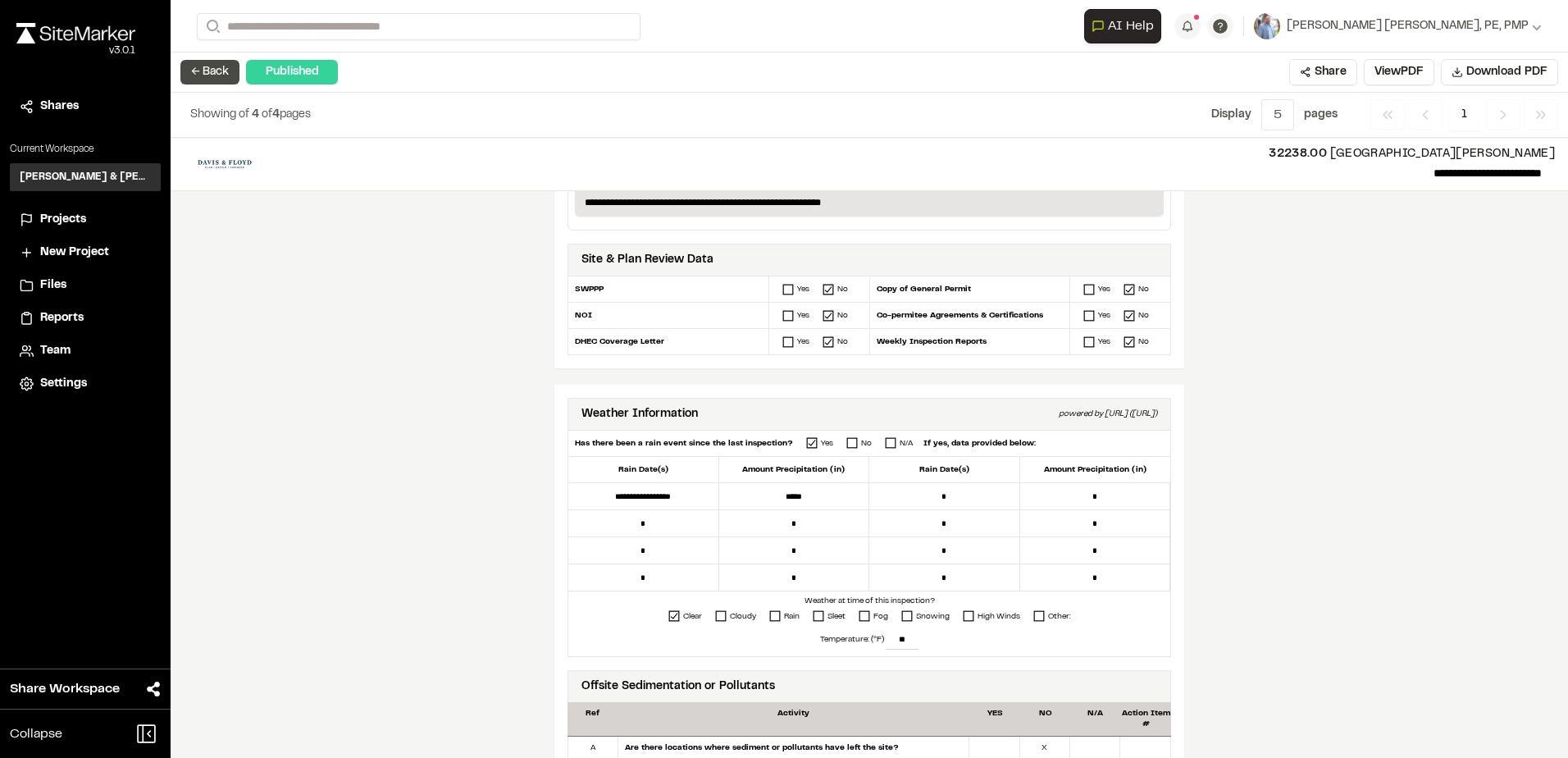
click at [207, 72] on button "← Back" at bounding box center [209, 72] width 59 height 25
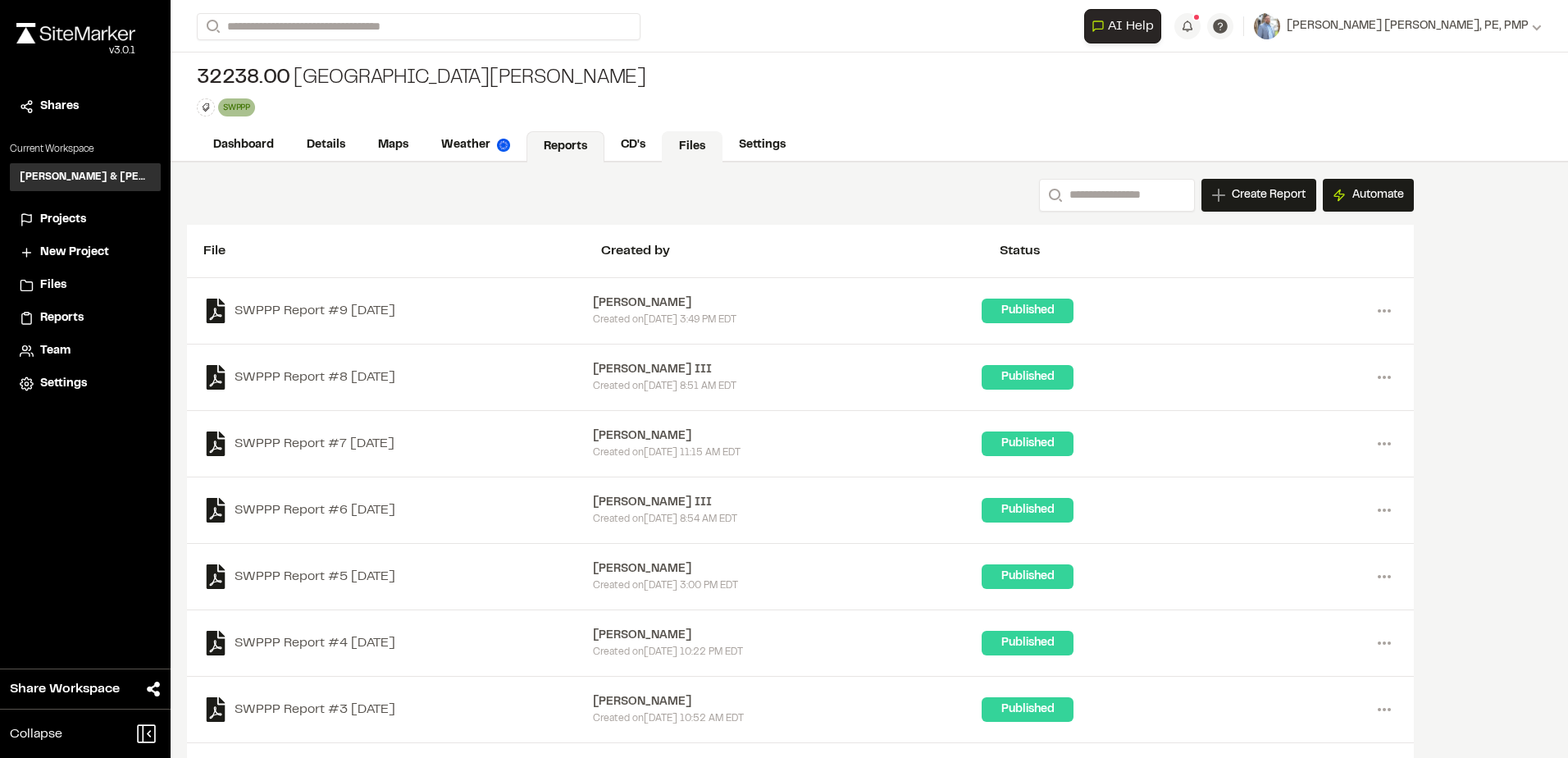
click at [696, 143] on link "Files" at bounding box center [692, 147] width 60 height 32
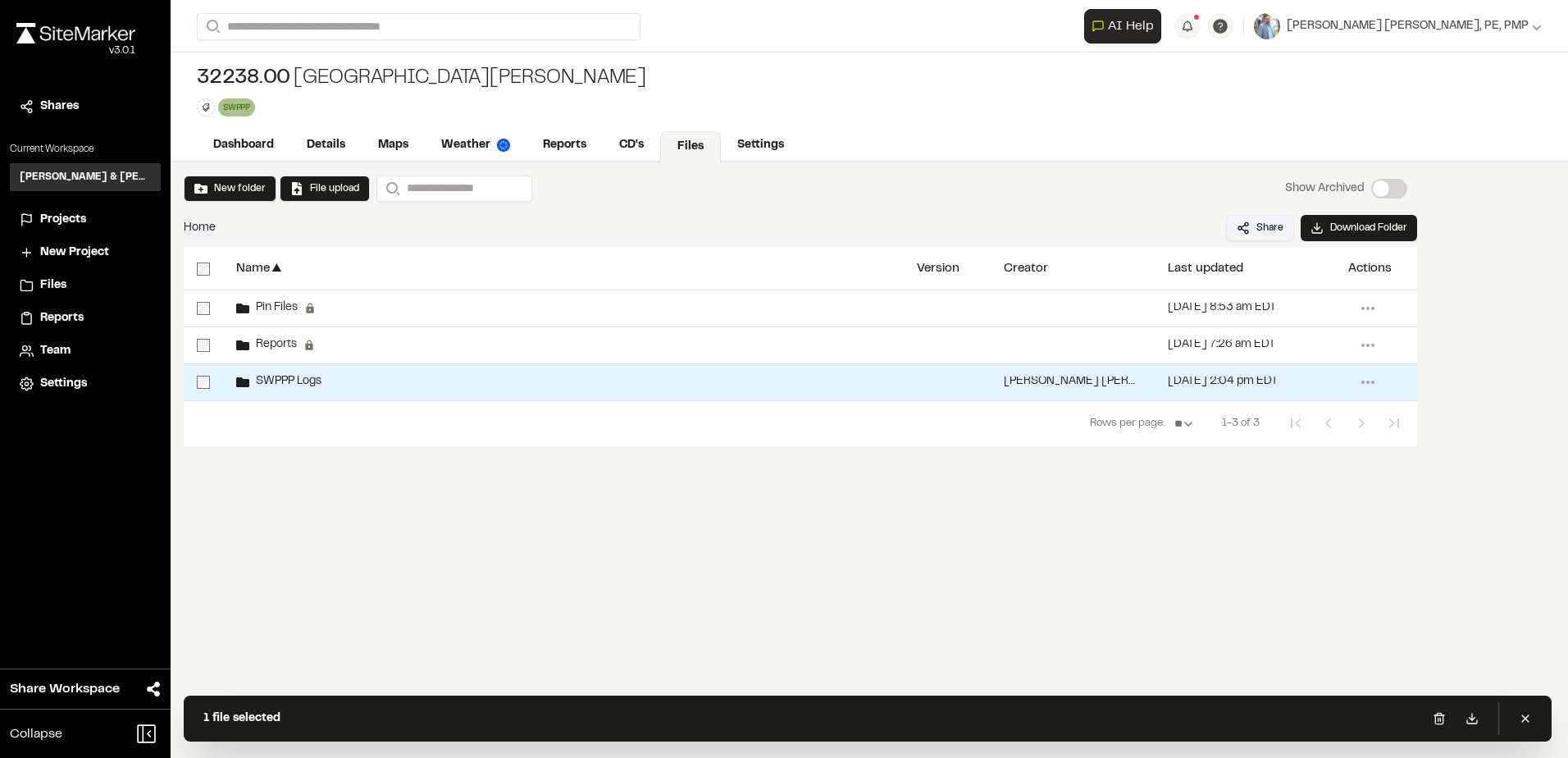
click at [1270, 233] on button "Share" at bounding box center [1260, 228] width 68 height 26
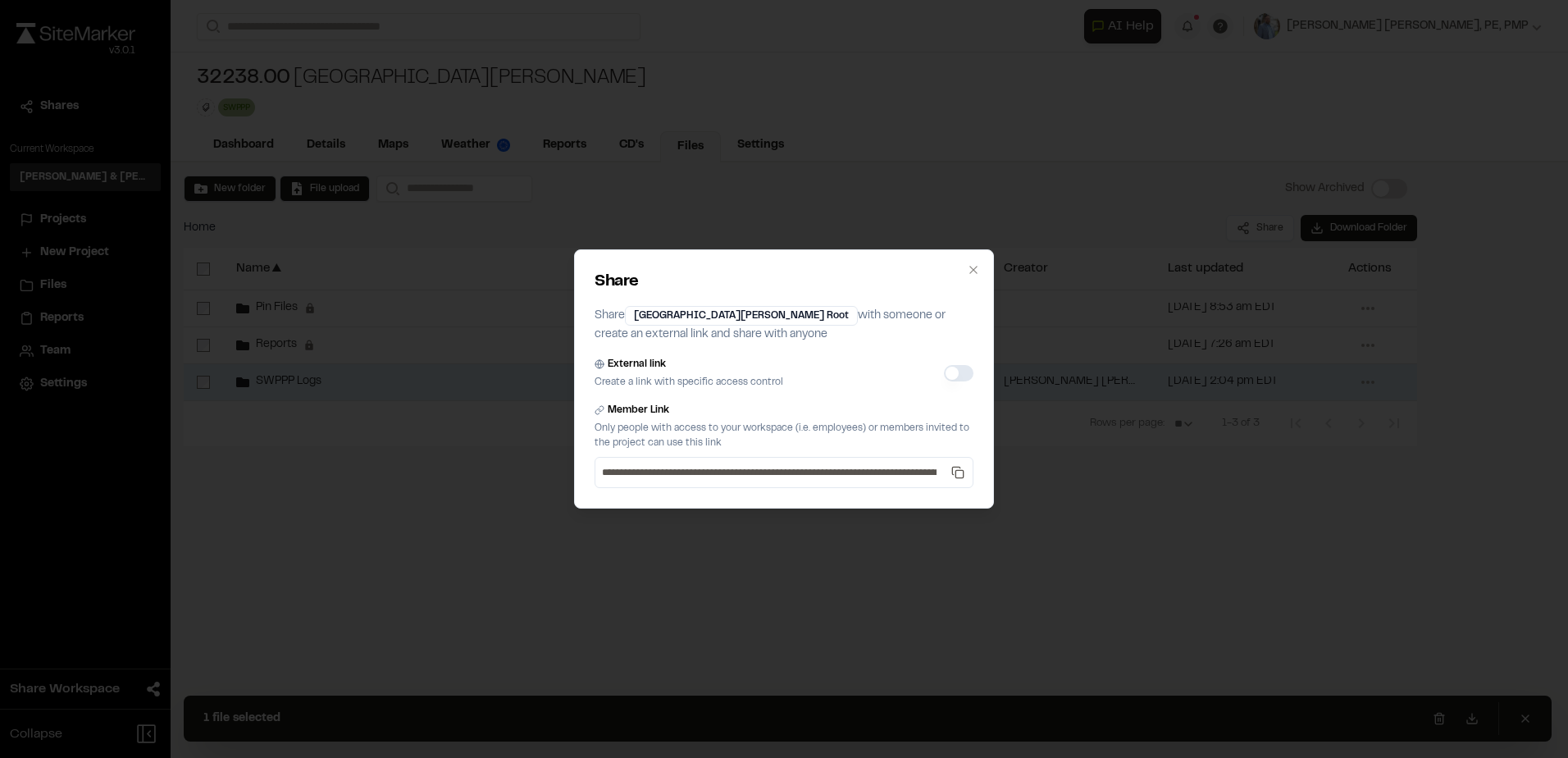
click at [959, 372] on button "External link" at bounding box center [959, 372] width 30 height 17
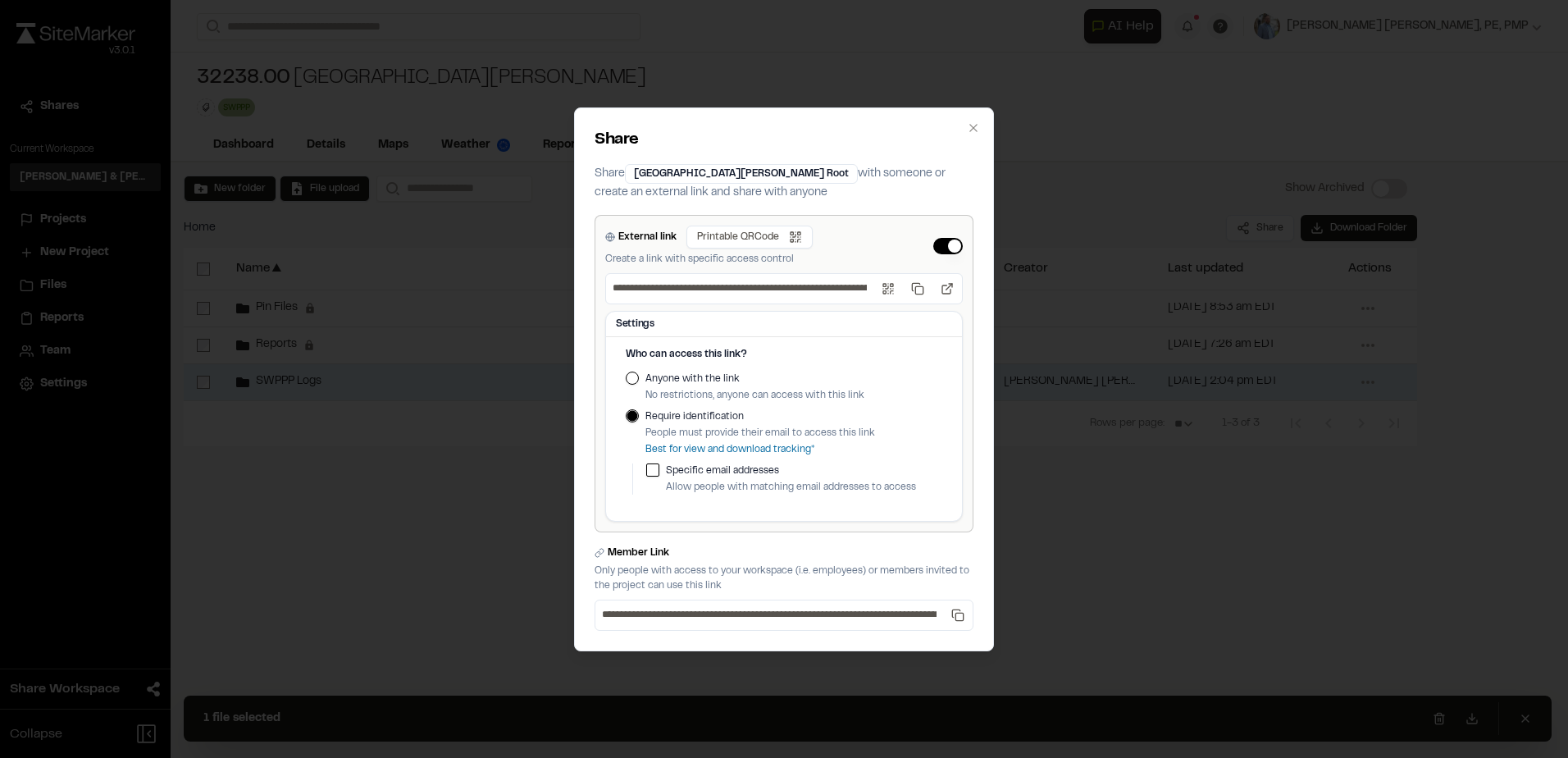
click at [634, 375] on button "Anyone with the link" at bounding box center [632, 378] width 13 height 13
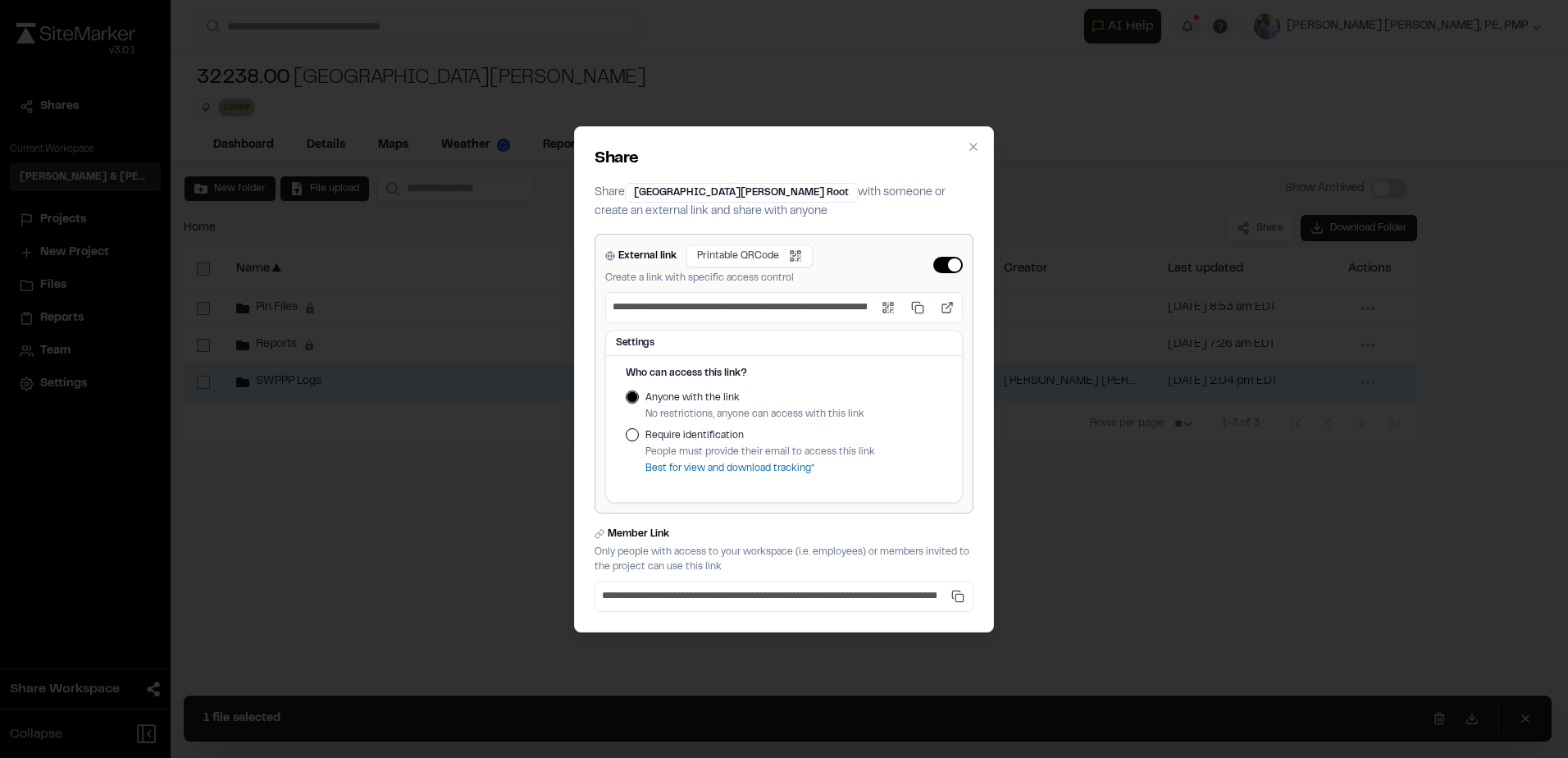
click at [696, 414] on p "No restrictions, anyone can access with this link" at bounding box center [755, 414] width 219 height 15
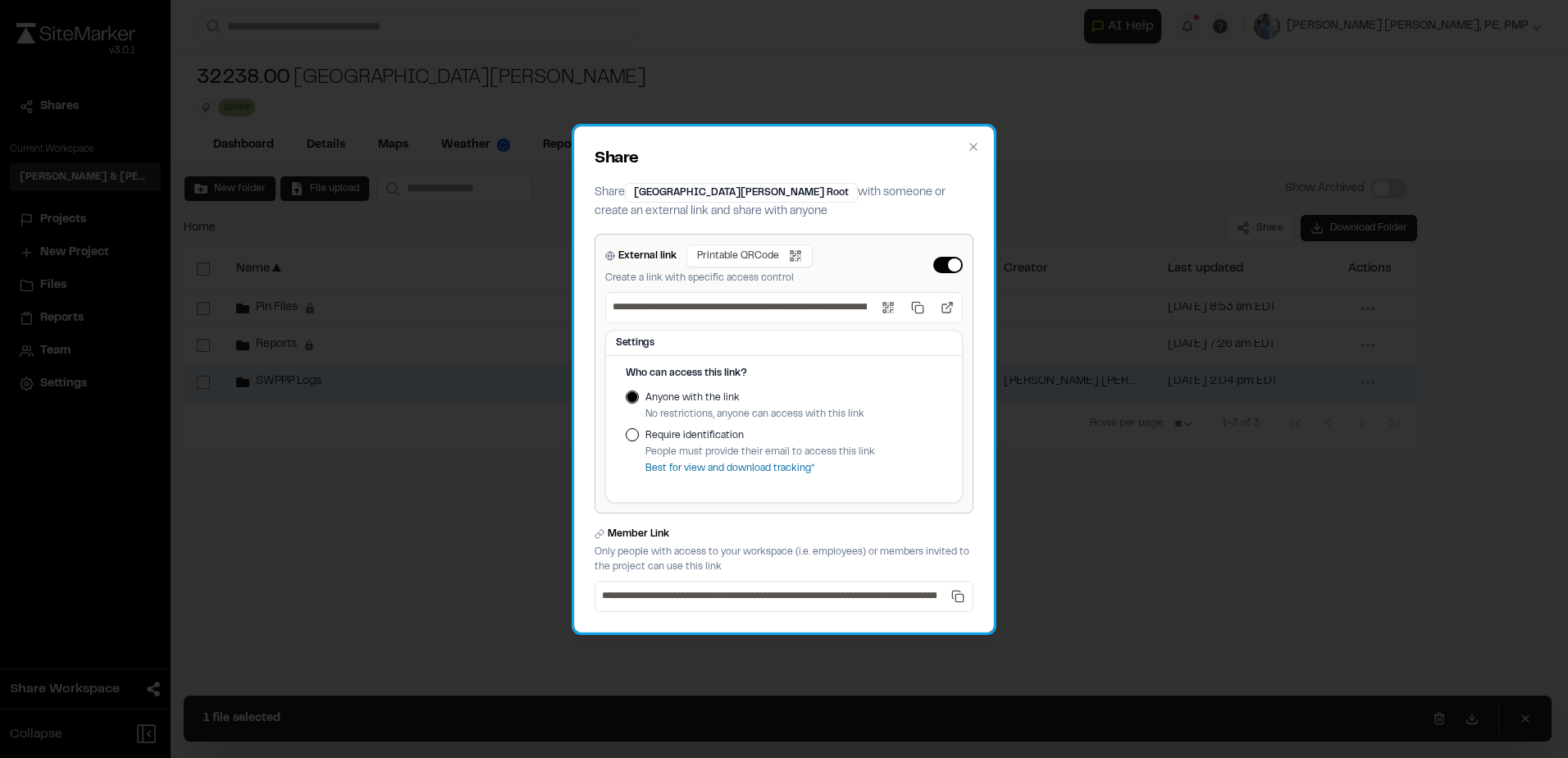
click at [788, 280] on p "Create a link with specific access control" at bounding box center [709, 278] width 208 height 15
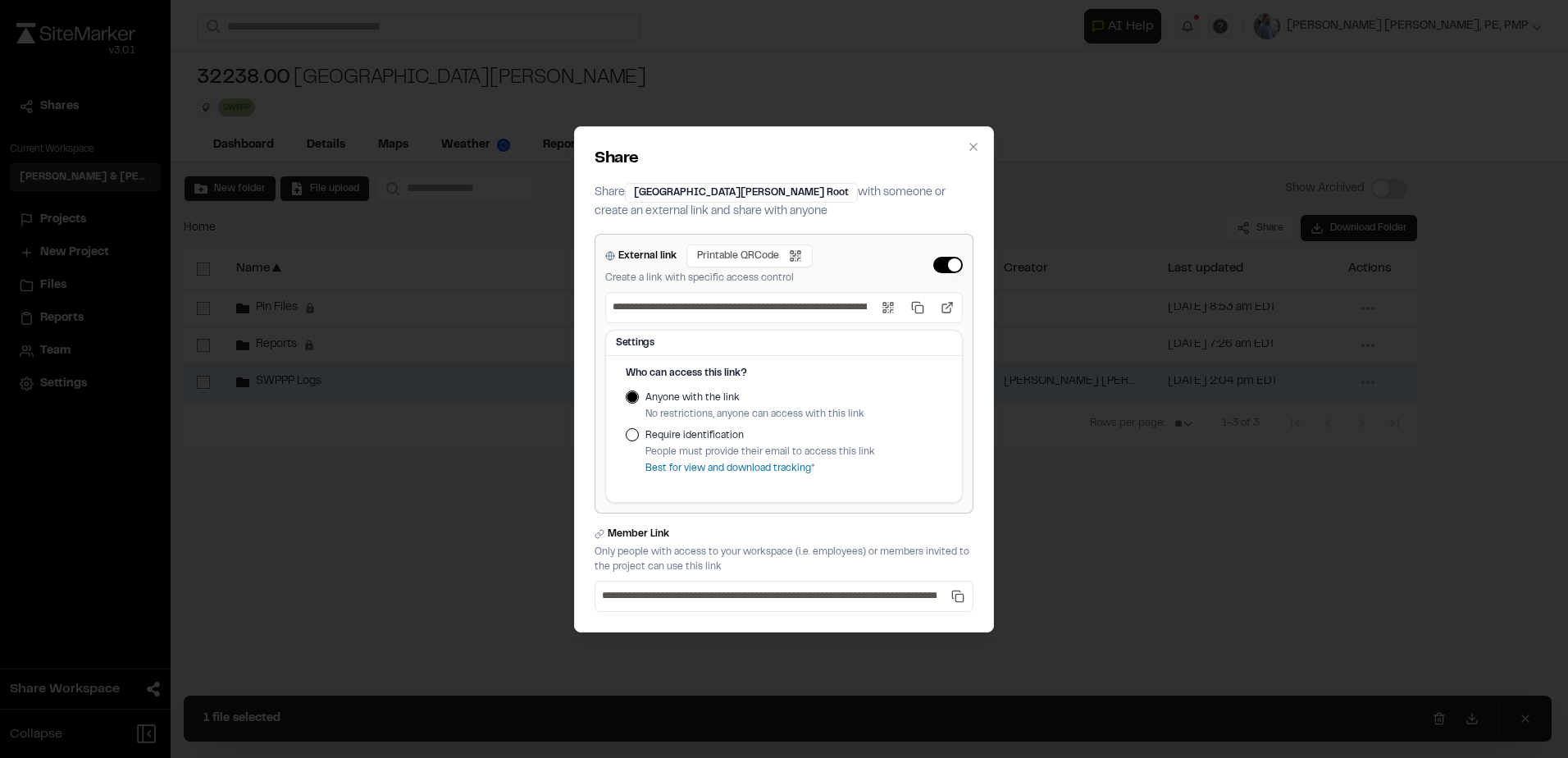
click at [632, 436] on button "Require identification" at bounding box center [632, 434] width 13 height 13
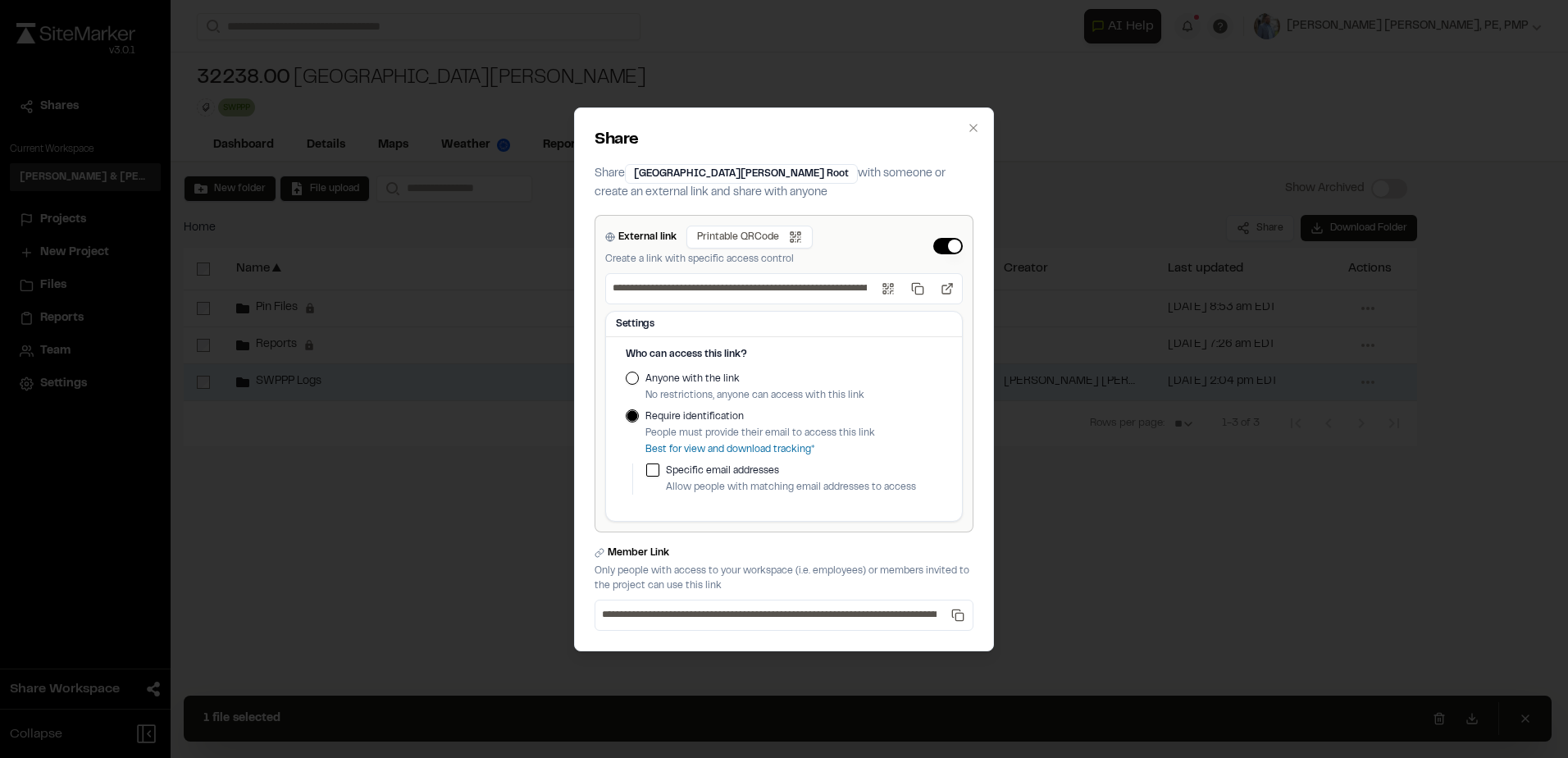
click at [628, 384] on div "Anyone with the link No restrictions, anyone can access with this link" at bounding box center [784, 387] width 316 height 32
click at [636, 381] on button "Anyone with the link" at bounding box center [632, 378] width 13 height 13
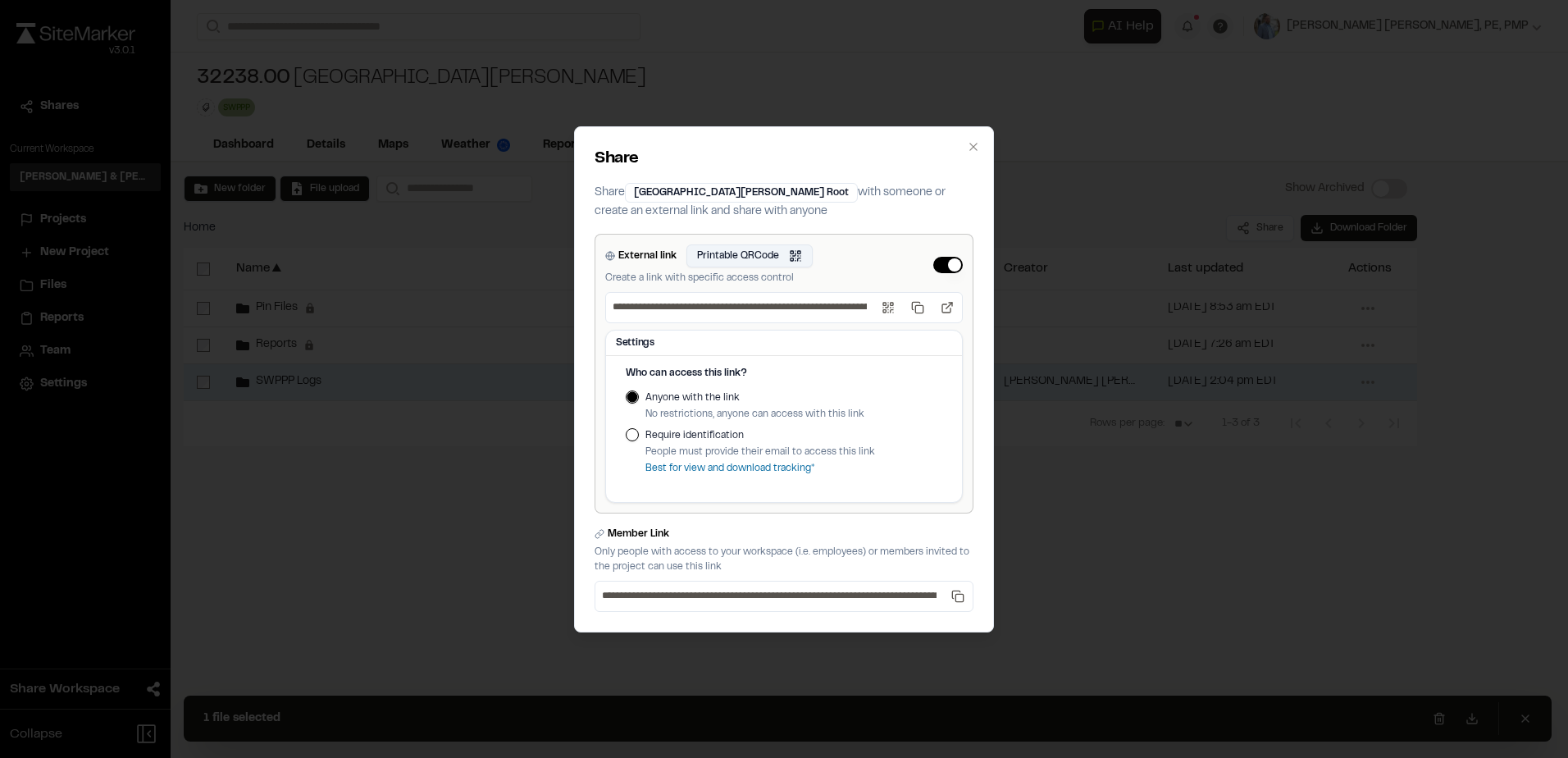
click at [774, 256] on button "Printable QRCode Open QR code" at bounding box center [749, 256] width 126 height 23
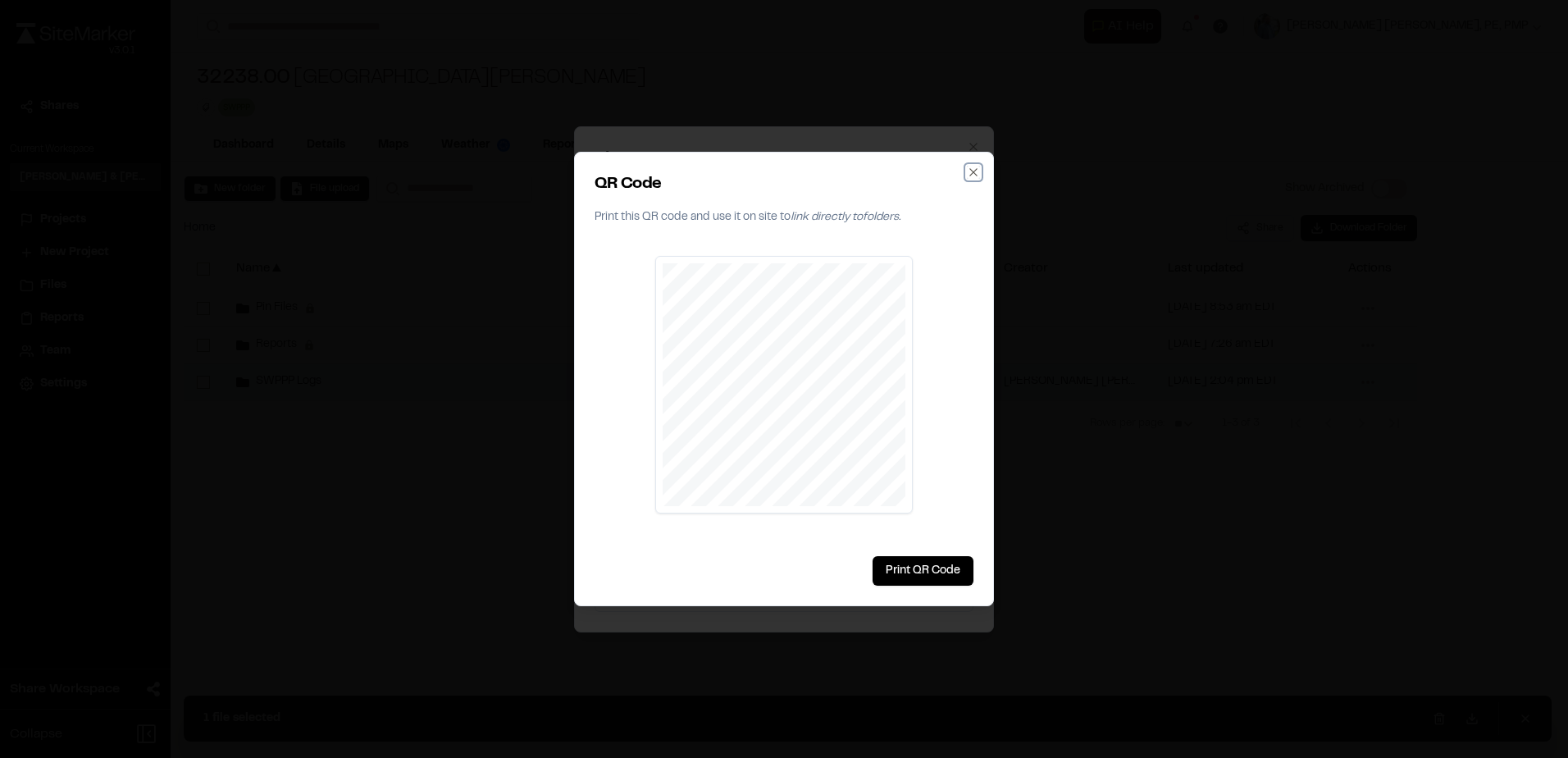
click at [976, 172] on icon "button" at bounding box center [973, 172] width 13 height 13
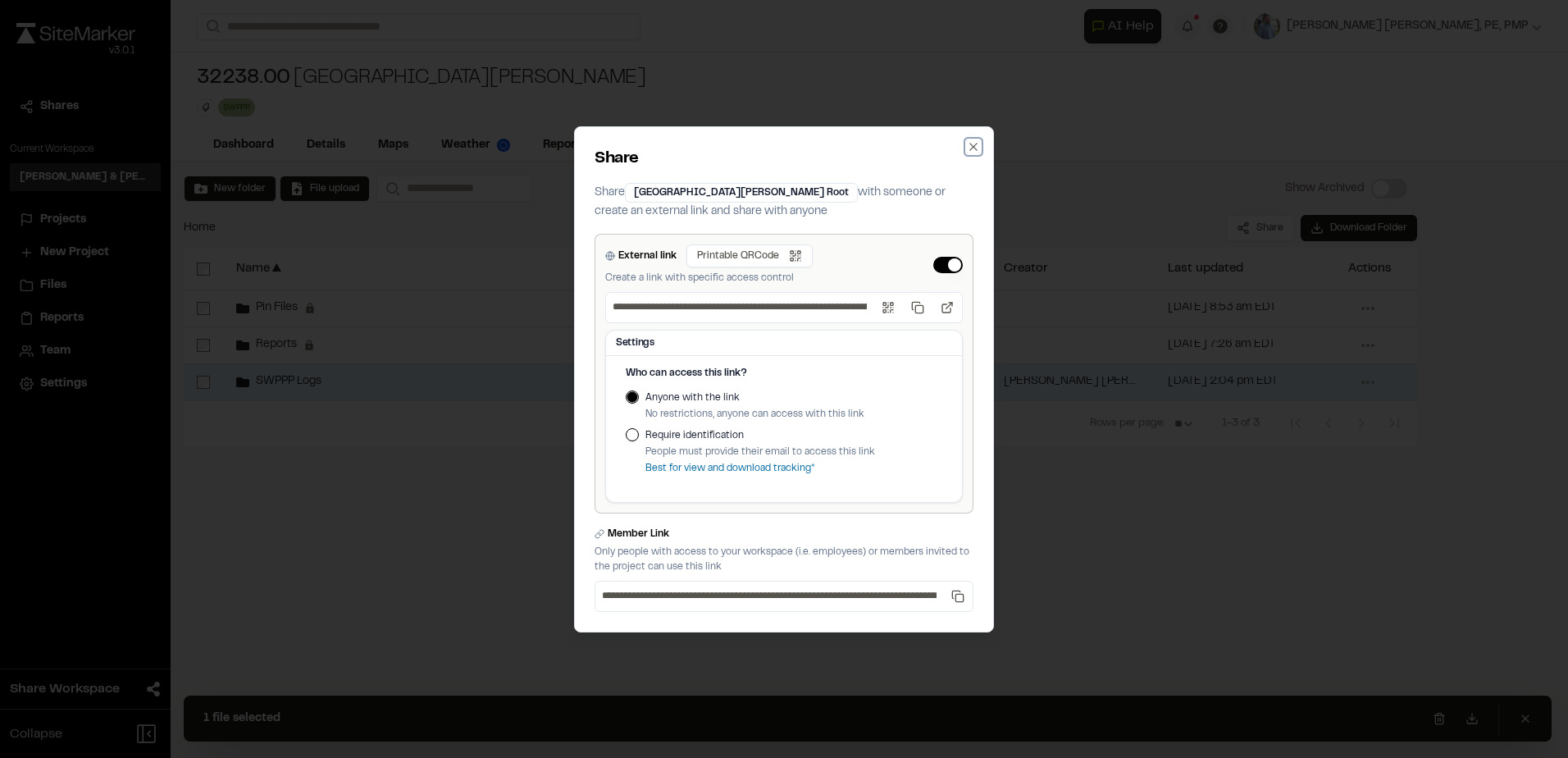
click at [974, 147] on icon "button" at bounding box center [973, 146] width 13 height 13
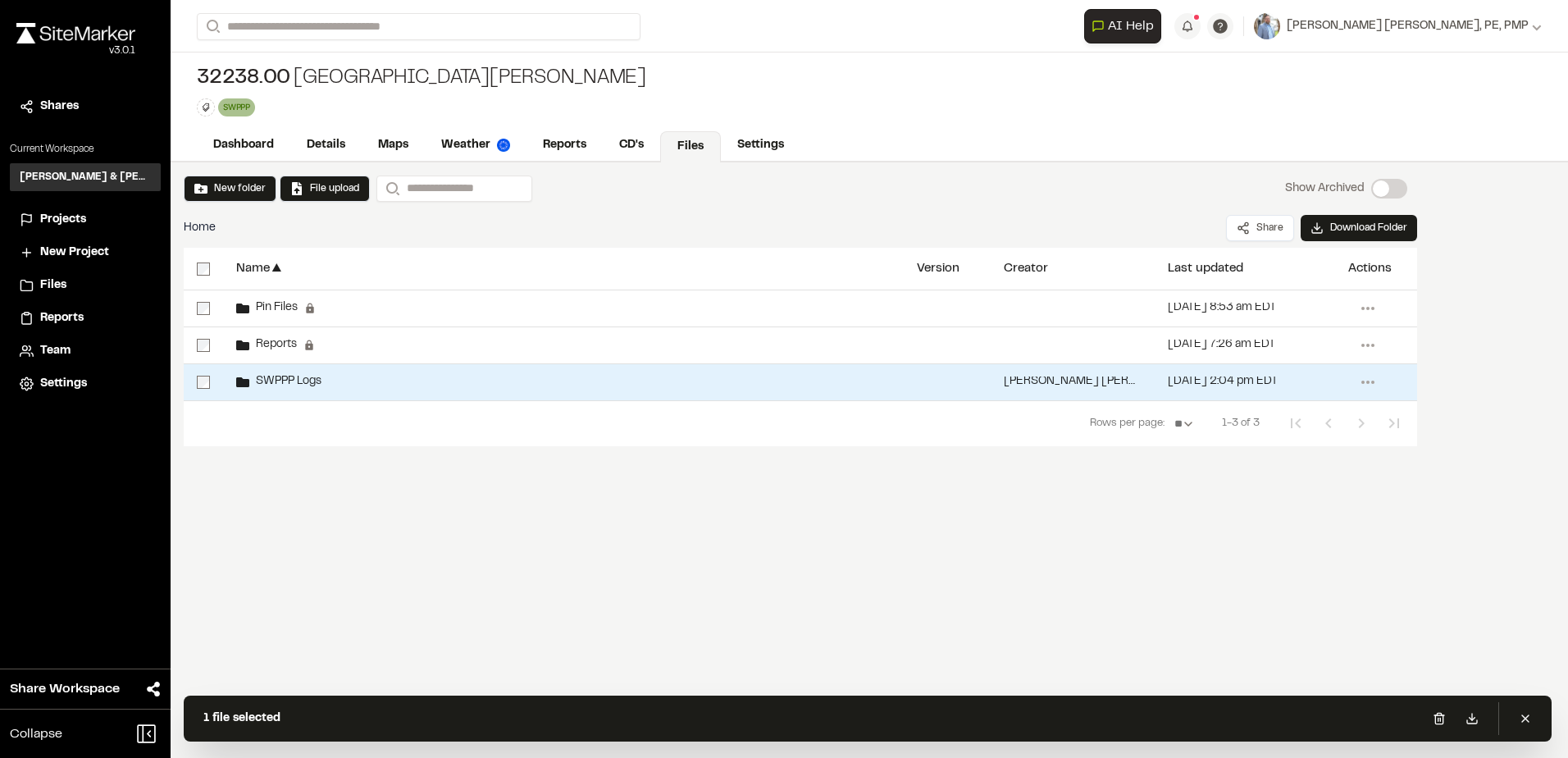
click at [932, 551] on div "New folder File upload Search Show Archived Show Archived Home Share Download F…" at bounding box center [869, 459] width 1398 height 595
click at [60, 215] on span "Projects" at bounding box center [63, 219] width 46 height 18
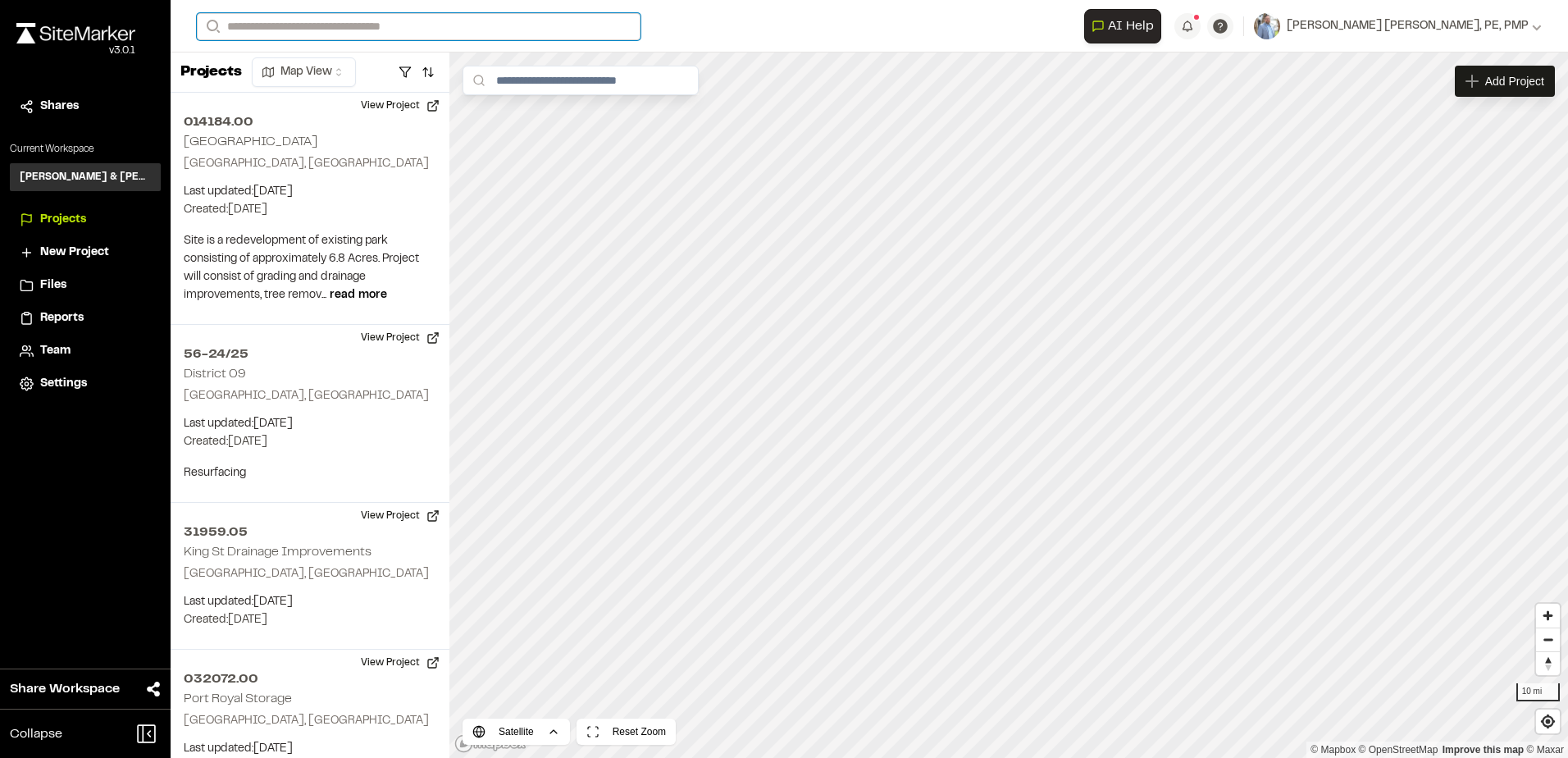
click at [317, 25] on input "Search" at bounding box center [419, 26] width 443 height 27
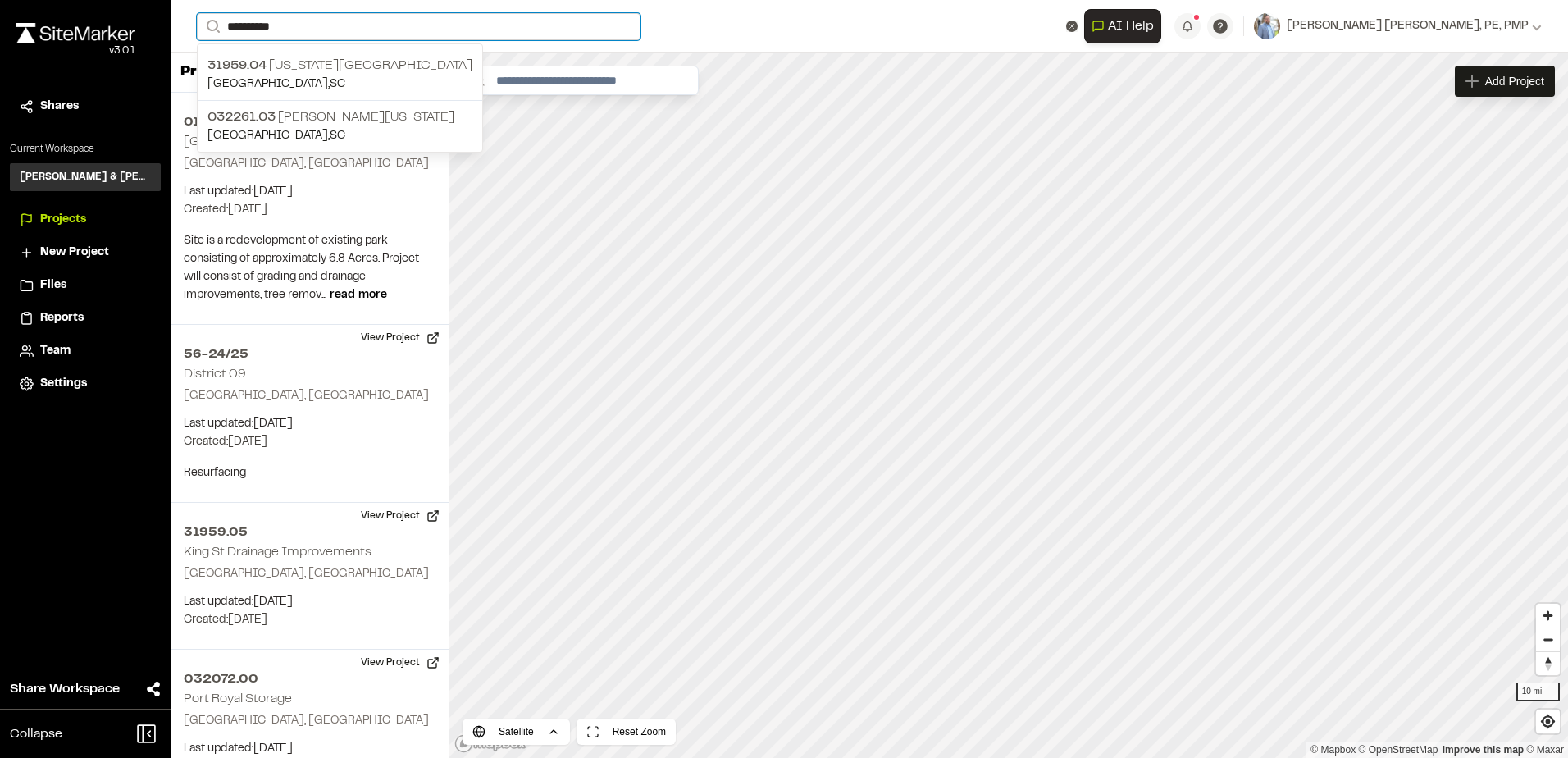
drag, startPoint x: 335, startPoint y: 27, endPoint x: 195, endPoint y: 25, distance: 140.0
click at [198, 29] on form "**********" at bounding box center [641, 26] width 887 height 27
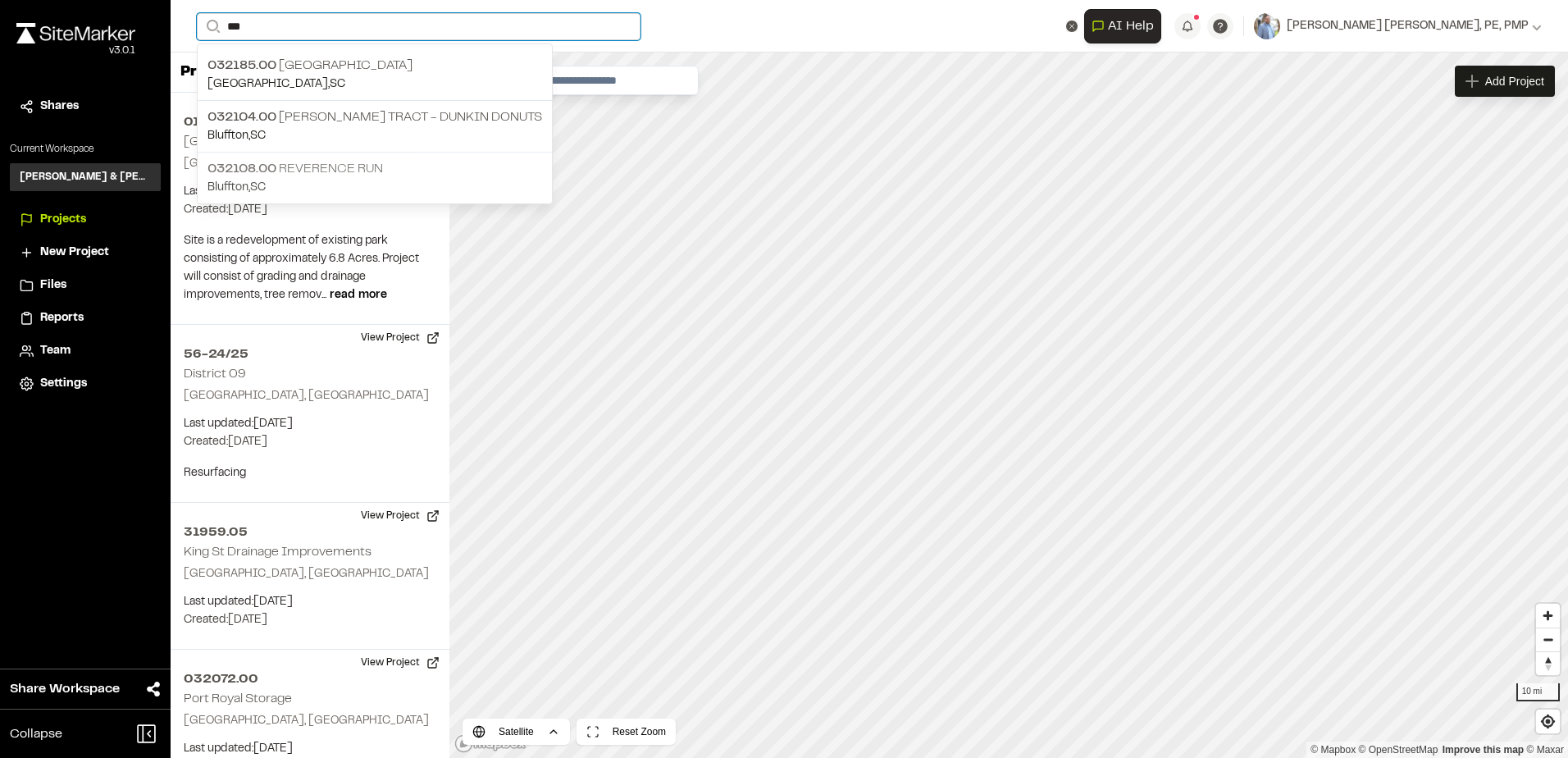
type input "***"
click at [171, 9] on div "**********" at bounding box center [869, 26] width 1398 height 53
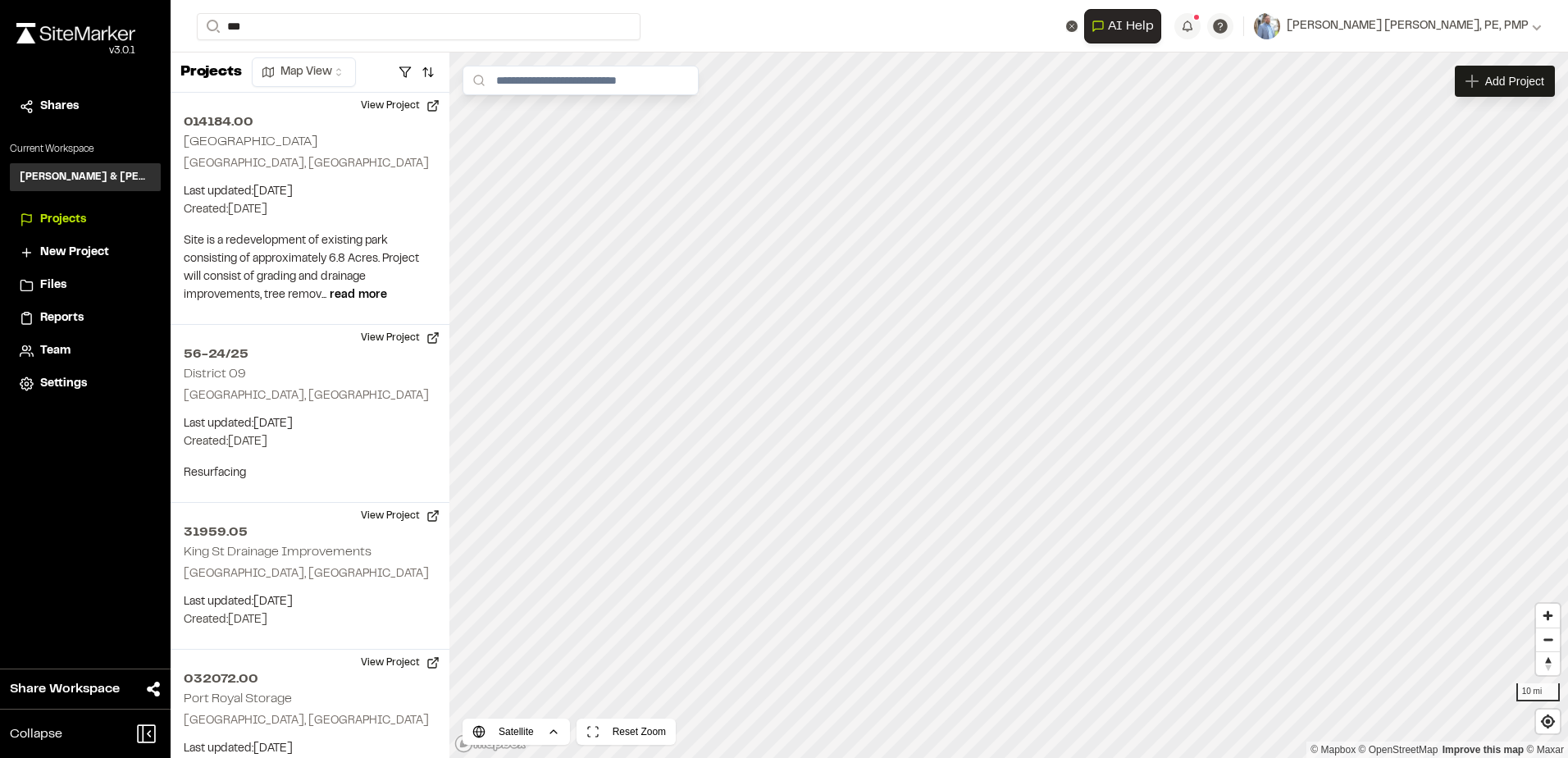
click at [331, 70] on html "Close sidebar v 3.0.1 Shares Current Workspace [PERSON_NAME] & [PERSON_NAME] In…" at bounding box center [784, 379] width 1568 height 758
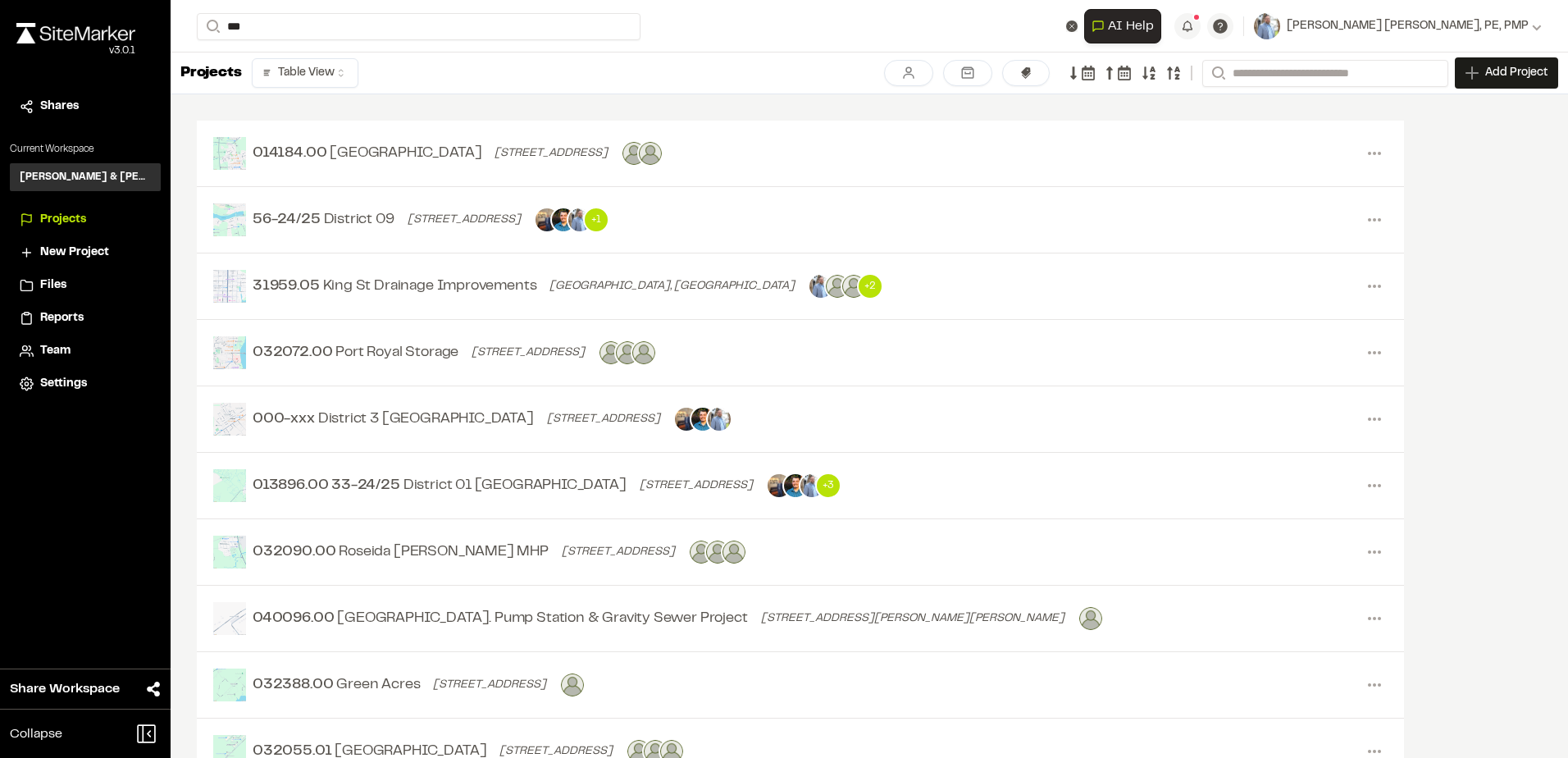
click at [1121, 70] on icon at bounding box center [1125, 73] width 15 height 15
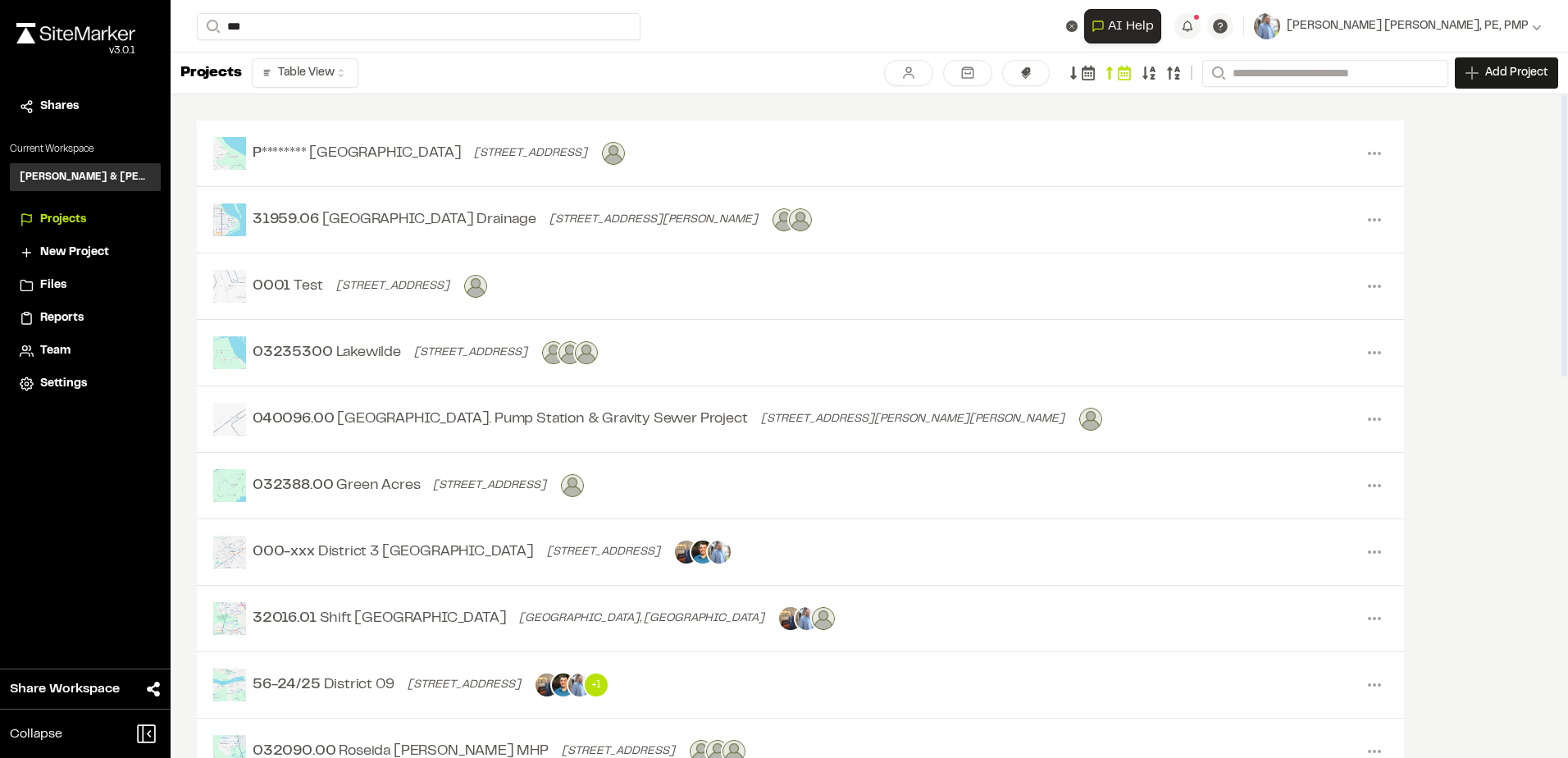
click at [337, 80] on html "Close sidebar v 3.0.1 Shares Current Workspace [PERSON_NAME] & [PERSON_NAME] In…" at bounding box center [784, 379] width 1568 height 758
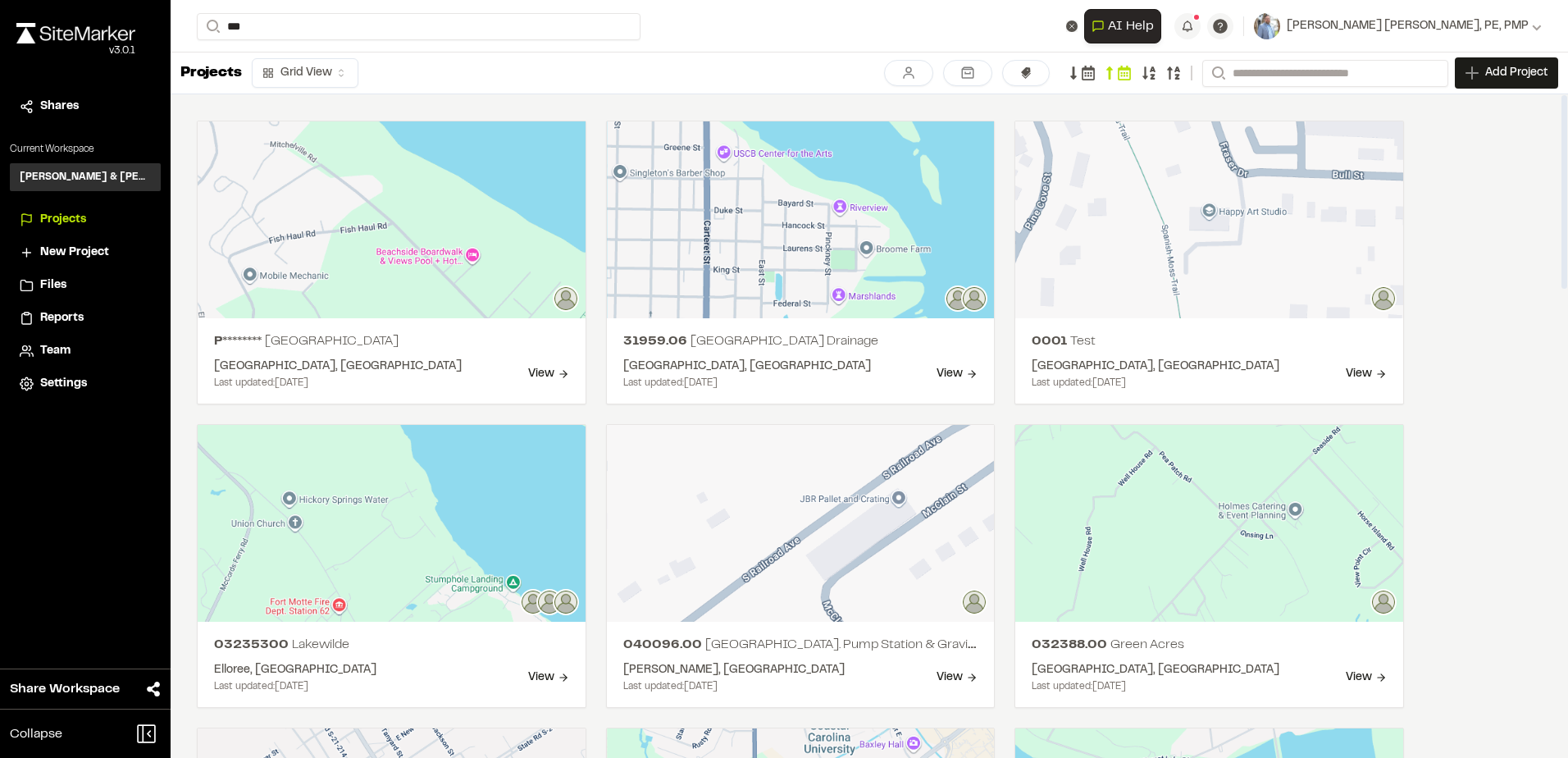
click at [310, 67] on html "Close sidebar v 3.0.1 Shares Current Workspace [PERSON_NAME] & [PERSON_NAME] In…" at bounding box center [784, 379] width 1568 height 758
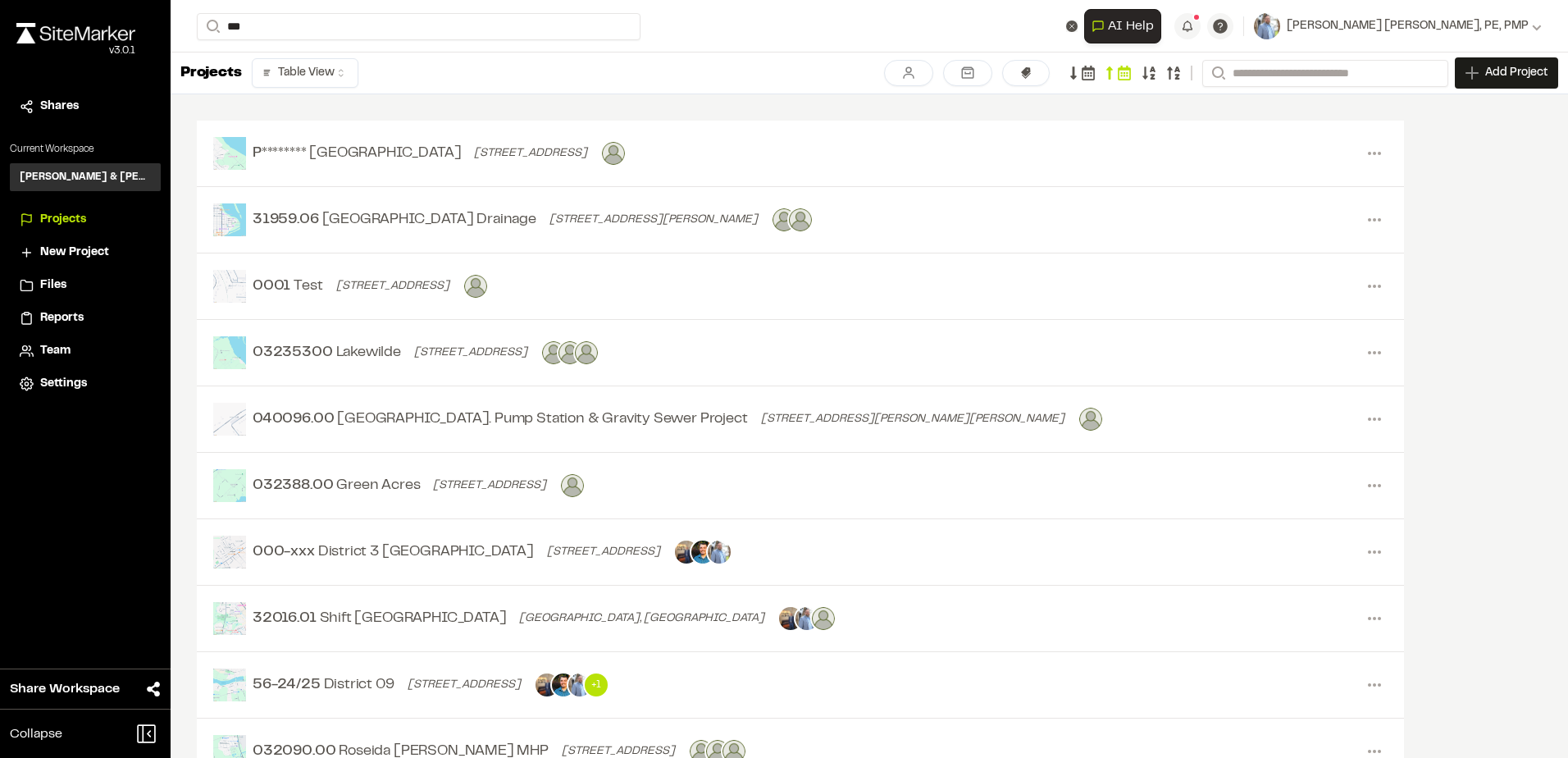
click at [1089, 72] on icon at bounding box center [1088, 73] width 15 height 15
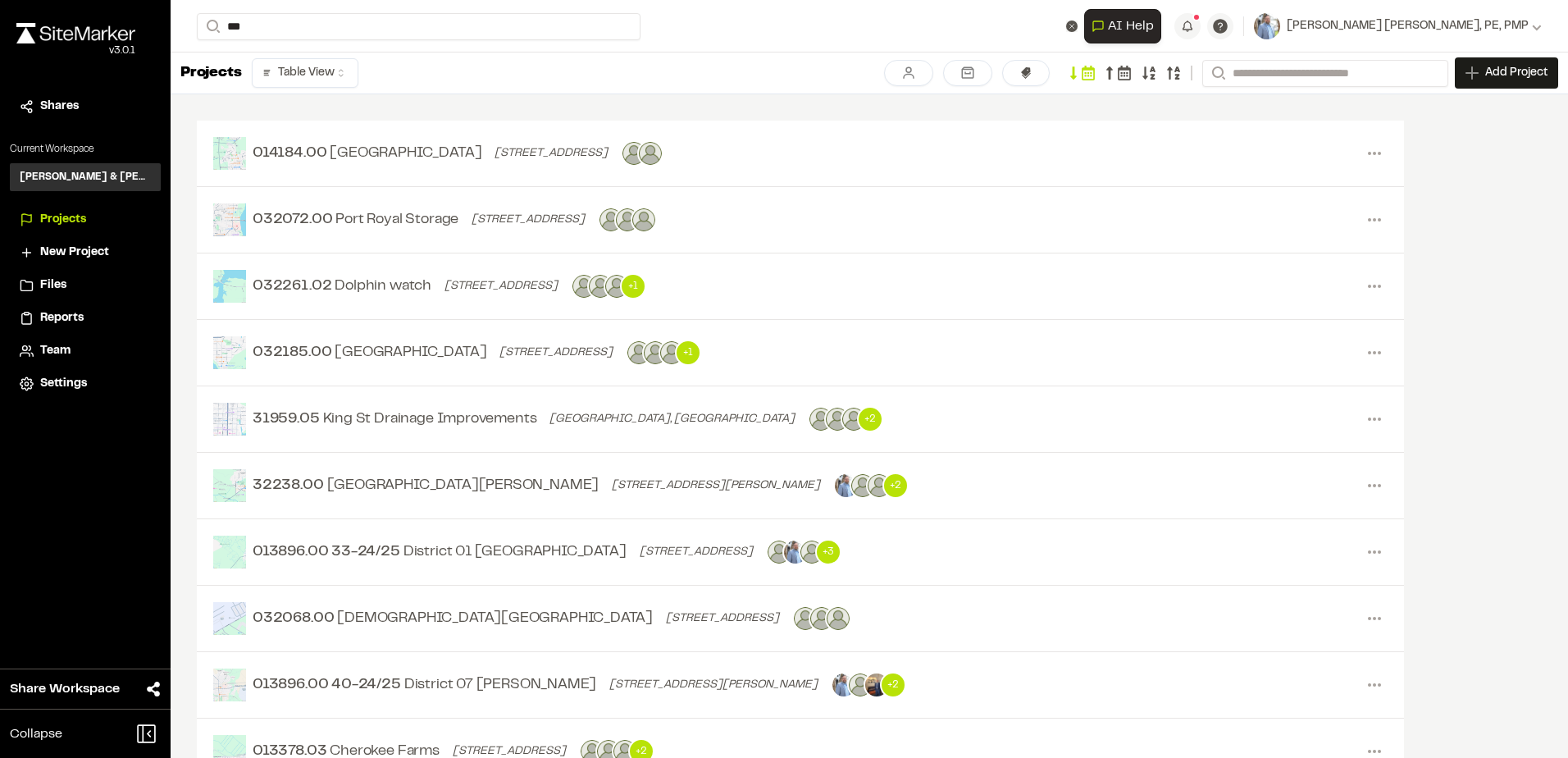
click at [351, 70] on html "Close sidebar v 3.0.1 Shares Current Workspace [PERSON_NAME] & [PERSON_NAME] In…" at bounding box center [784, 379] width 1568 height 758
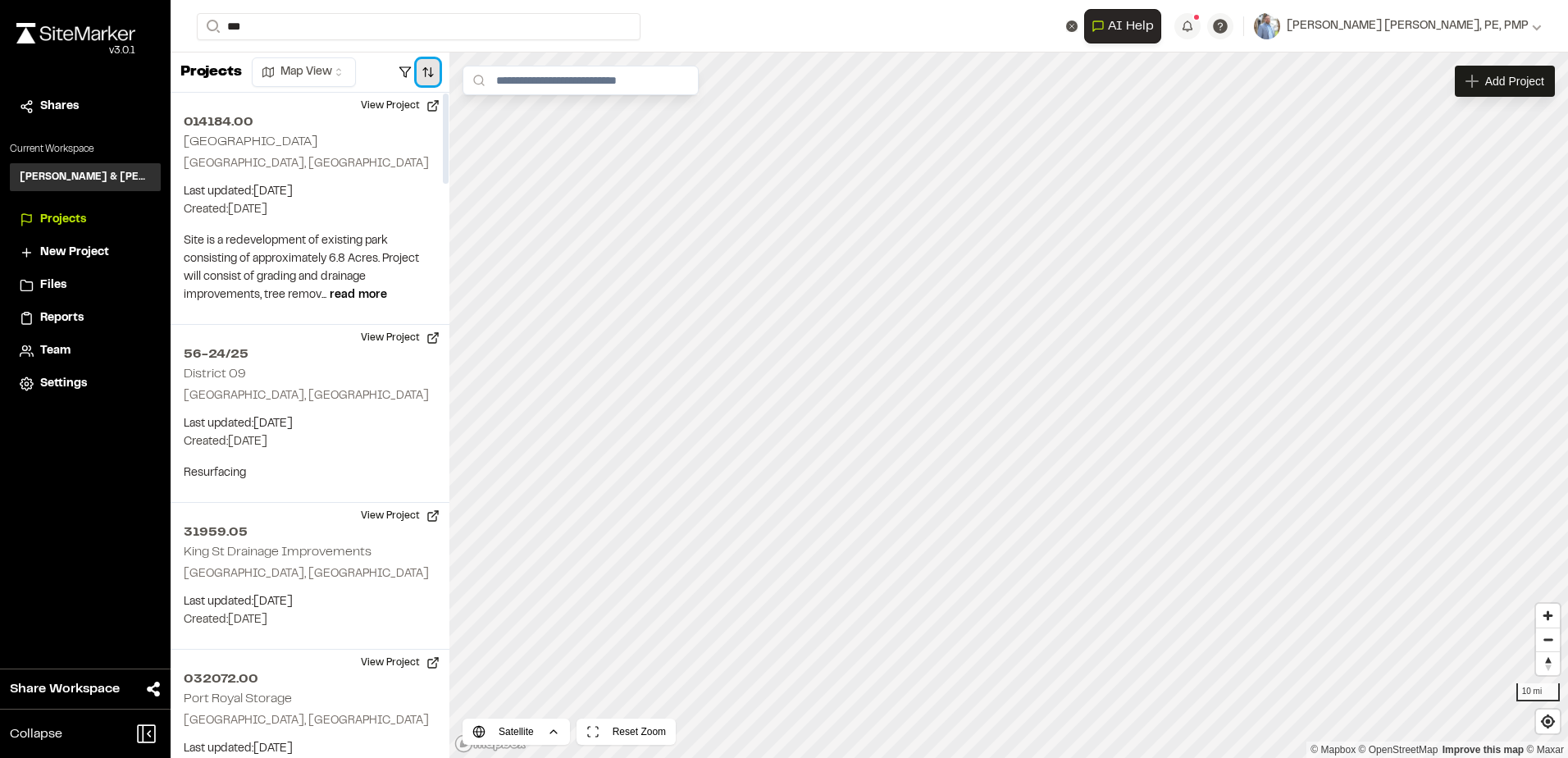
click at [428, 75] on button "button" at bounding box center [428, 72] width 23 height 26
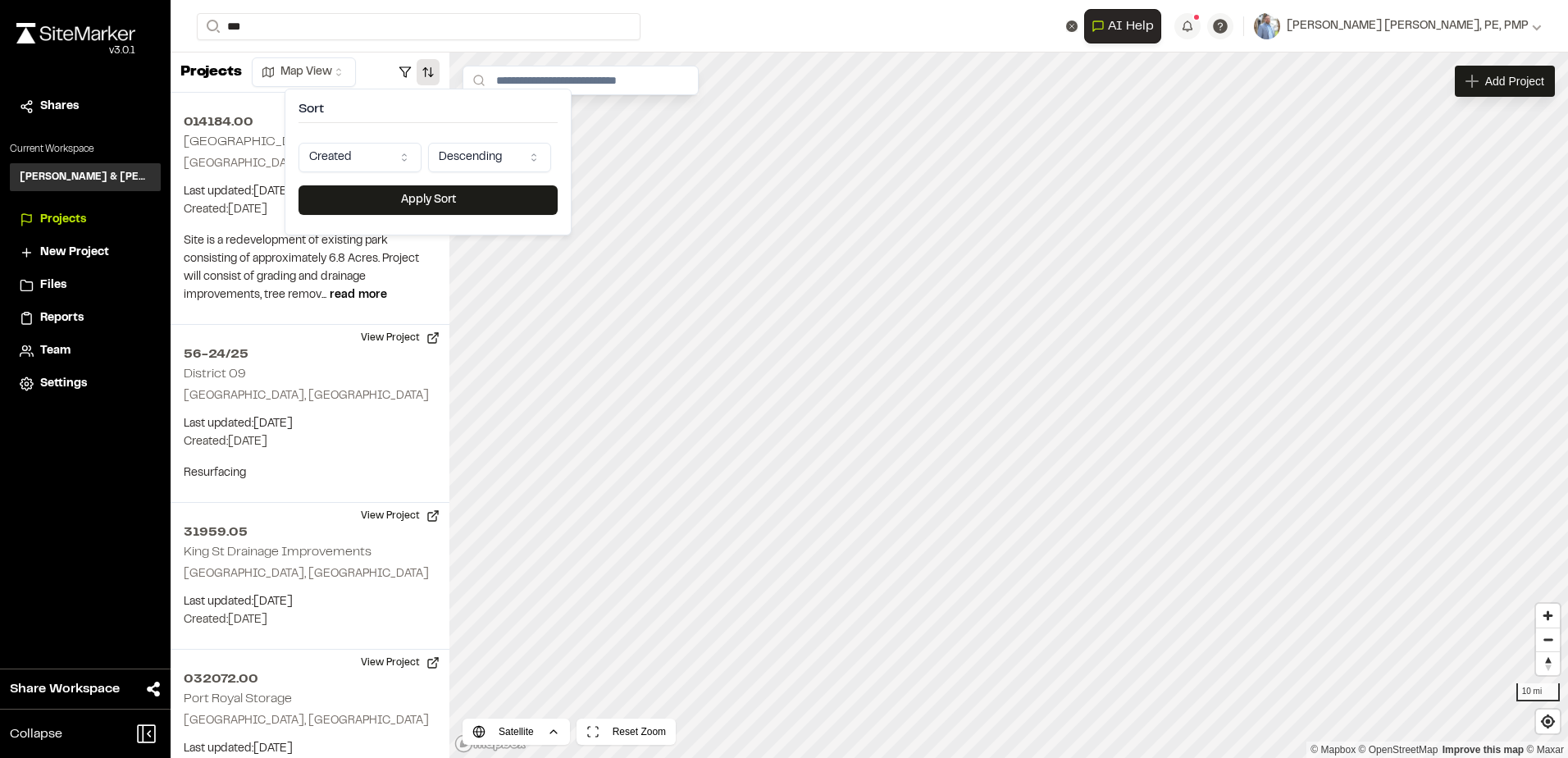
click at [400, 160] on html "Close sidebar v 3.0.1 Shares Current Workspace [PERSON_NAME] & [PERSON_NAME] In…" at bounding box center [784, 379] width 1568 height 758
click at [375, 99] on html "Close sidebar v 3.0.1 Shares Current Workspace [PERSON_NAME] & [PERSON_NAME] In…" at bounding box center [784, 379] width 1568 height 758
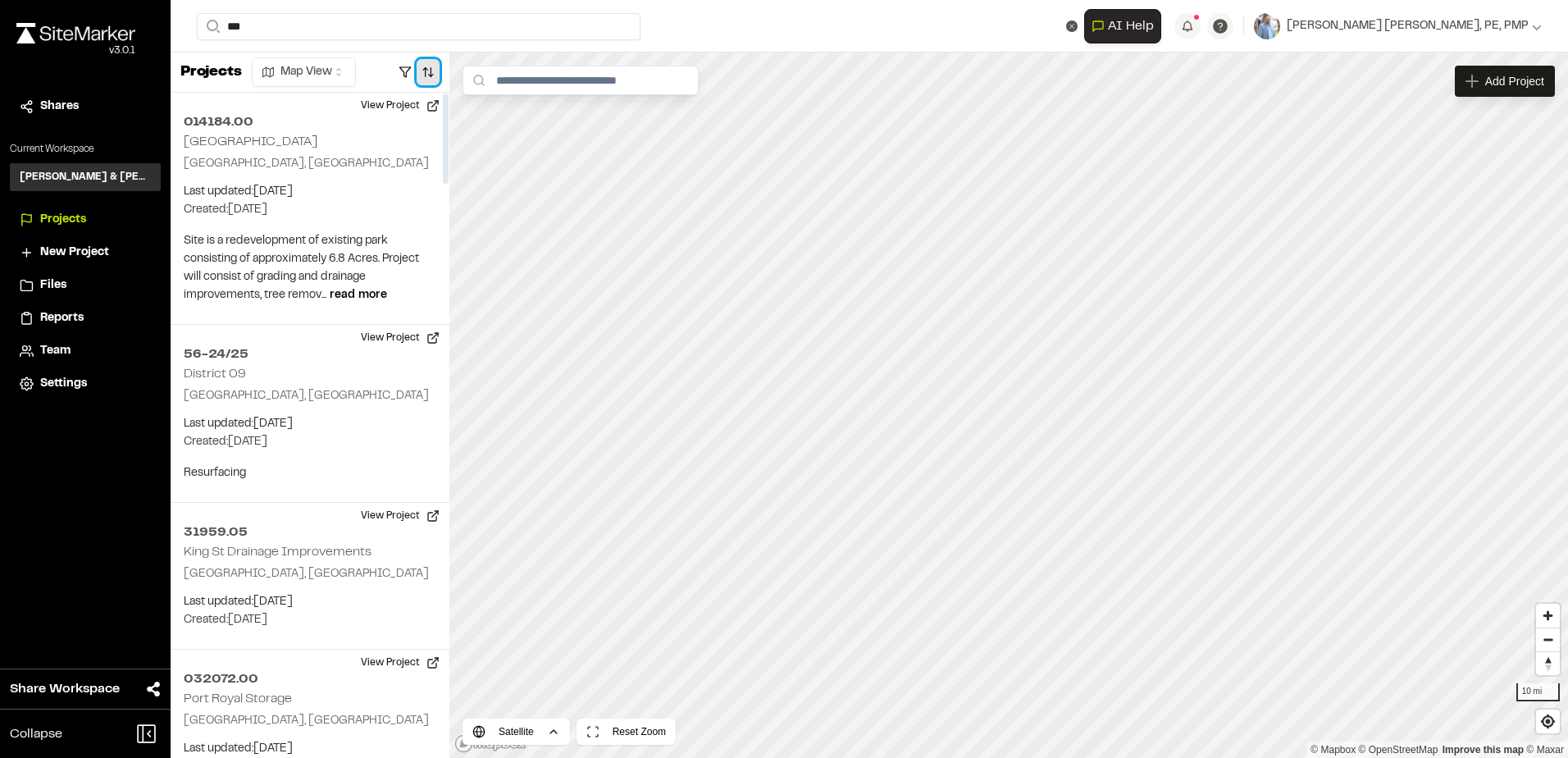
click at [433, 73] on button "button" at bounding box center [428, 72] width 23 height 26
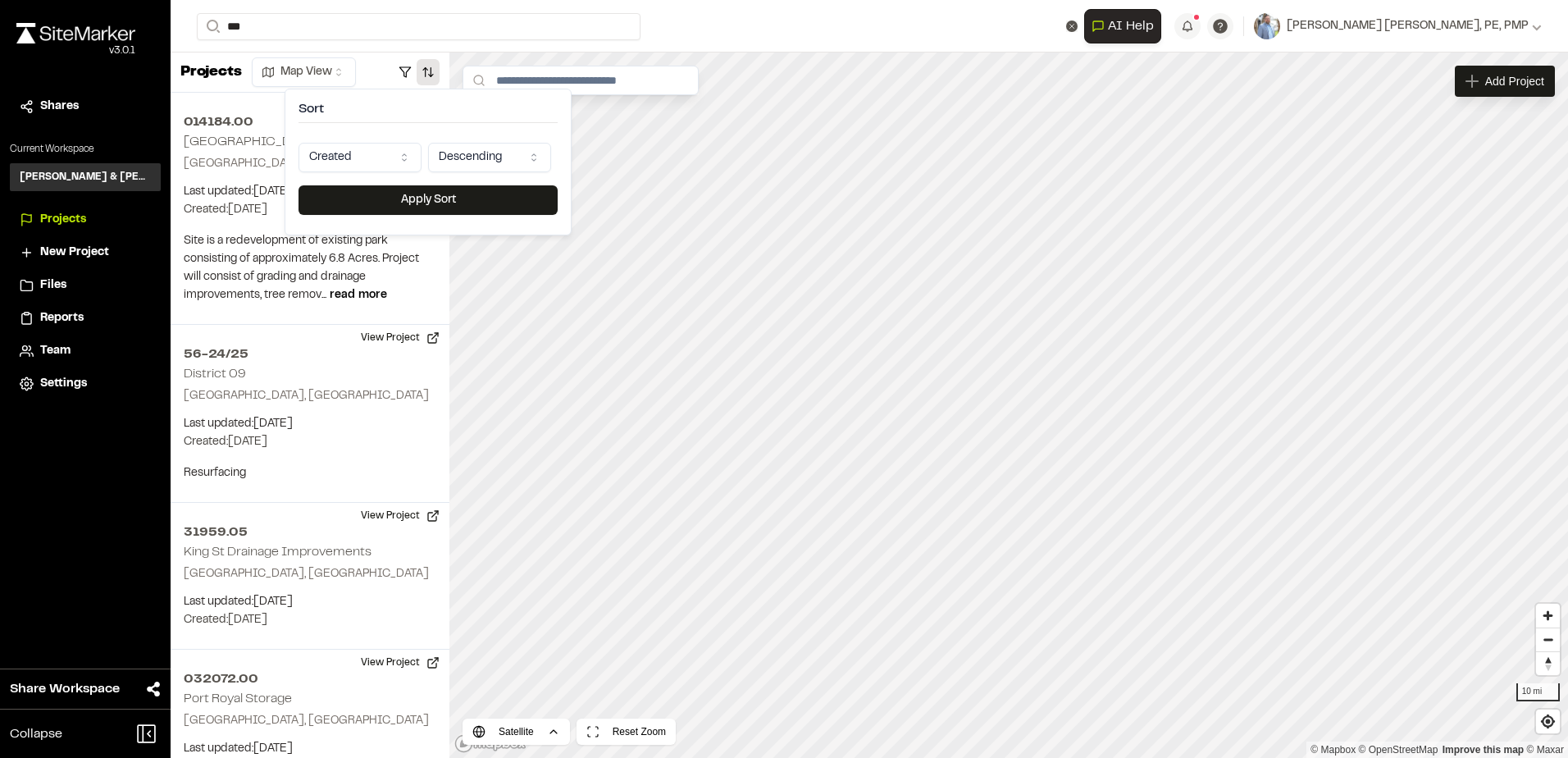
click at [477, 163] on html "Close sidebar v 3.0.1 Shares Current Workspace [PERSON_NAME] & [PERSON_NAME] In…" at bounding box center [784, 379] width 1568 height 758
click at [434, 199] on button "Apply Sort" at bounding box center [429, 200] width 259 height 30
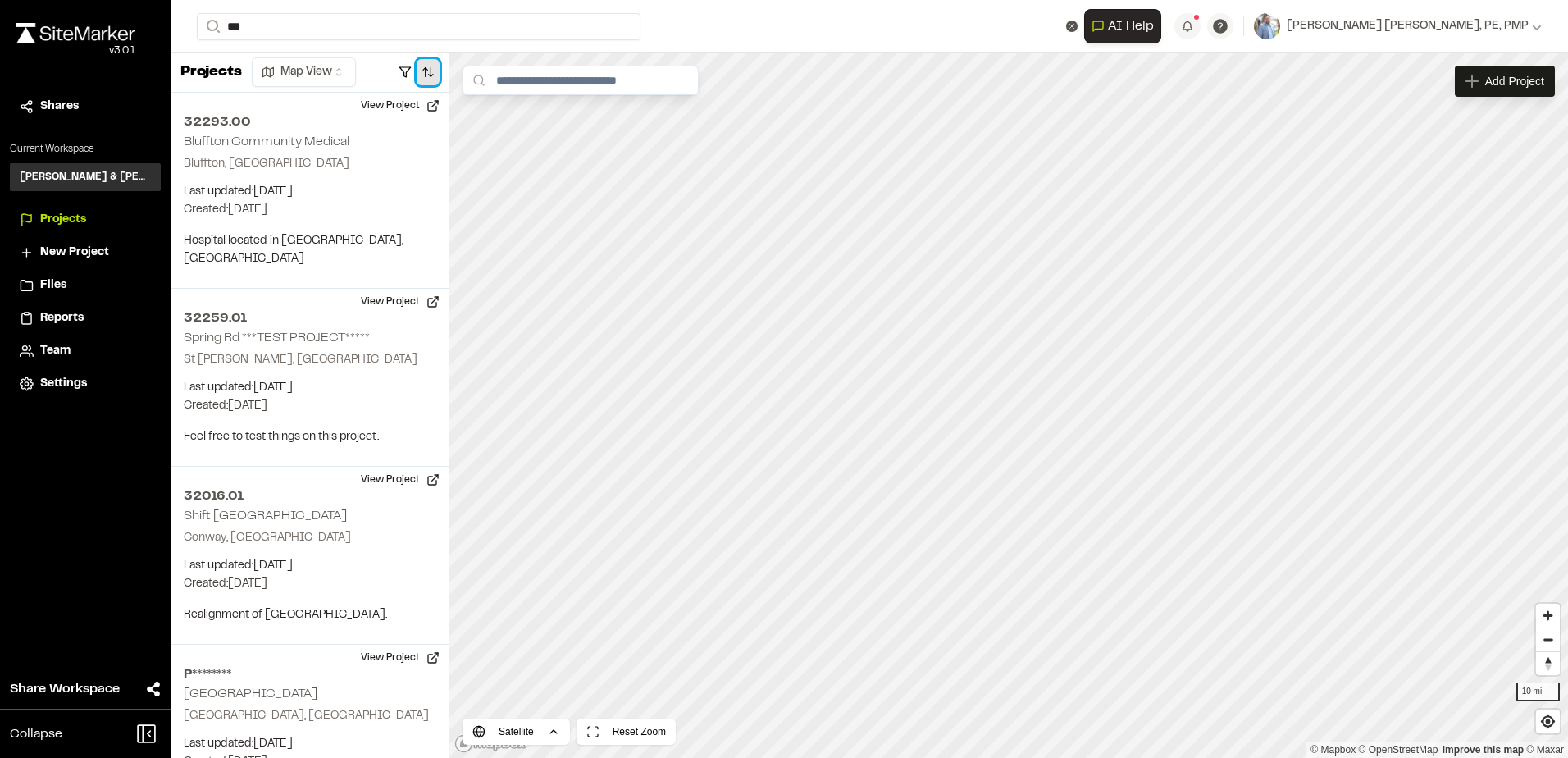
click at [430, 74] on button "button" at bounding box center [428, 72] width 23 height 26
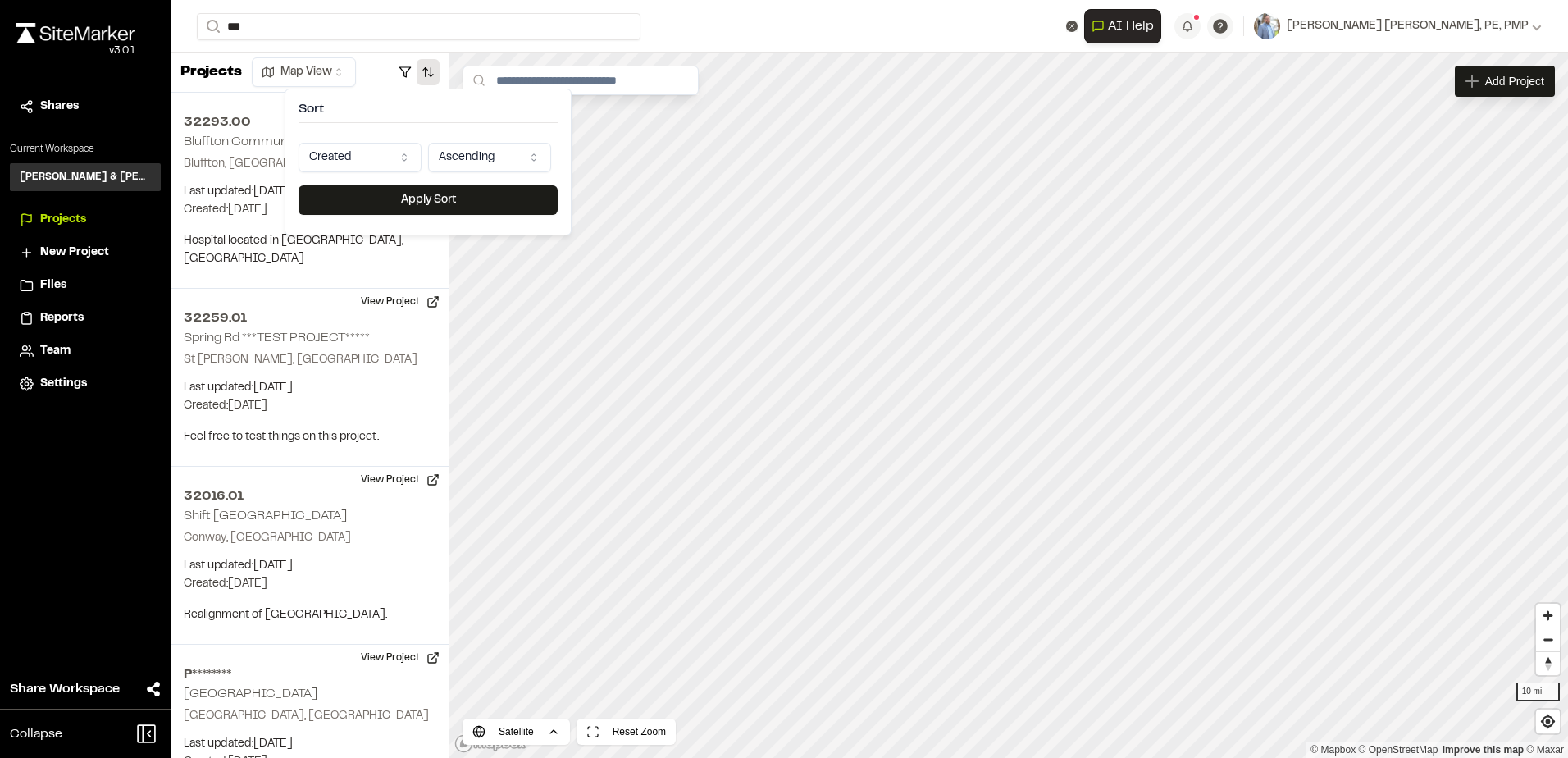
click at [464, 160] on html "Close sidebar v 3.0.1 Shares Current Workspace [PERSON_NAME] & [PERSON_NAME] In…" at bounding box center [784, 379] width 1568 height 758
click at [391, 191] on button "Apply Sort" at bounding box center [429, 200] width 259 height 30
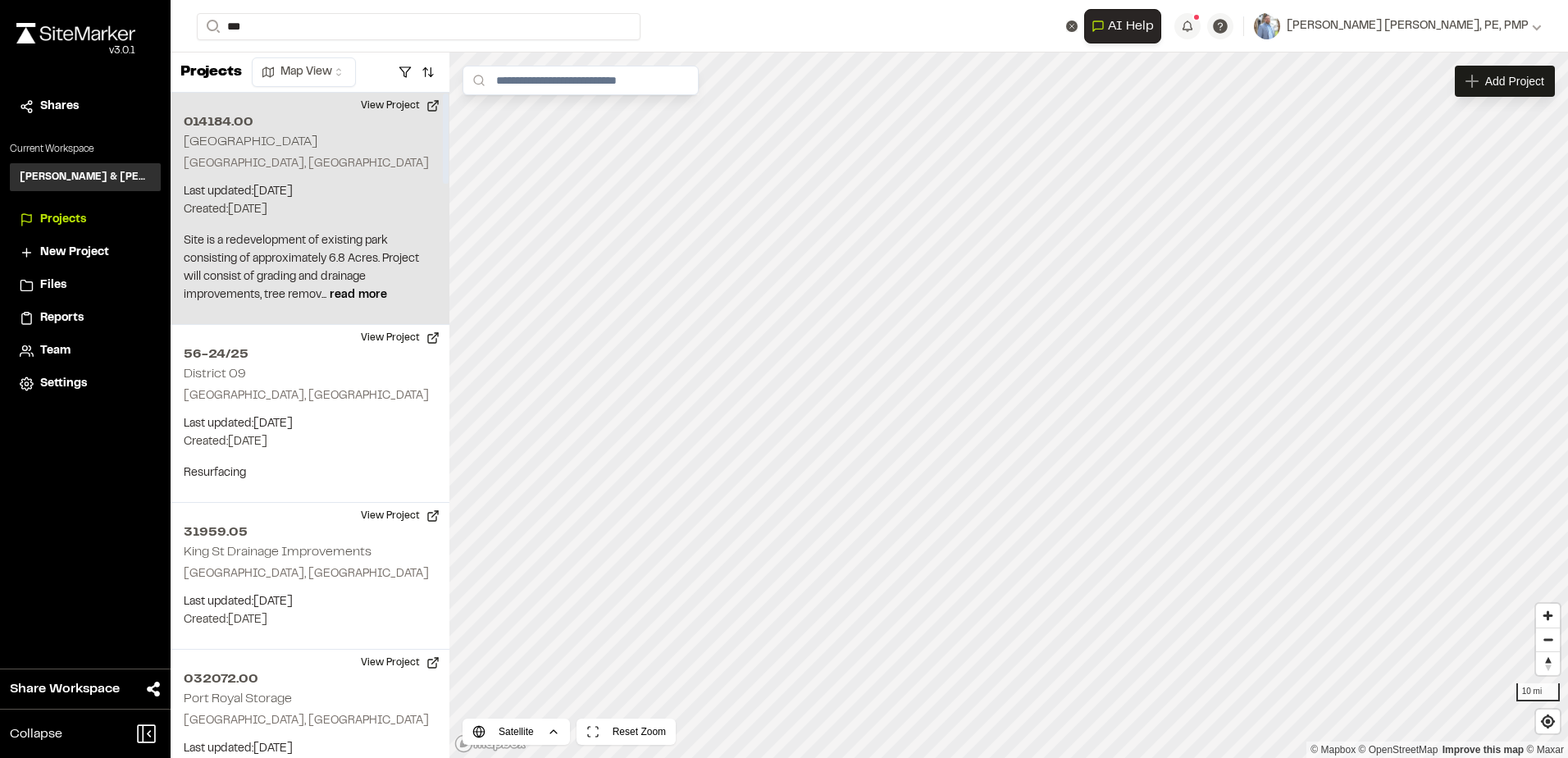
click at [282, 234] on p "Site is a redevelopment of existing park consisting of approximately 6.8 Acres.…" at bounding box center [310, 268] width 252 height 72
